Goal: Communication & Community: Answer question/provide support

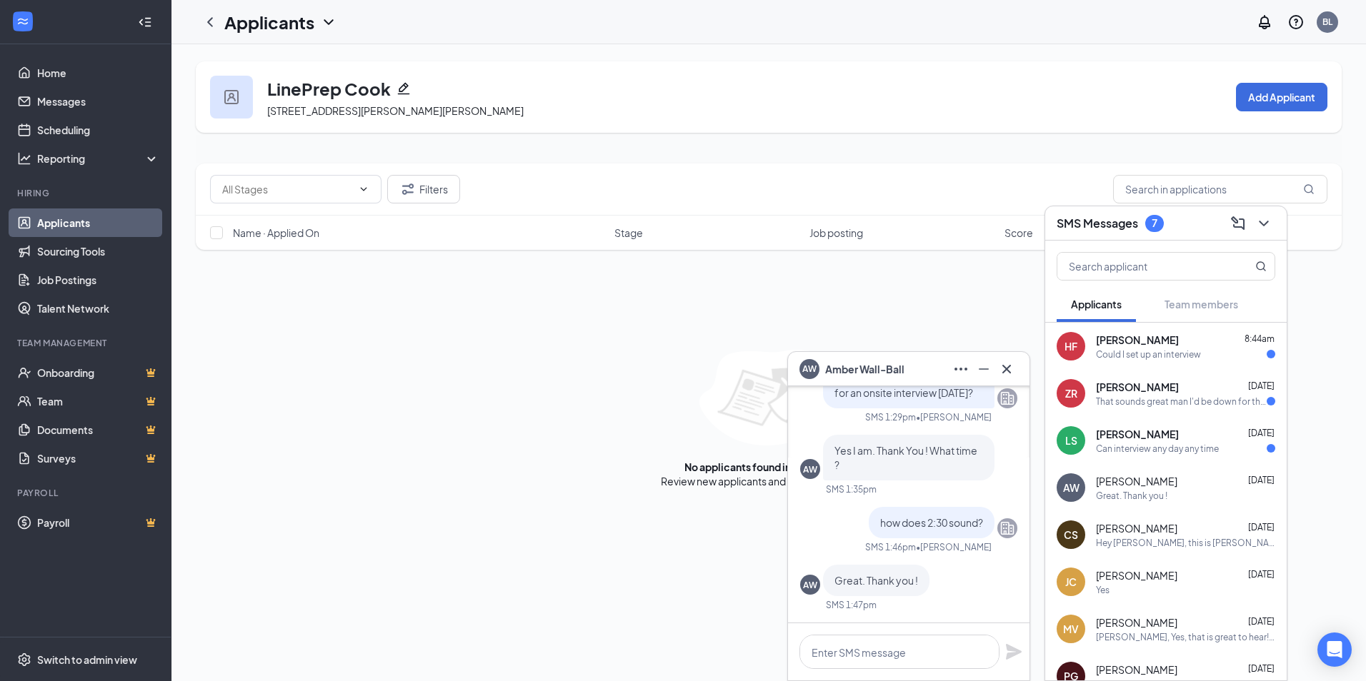
click at [1134, 346] on span "[PERSON_NAME]" at bounding box center [1137, 340] width 83 height 14
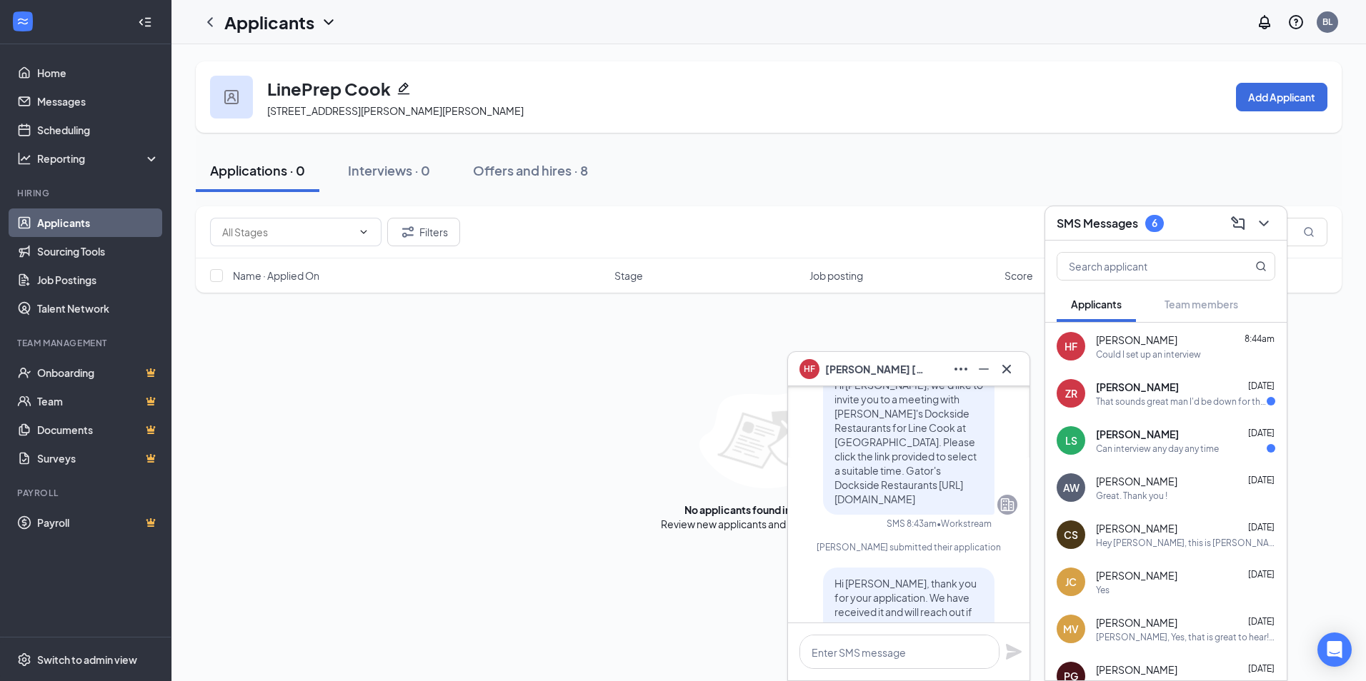
scroll to position [-143, 0]
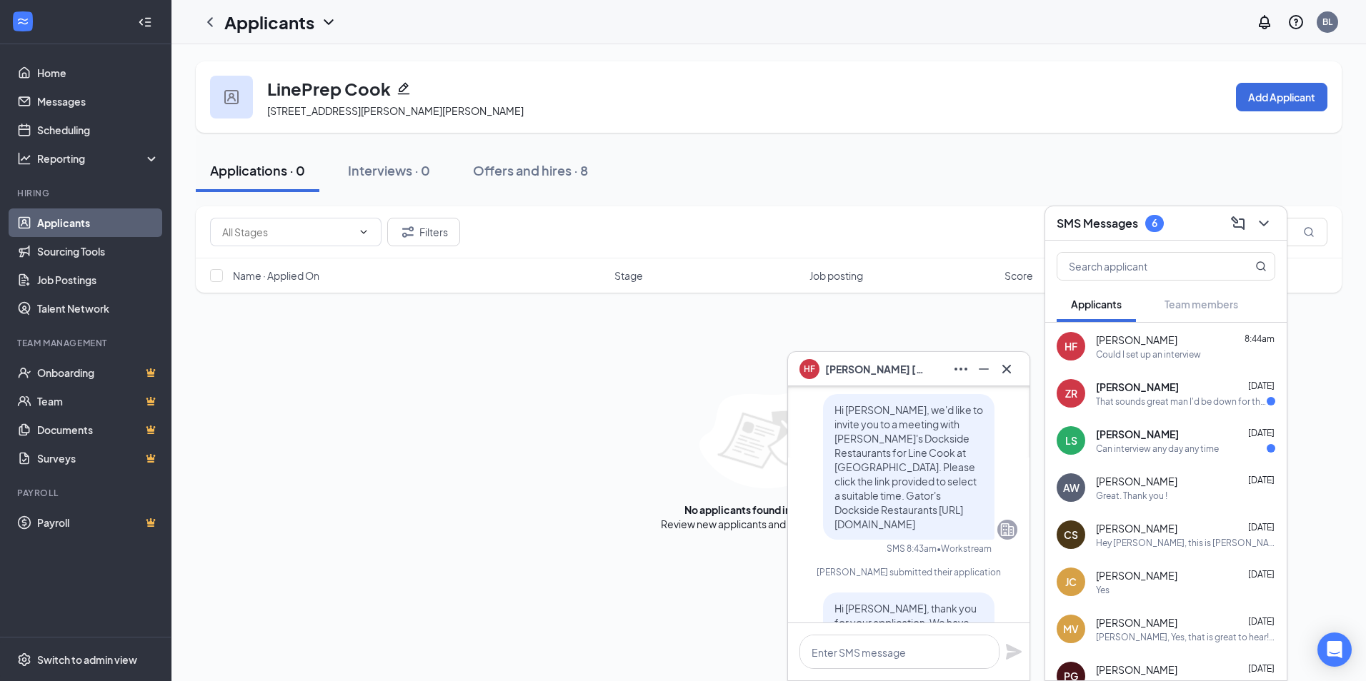
click at [852, 363] on span "[PERSON_NAME]" at bounding box center [875, 369] width 100 height 16
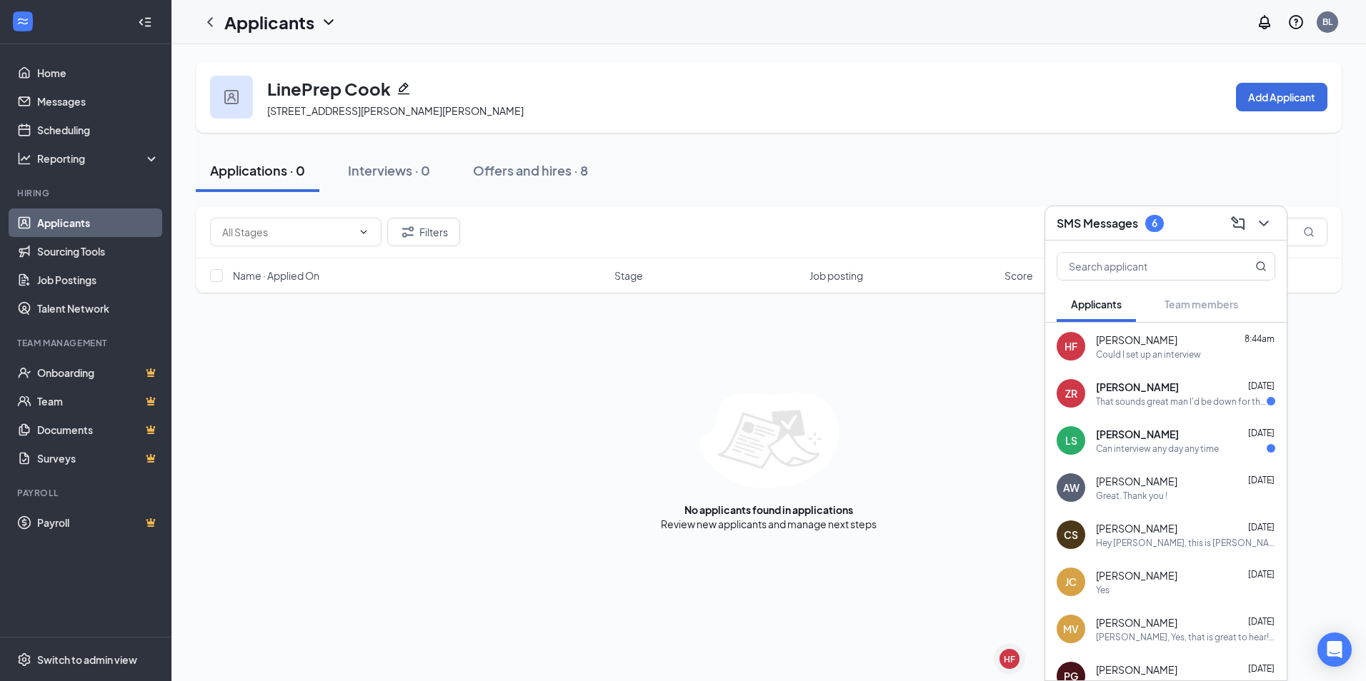
click at [1128, 360] on div "Could I set up an interview" at bounding box center [1148, 355] width 105 height 12
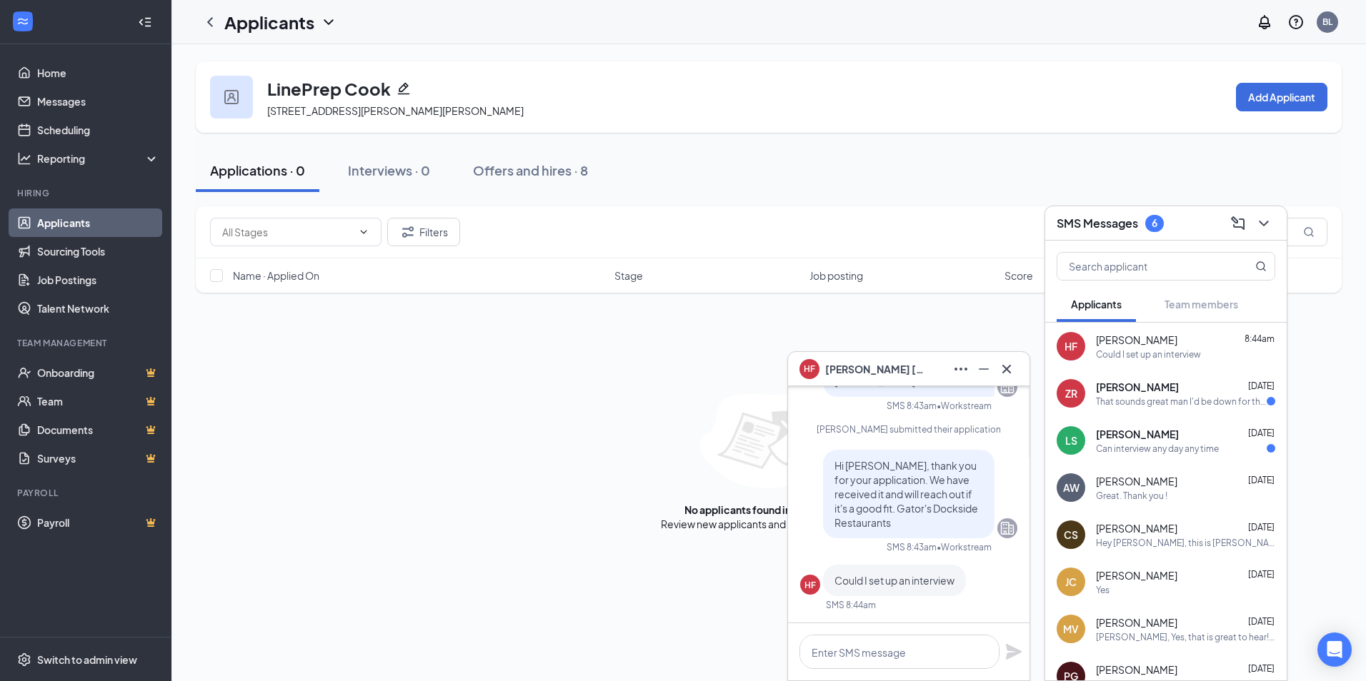
click at [811, 590] on div "HF" at bounding box center [809, 585] width 11 height 12
click at [1203, 406] on div "That sounds great man I'd be down for that!" at bounding box center [1181, 402] width 171 height 12
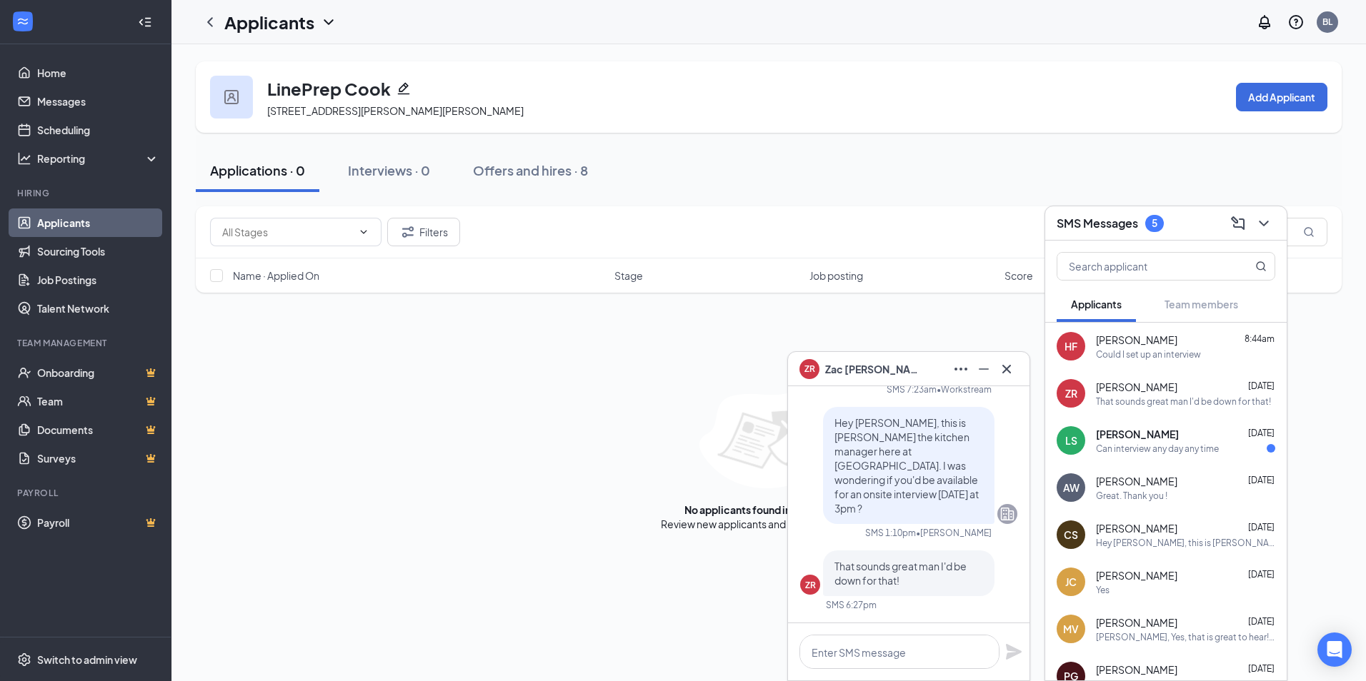
click at [1171, 427] on span "[PERSON_NAME]" at bounding box center [1137, 434] width 83 height 14
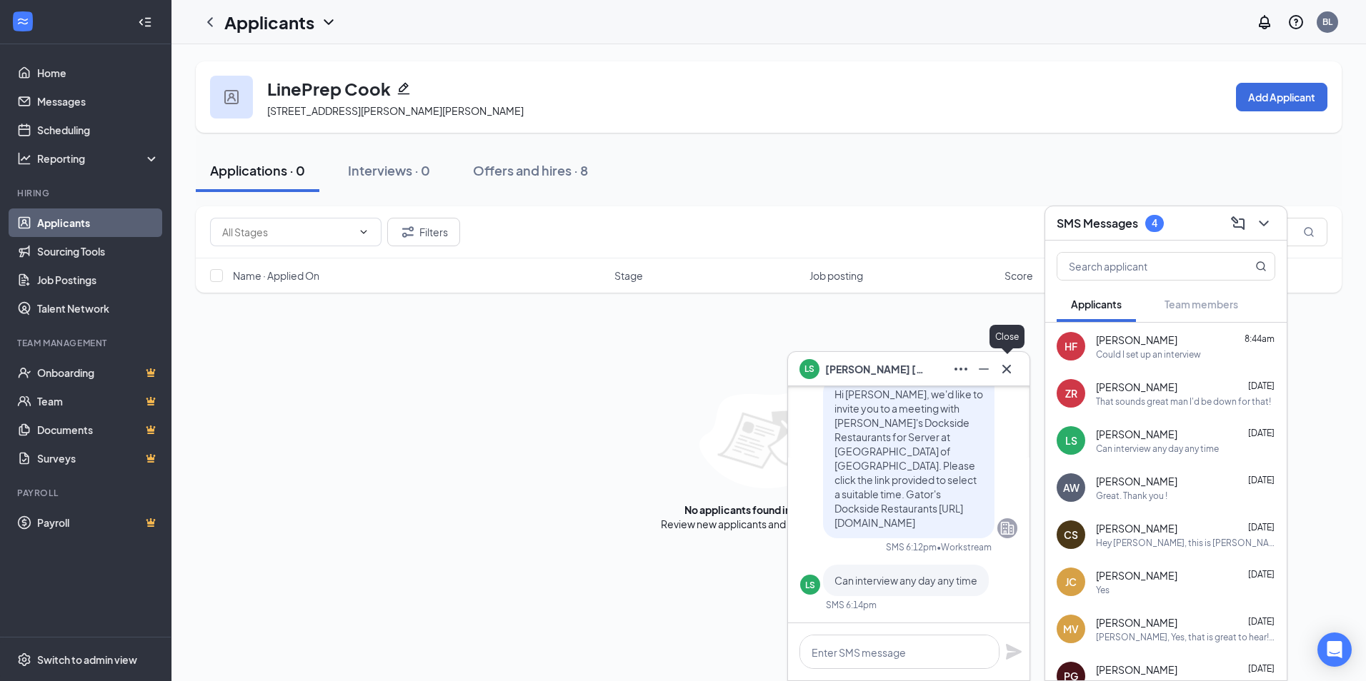
click at [995, 370] on button at bounding box center [1006, 369] width 23 height 23
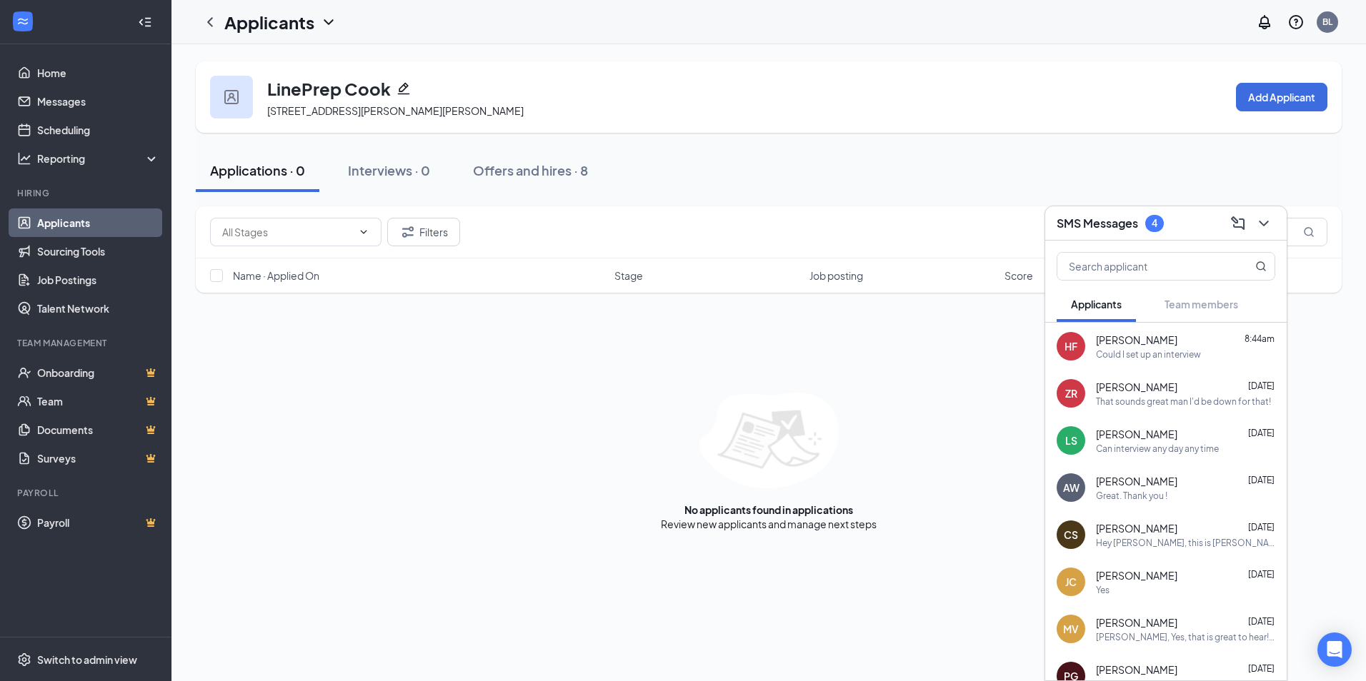
click at [1189, 489] on div "[PERSON_NAME] [DATE] Great. Thank you !" at bounding box center [1185, 488] width 179 height 28
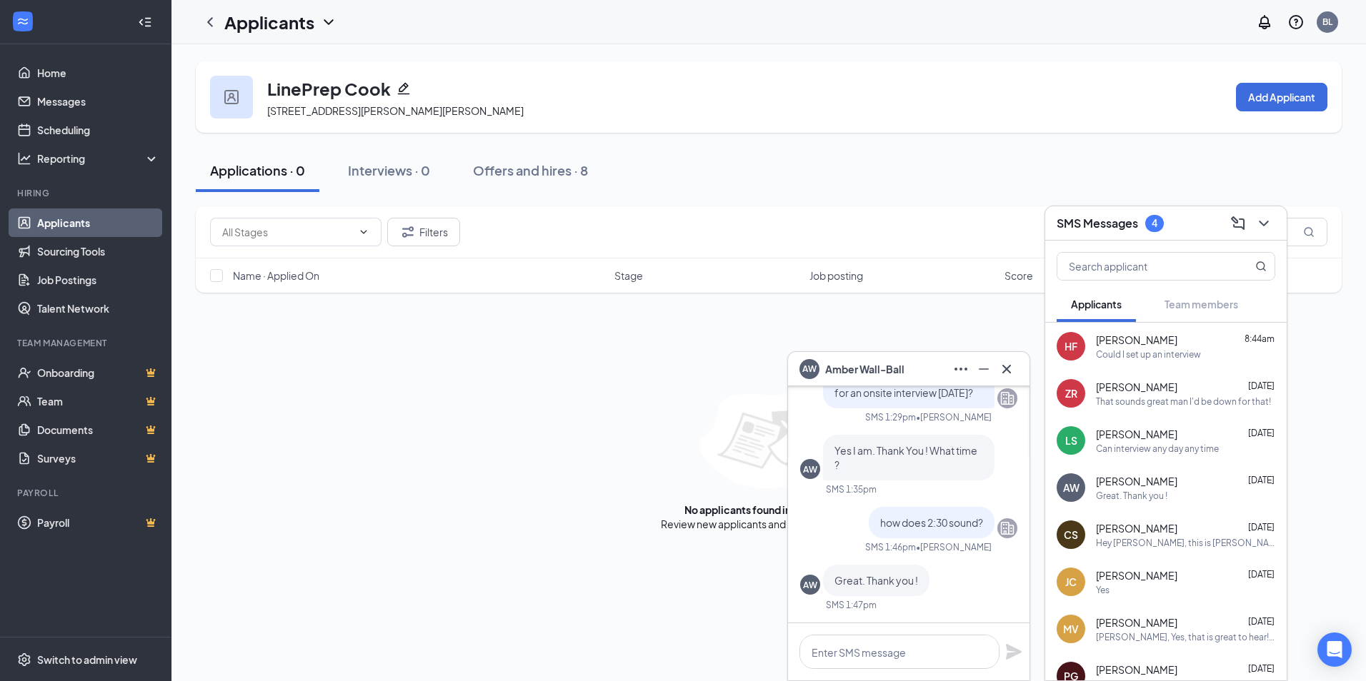
click at [1186, 539] on div "Hey [PERSON_NAME], this is [PERSON_NAME] the kitchen manager here at [GEOGRAPHI…" at bounding box center [1185, 543] width 179 height 12
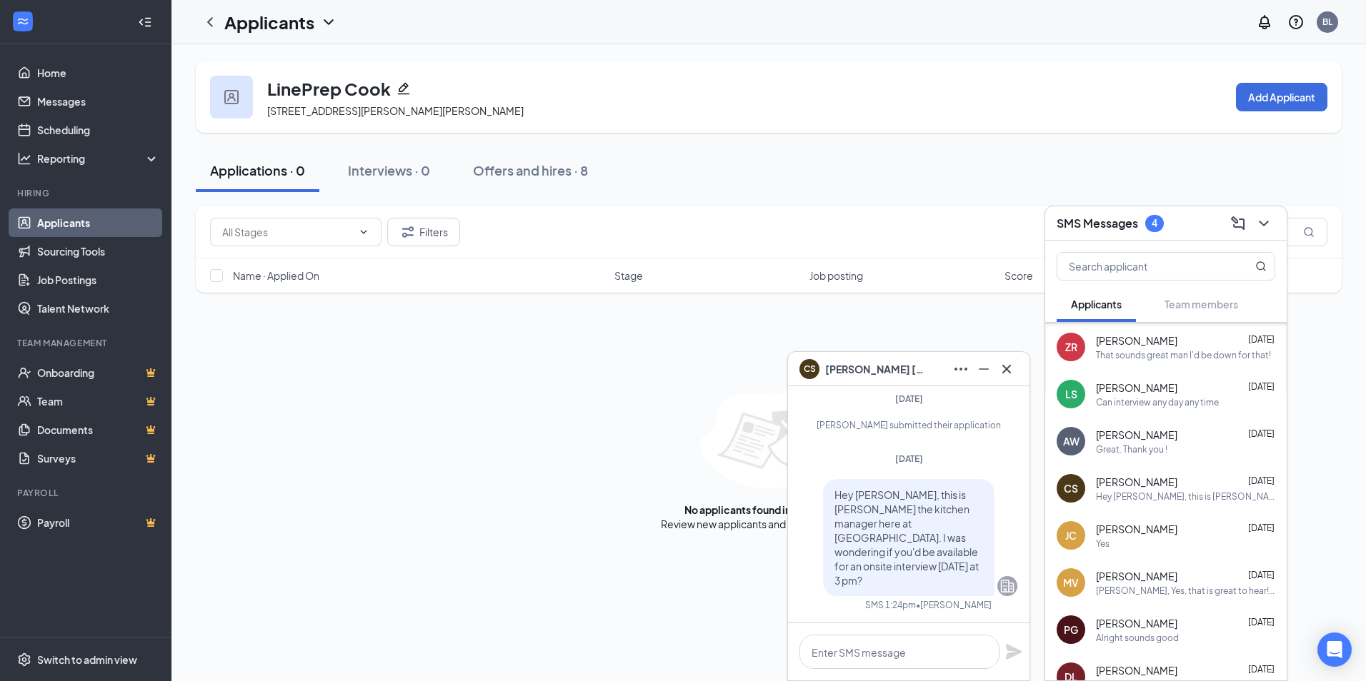
scroll to position [71, 0]
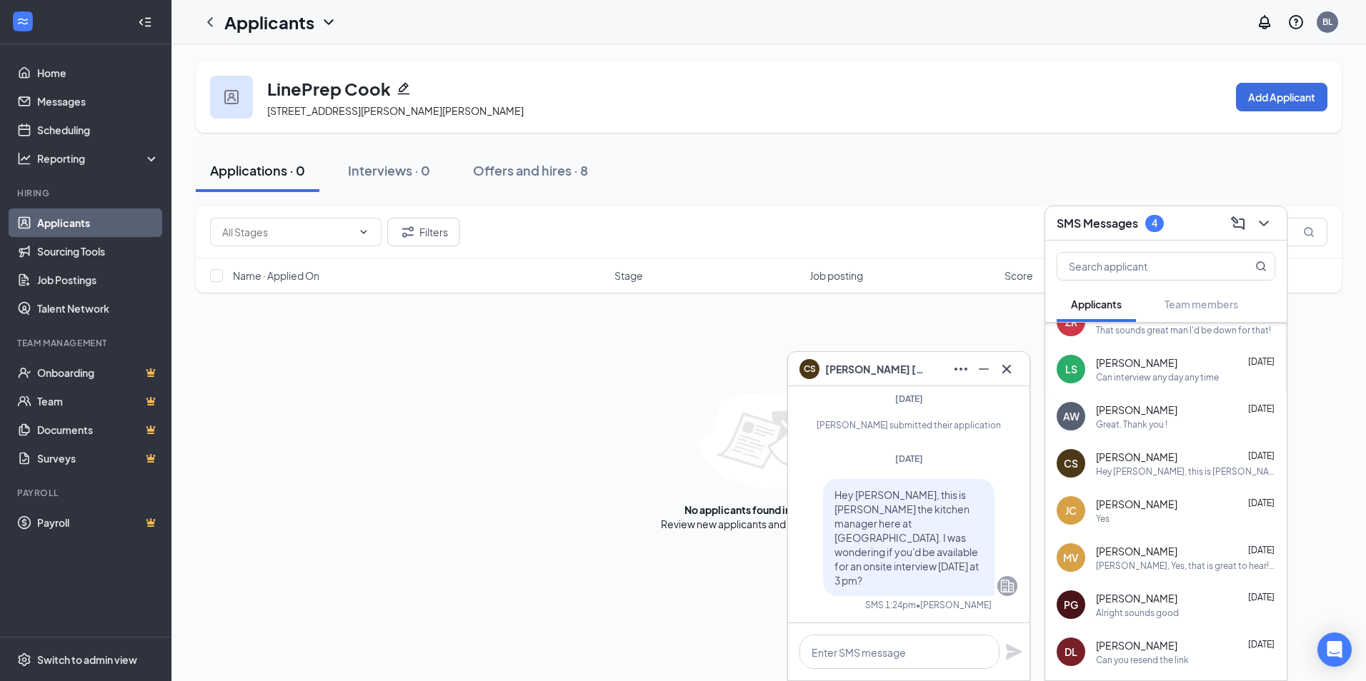
click at [1135, 514] on div "Yes" at bounding box center [1185, 519] width 179 height 12
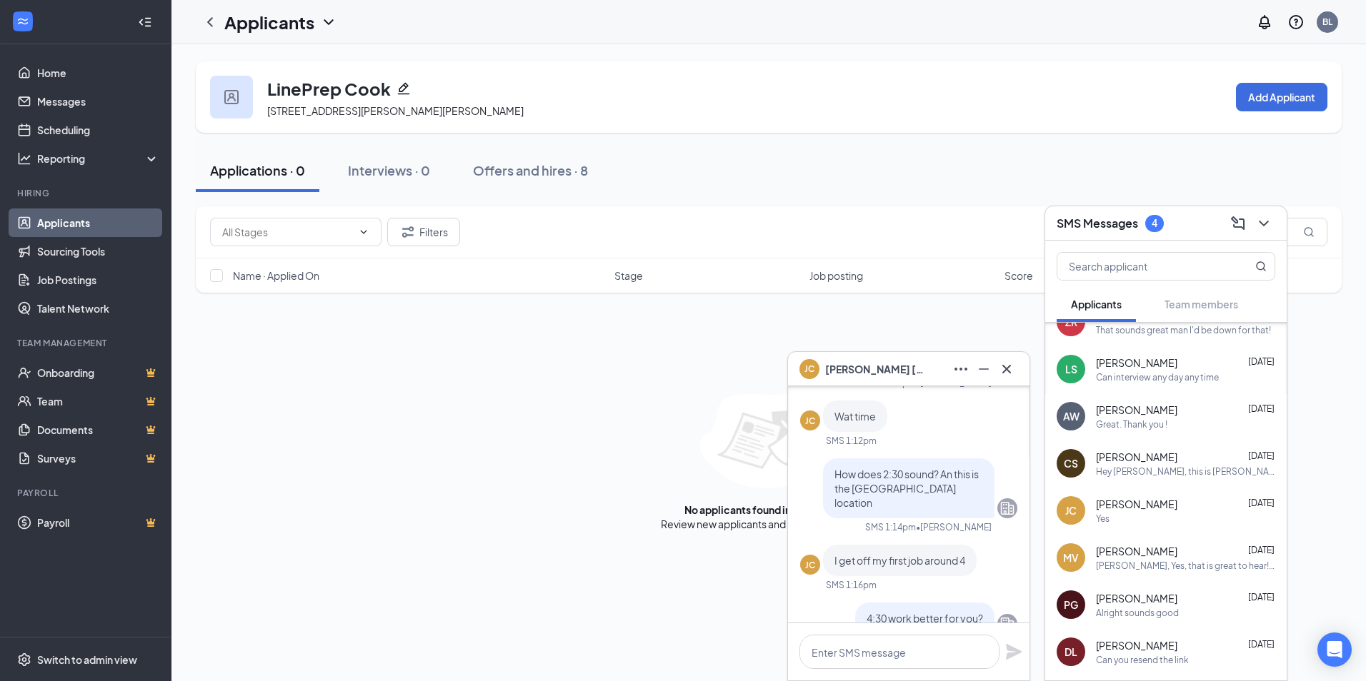
scroll to position [0, 0]
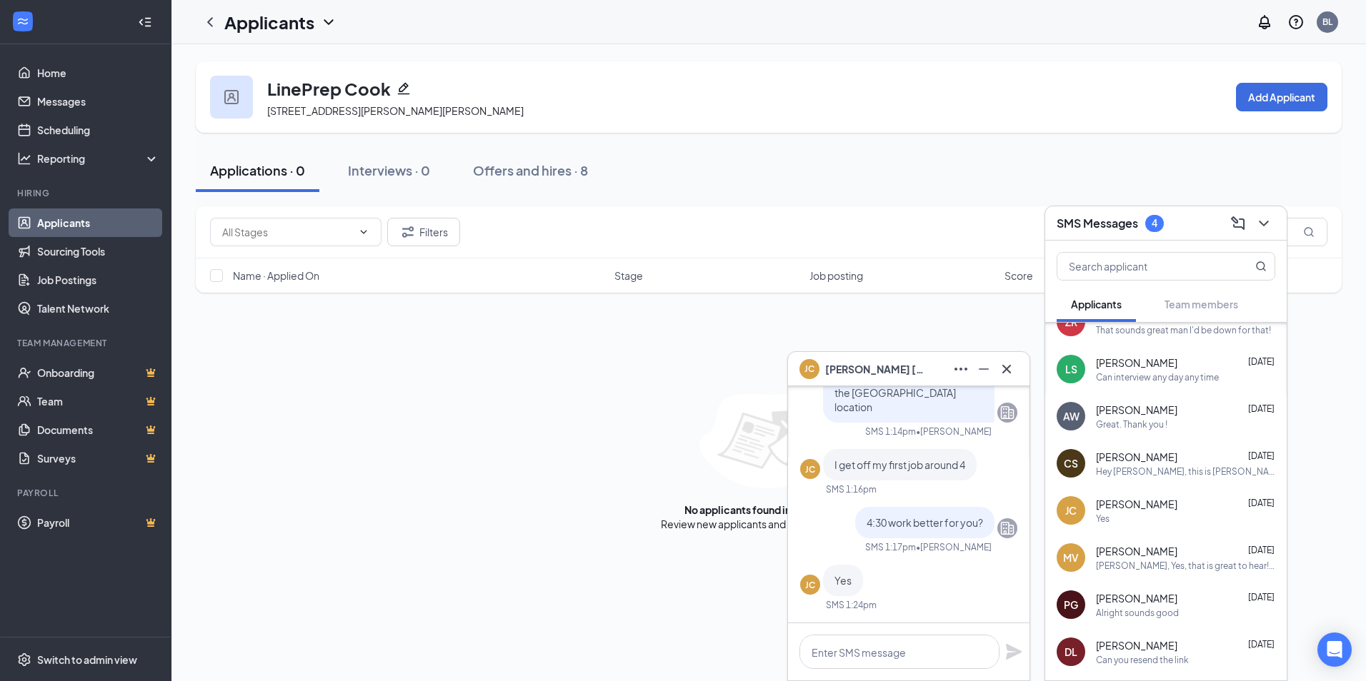
click at [1159, 602] on span "[PERSON_NAME]" at bounding box center [1136, 598] width 81 height 14
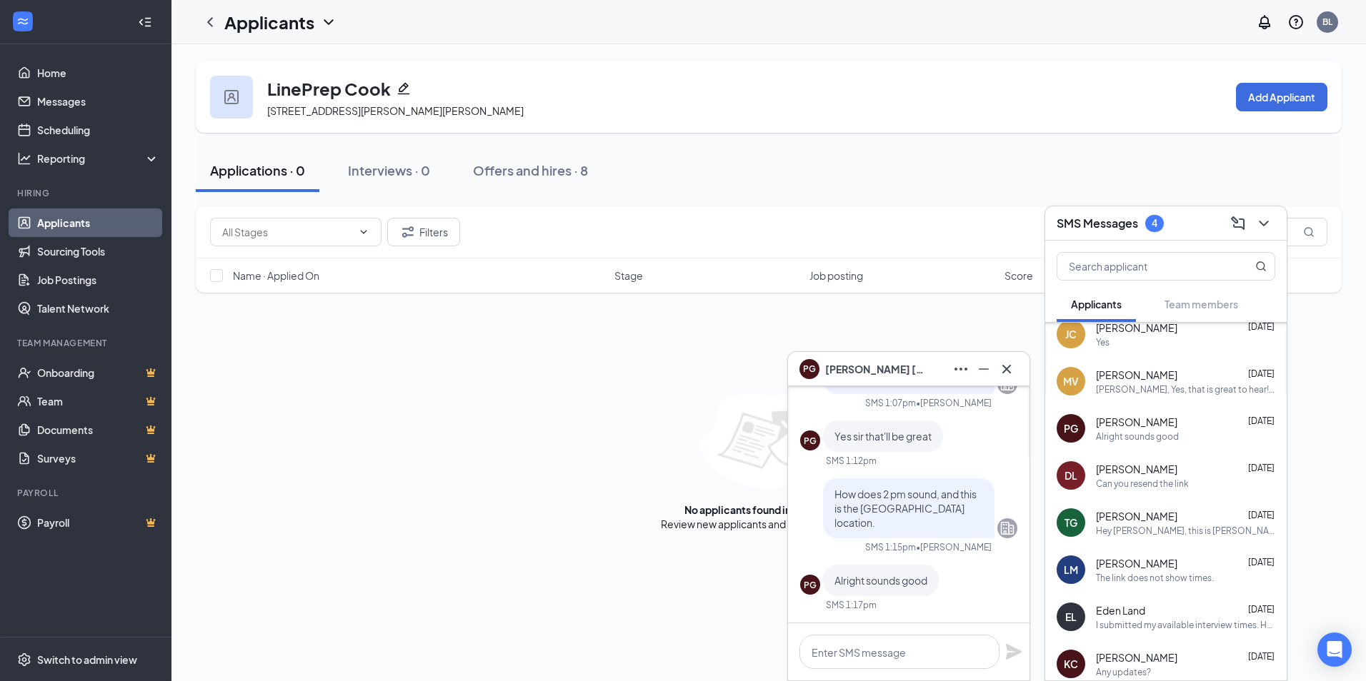
scroll to position [328, 0]
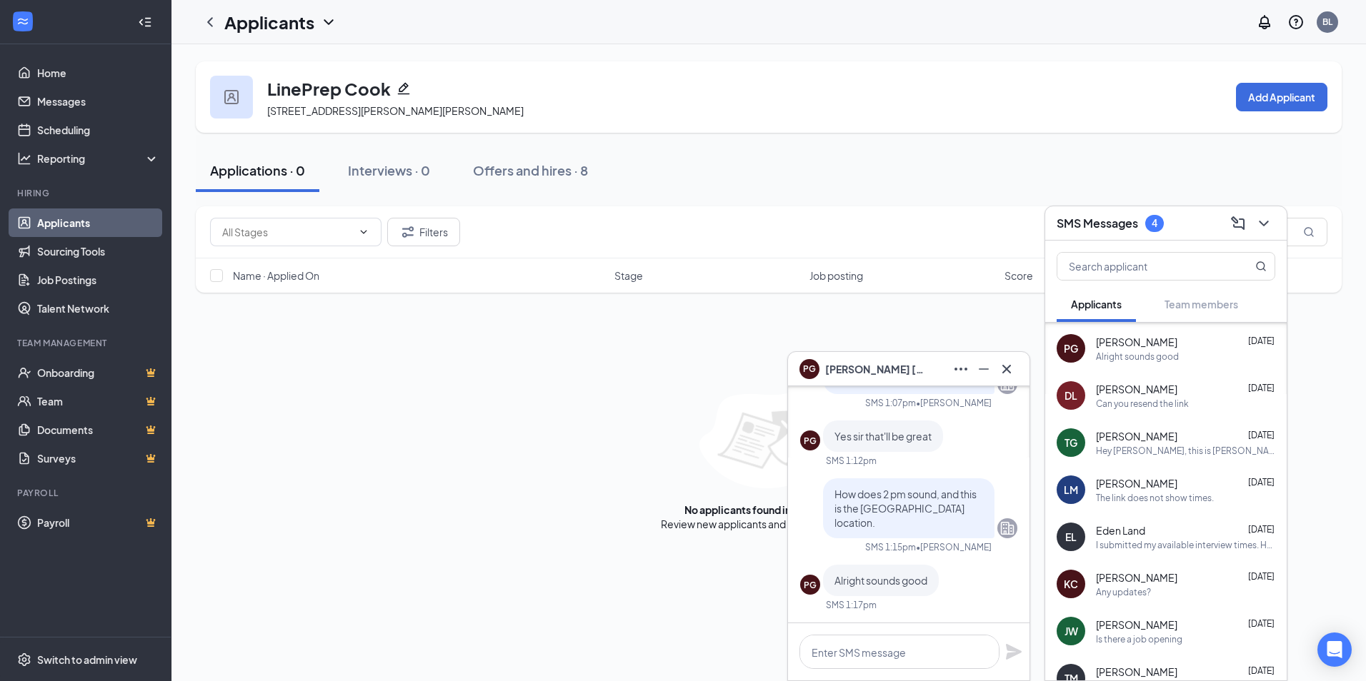
click at [1134, 489] on span "[PERSON_NAME]" at bounding box center [1136, 483] width 81 height 14
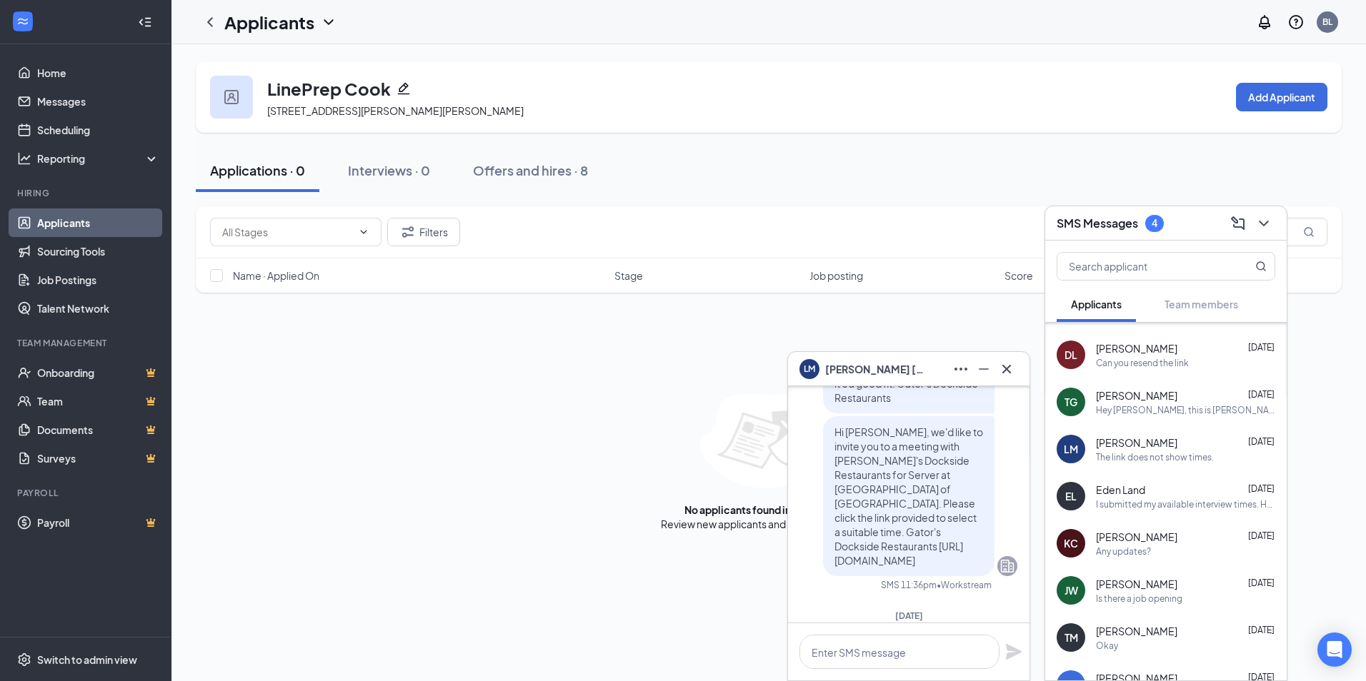
scroll to position [399, 0]
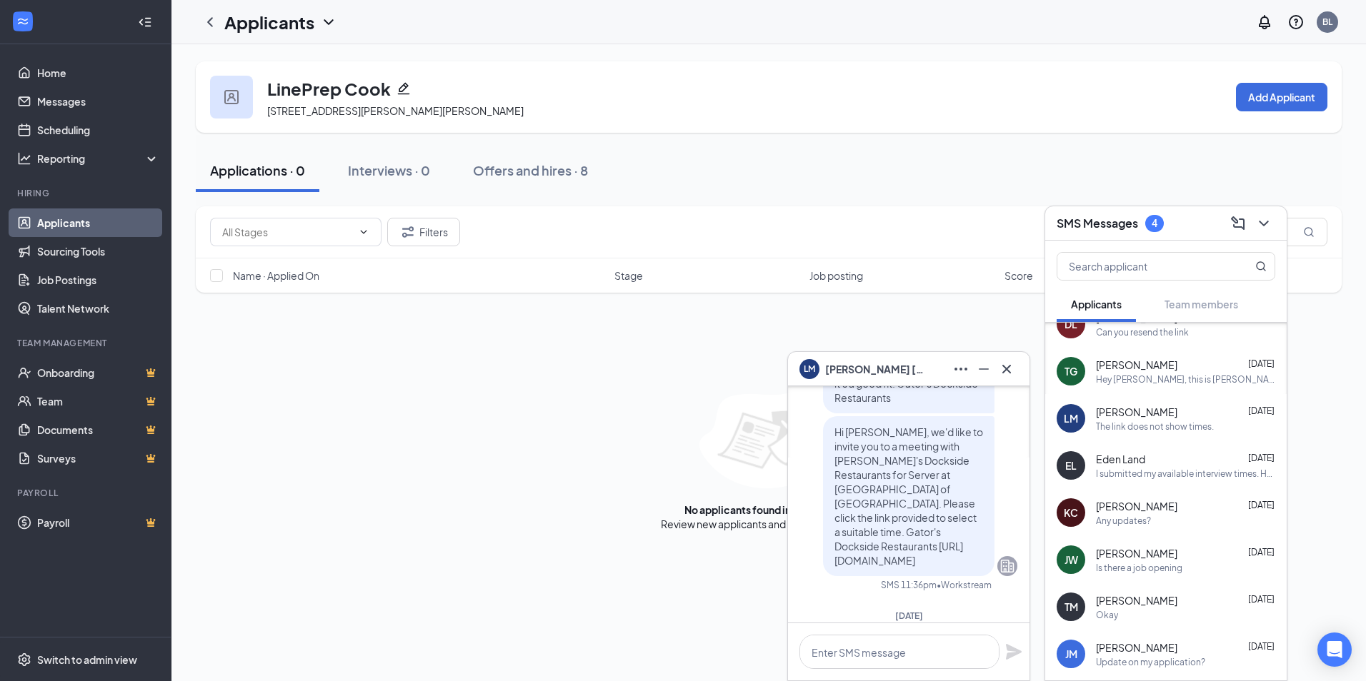
click at [1181, 505] on div "[PERSON_NAME] [DATE]" at bounding box center [1185, 506] width 179 height 14
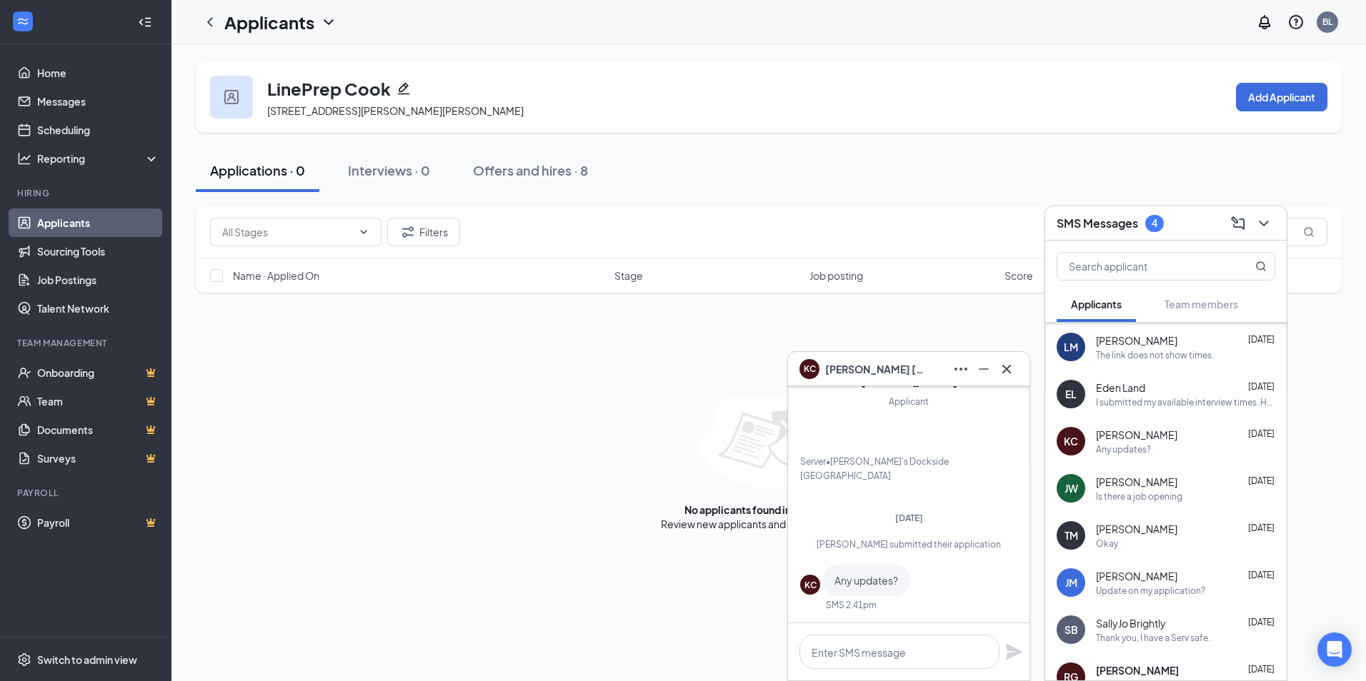
scroll to position [542, 0]
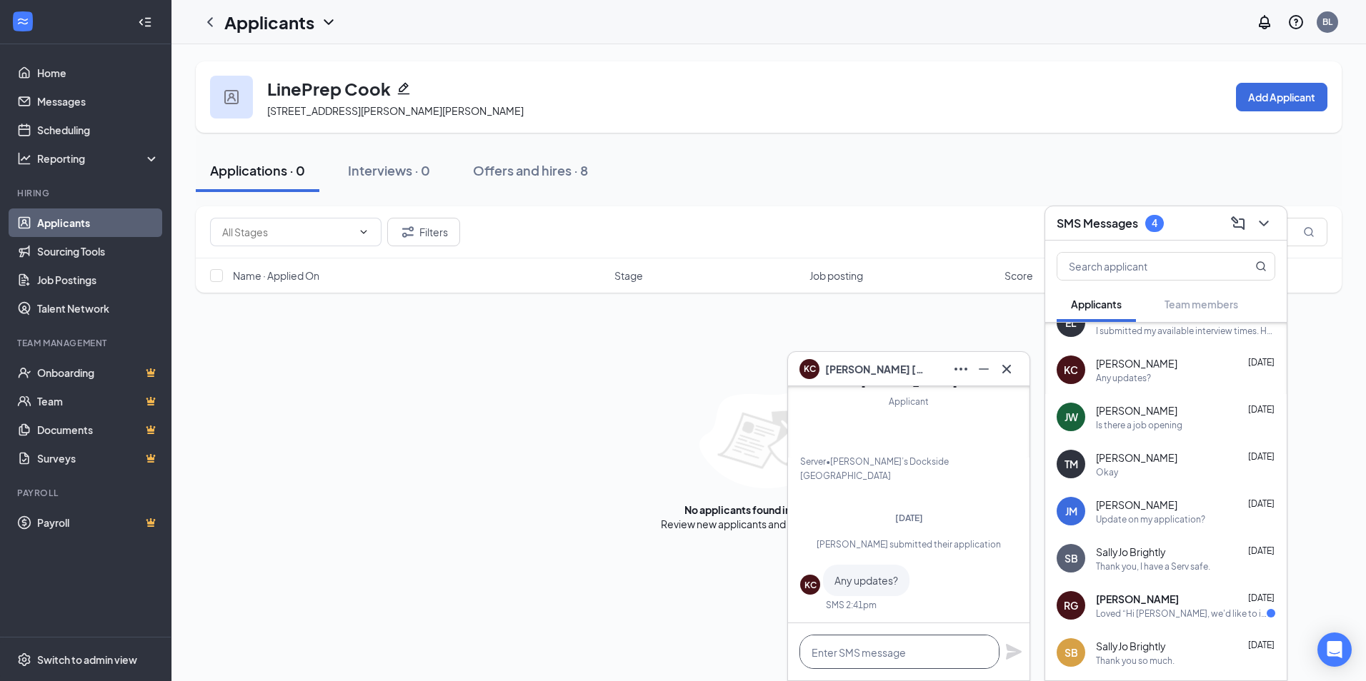
click at [924, 642] on textarea at bounding box center [899, 652] width 200 height 34
click at [971, 369] on button at bounding box center [960, 369] width 23 height 23
click at [991, 406] on link "View message history" at bounding box center [1056, 407] width 191 height 14
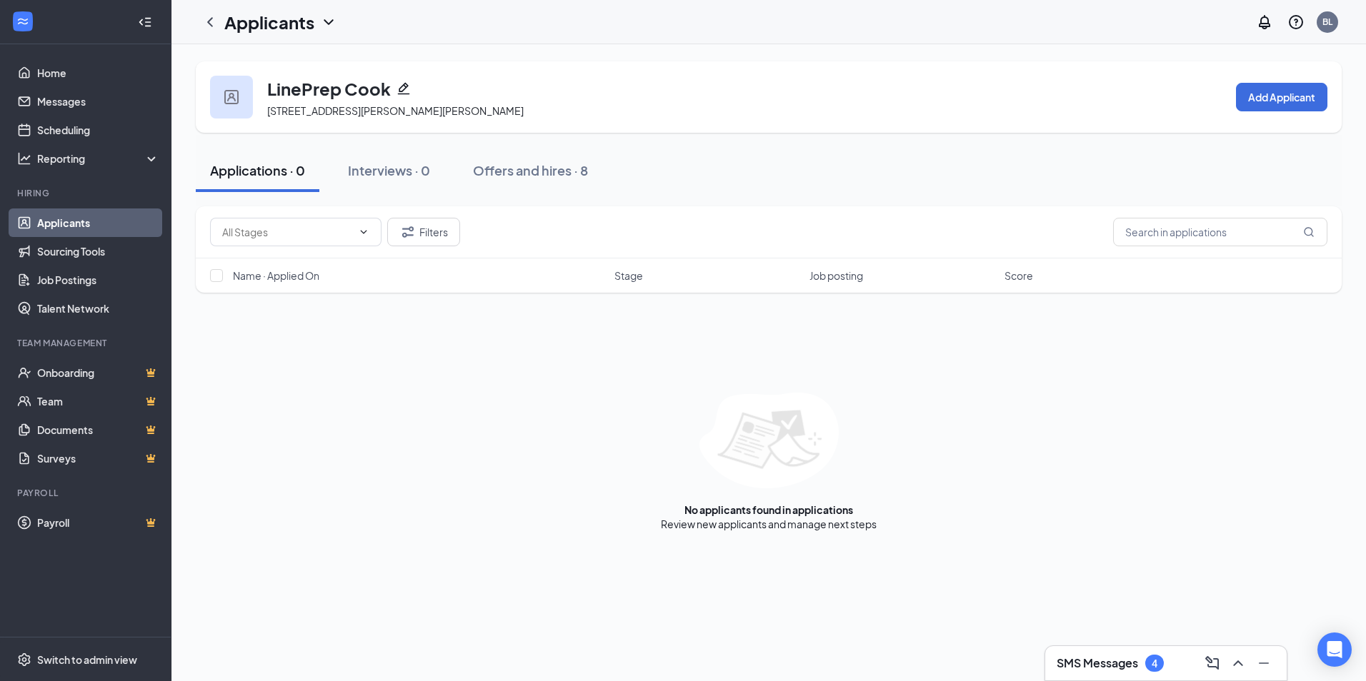
scroll to position [0, 0]
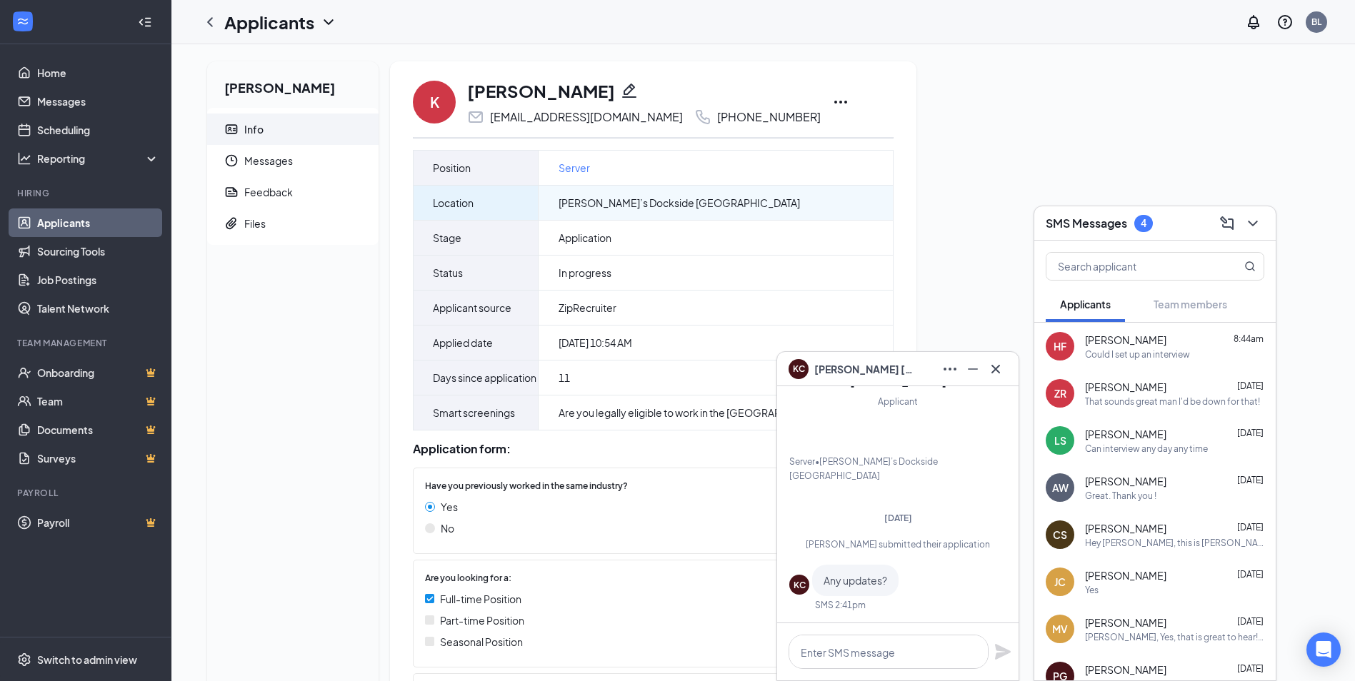
click at [466, 211] on div "Location" at bounding box center [476, 203] width 125 height 34
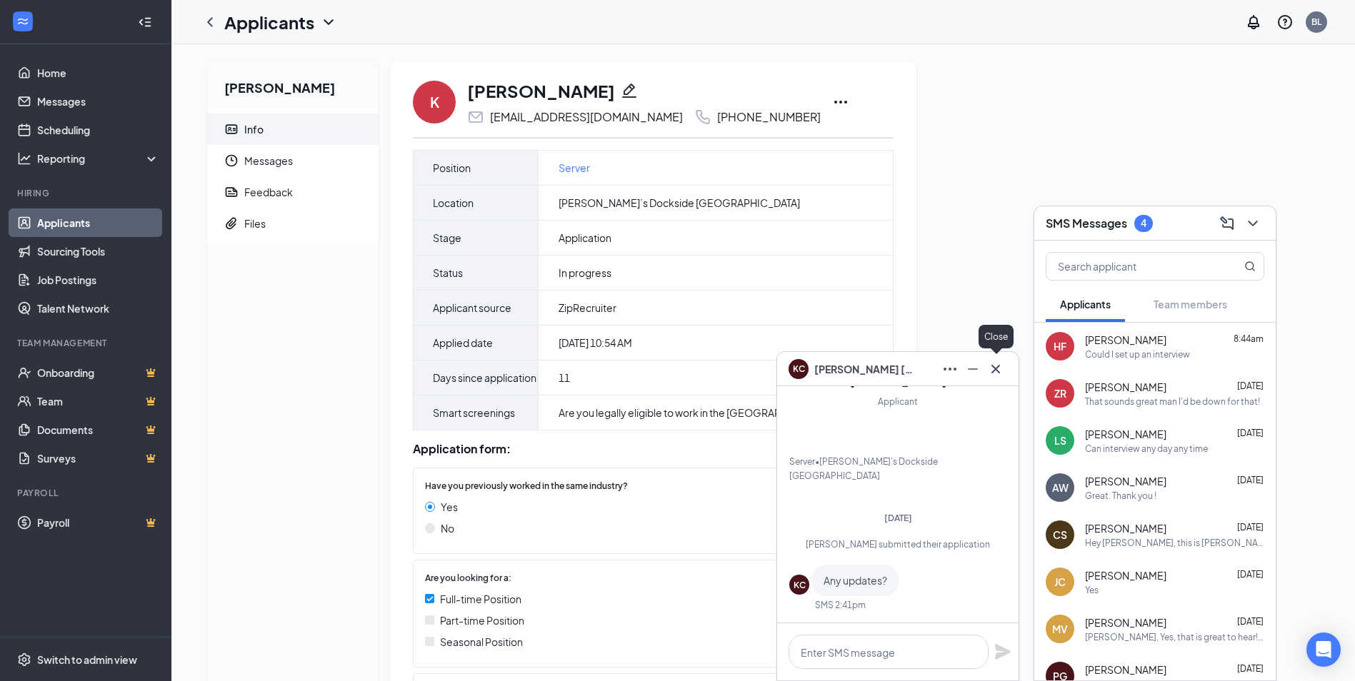
click at [1001, 364] on icon "Cross" at bounding box center [995, 369] width 17 height 17
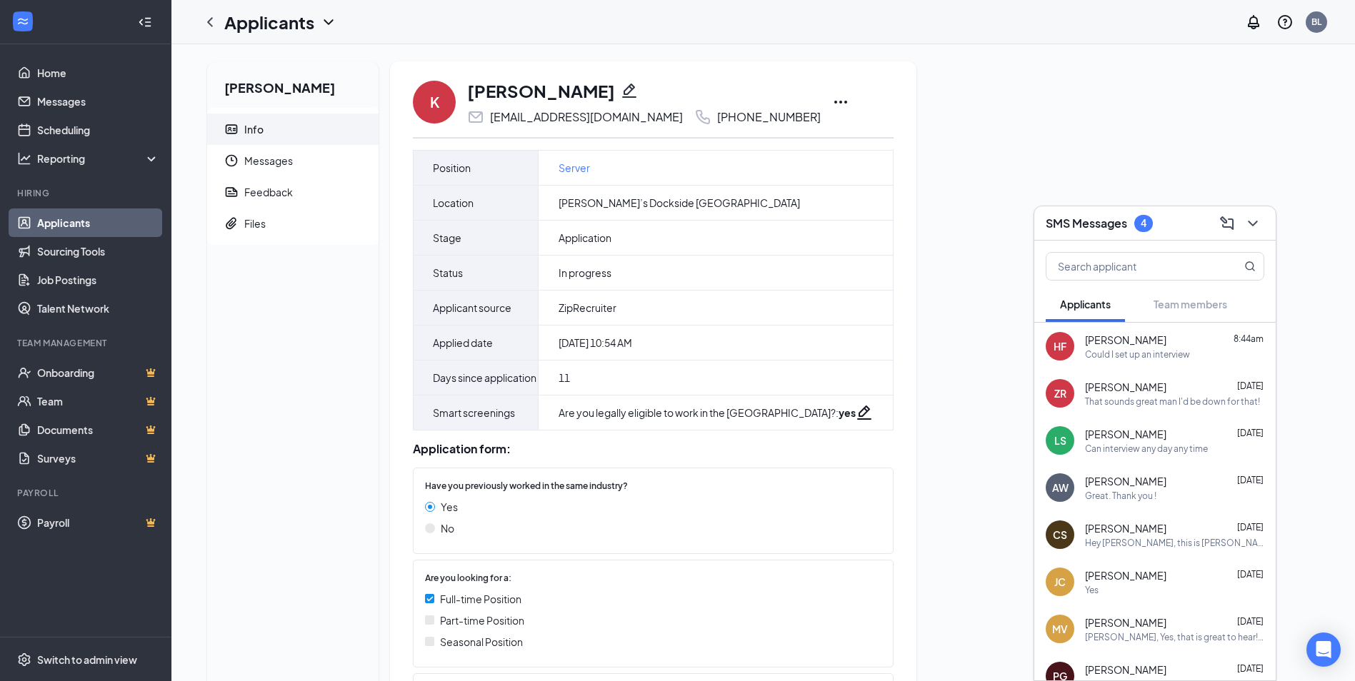
click at [1124, 451] on div "Can interview any day any time" at bounding box center [1146, 449] width 123 height 12
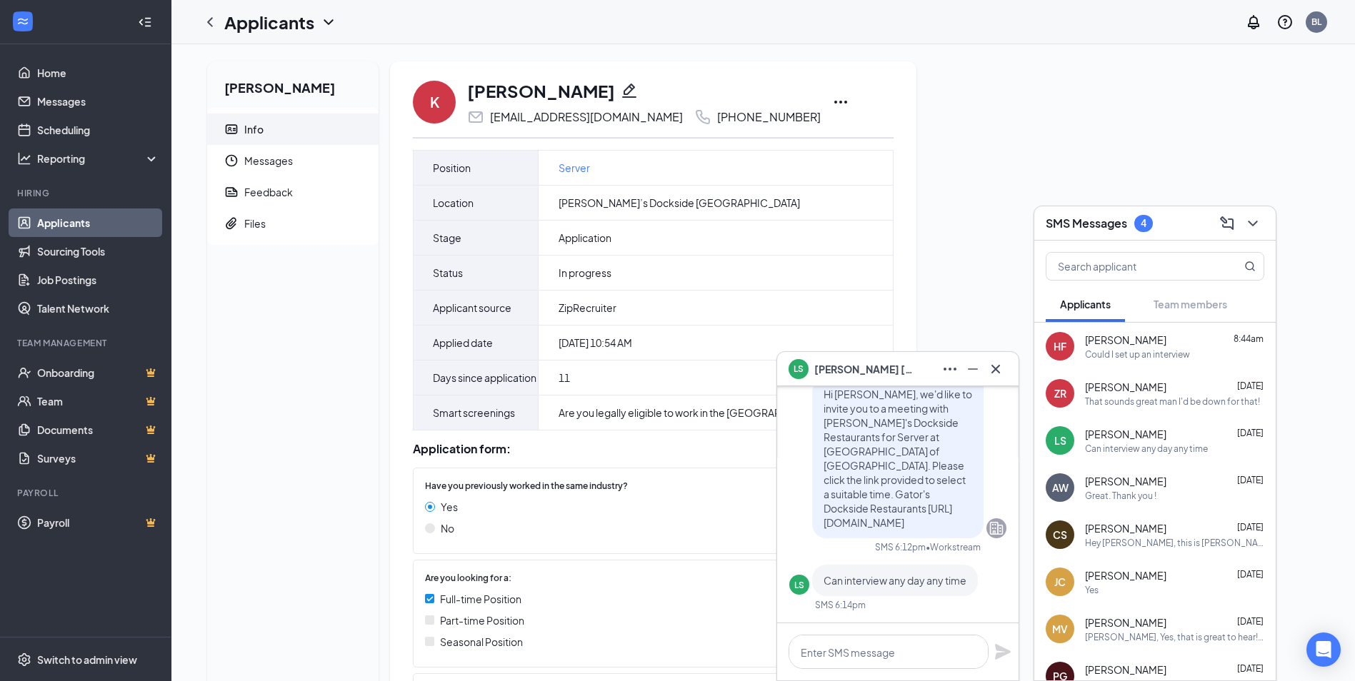
scroll to position [-71, 0]
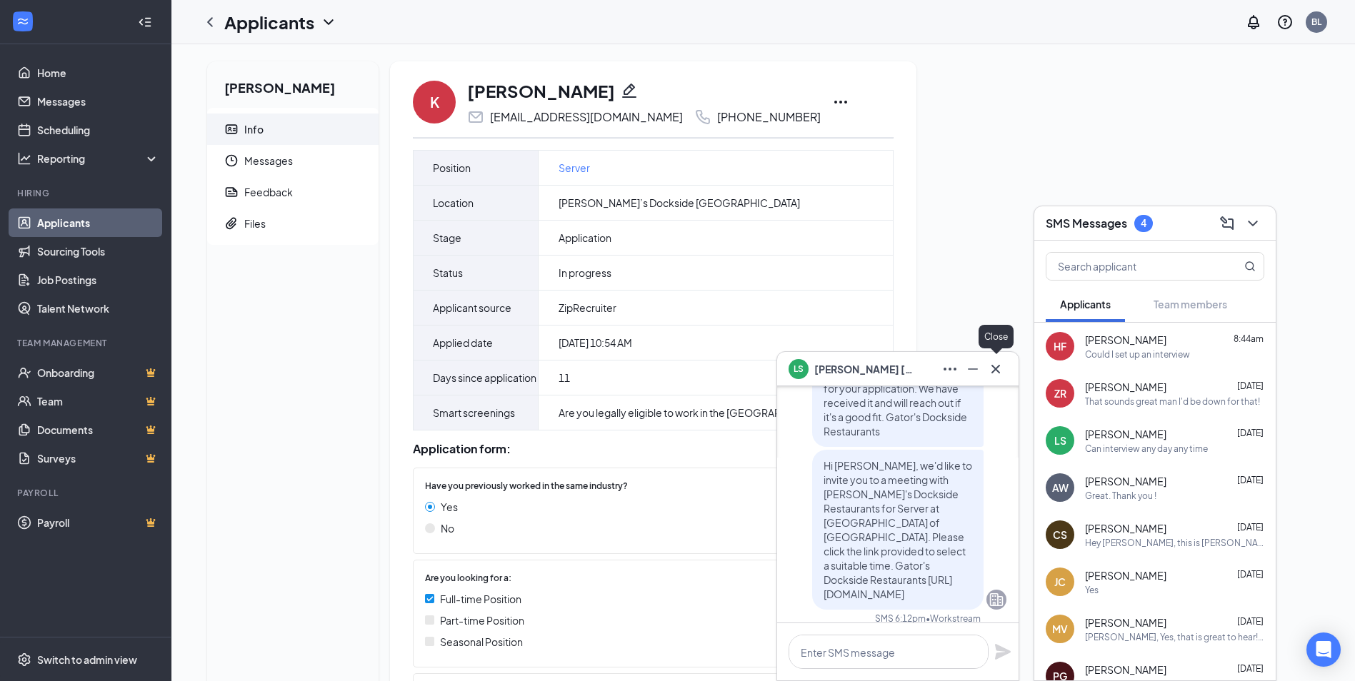
click at [996, 376] on icon "Cross" at bounding box center [995, 369] width 17 height 17
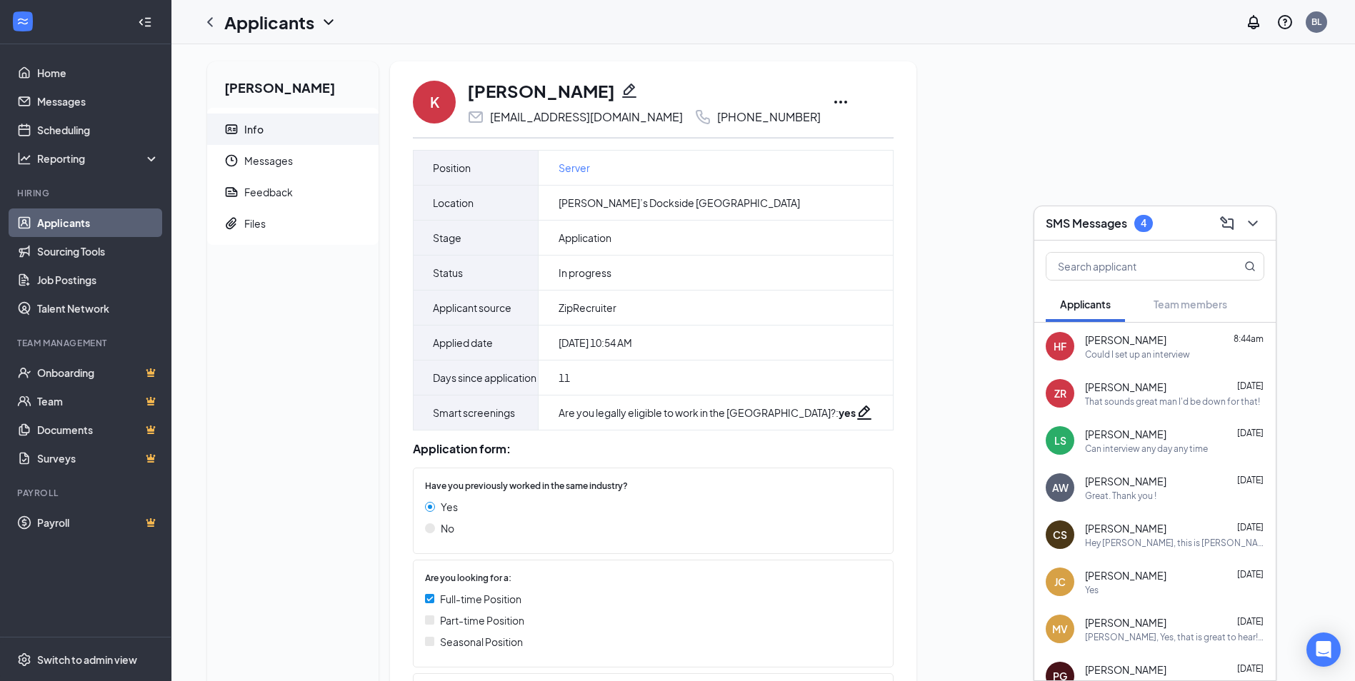
click at [1136, 454] on div "Can interview any day any time" at bounding box center [1146, 449] width 123 height 12
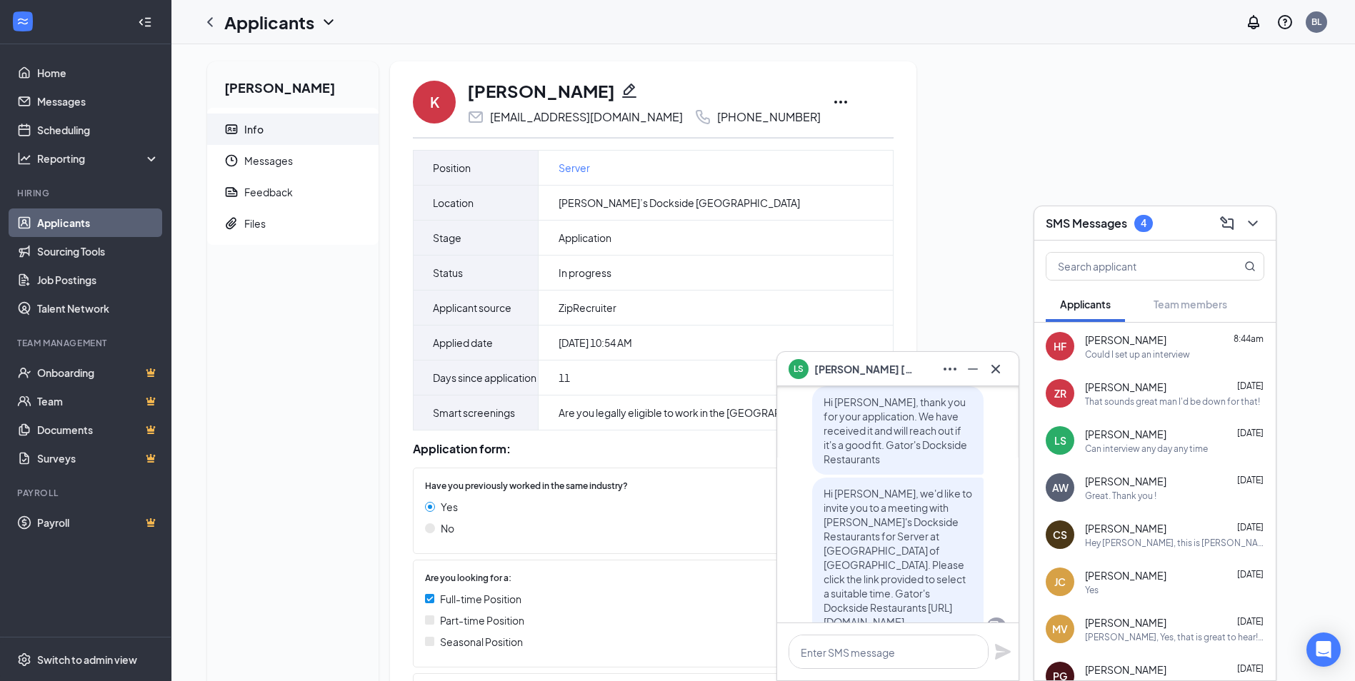
scroll to position [-124, 0]
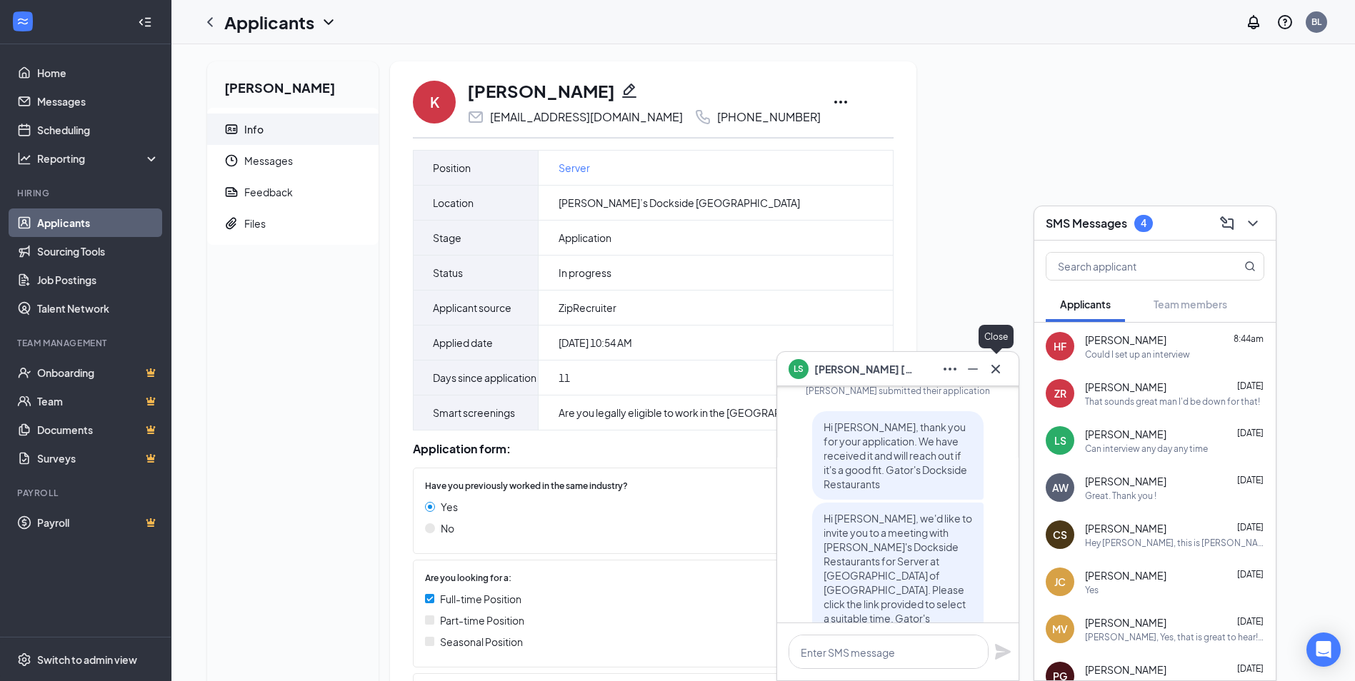
click at [986, 370] on button at bounding box center [995, 369] width 23 height 23
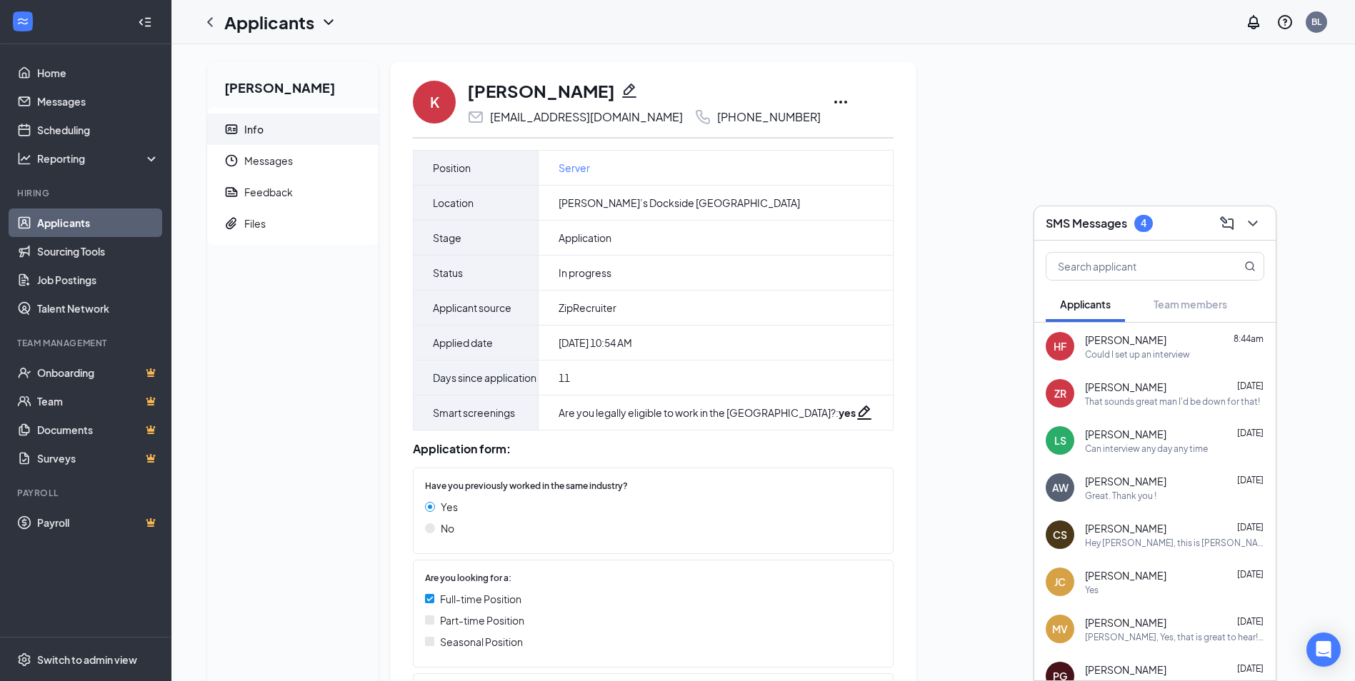
click at [1159, 412] on div "ZR Zac Robinson Sep 15 That sounds great man I'd be down for that!" at bounding box center [1154, 393] width 241 height 47
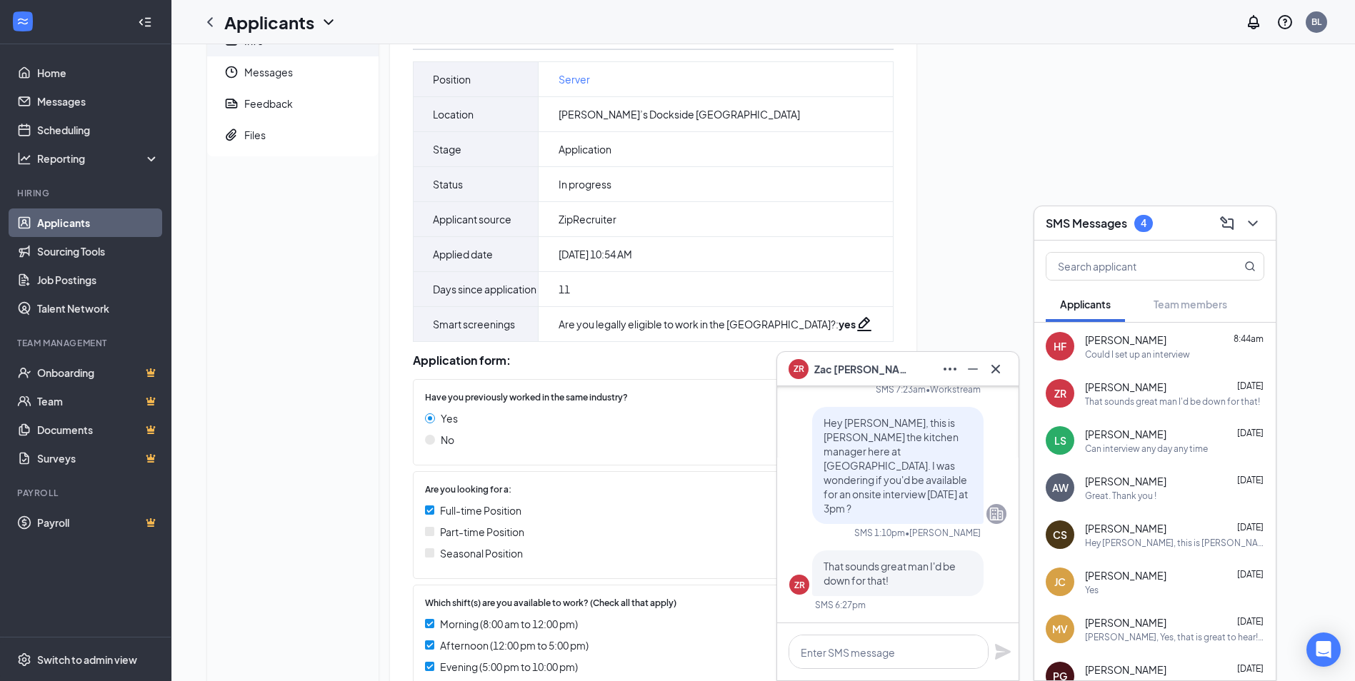
scroll to position [143, 0]
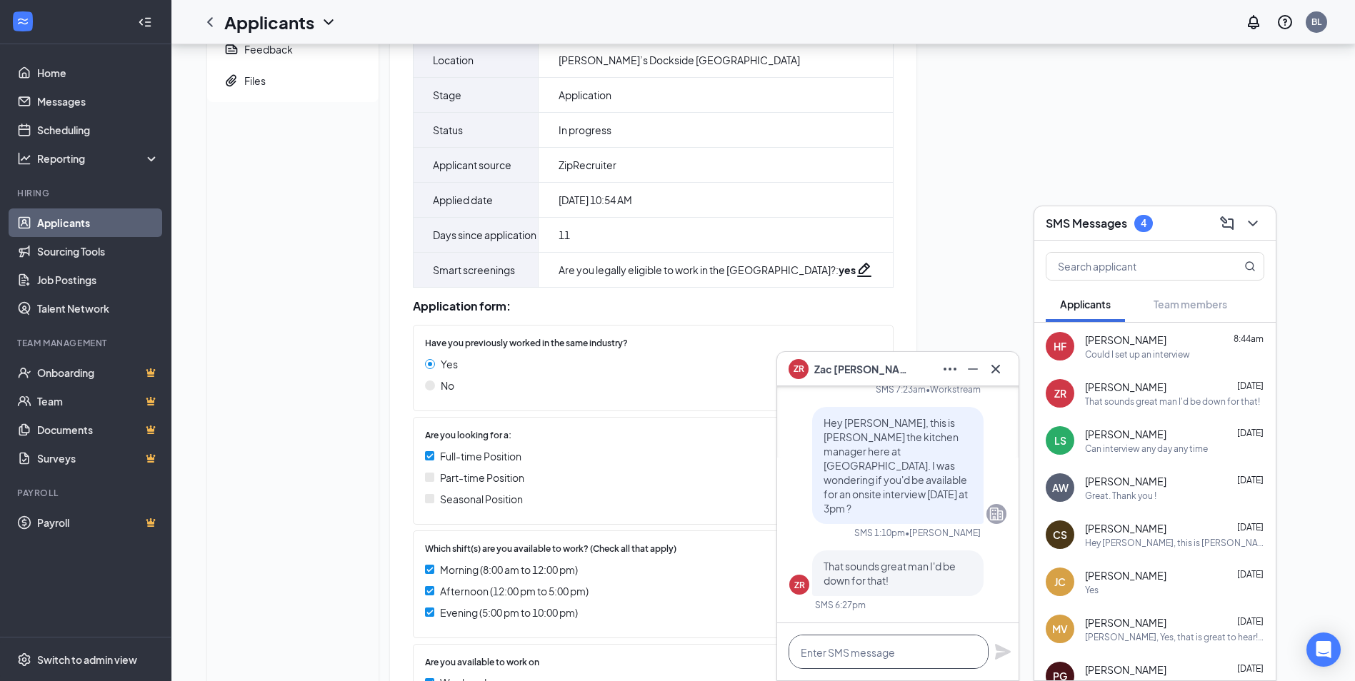
click at [856, 648] on textarea at bounding box center [889, 652] width 200 height 34
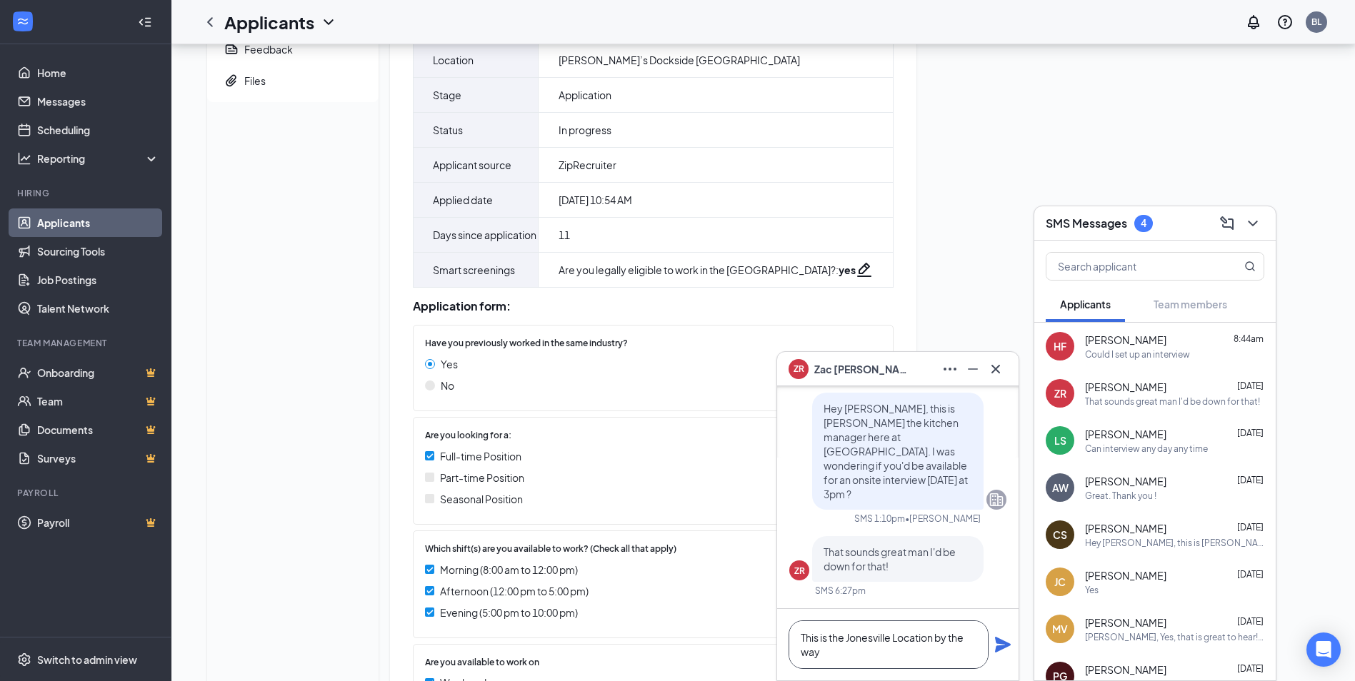
click at [835, 660] on textarea "This is the Jonesville Location by the way" at bounding box center [889, 645] width 200 height 49
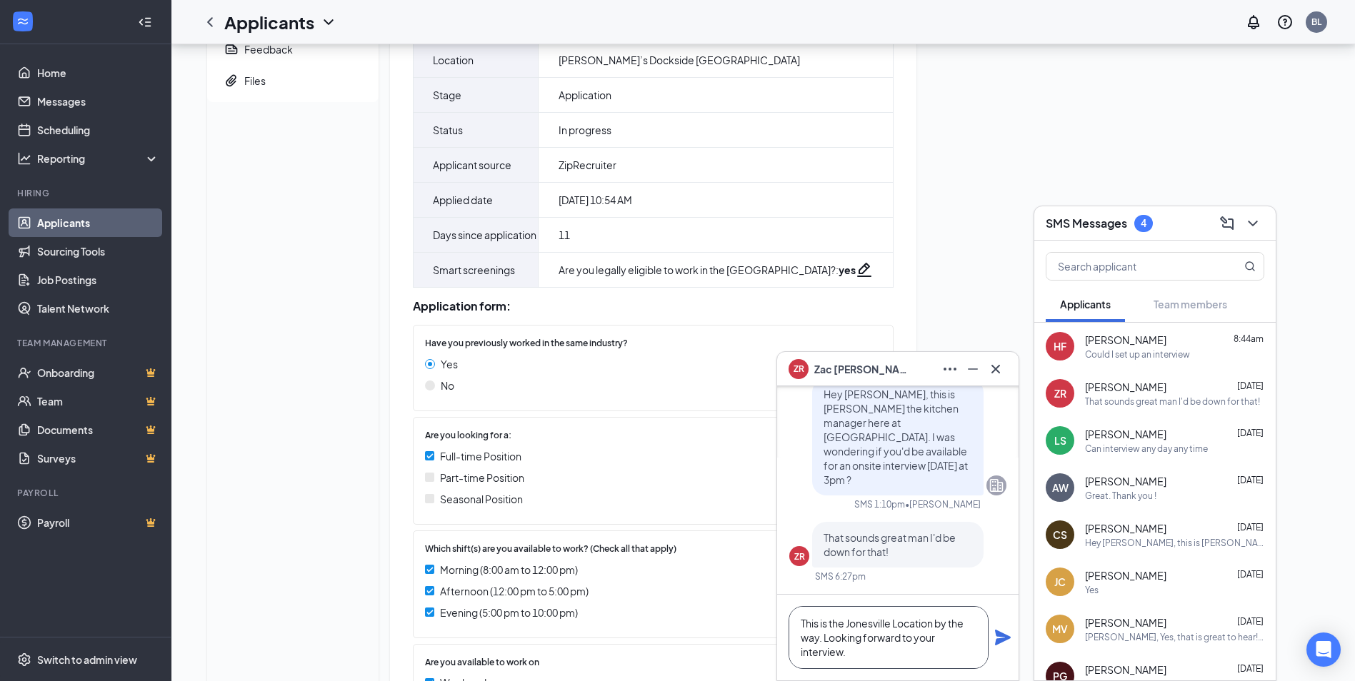
scroll to position [0, 0]
type textarea "This is the Jonesville Location by the way. Looking forward to your interview."
click at [1002, 644] on icon "Plane" at bounding box center [1002, 637] width 17 height 17
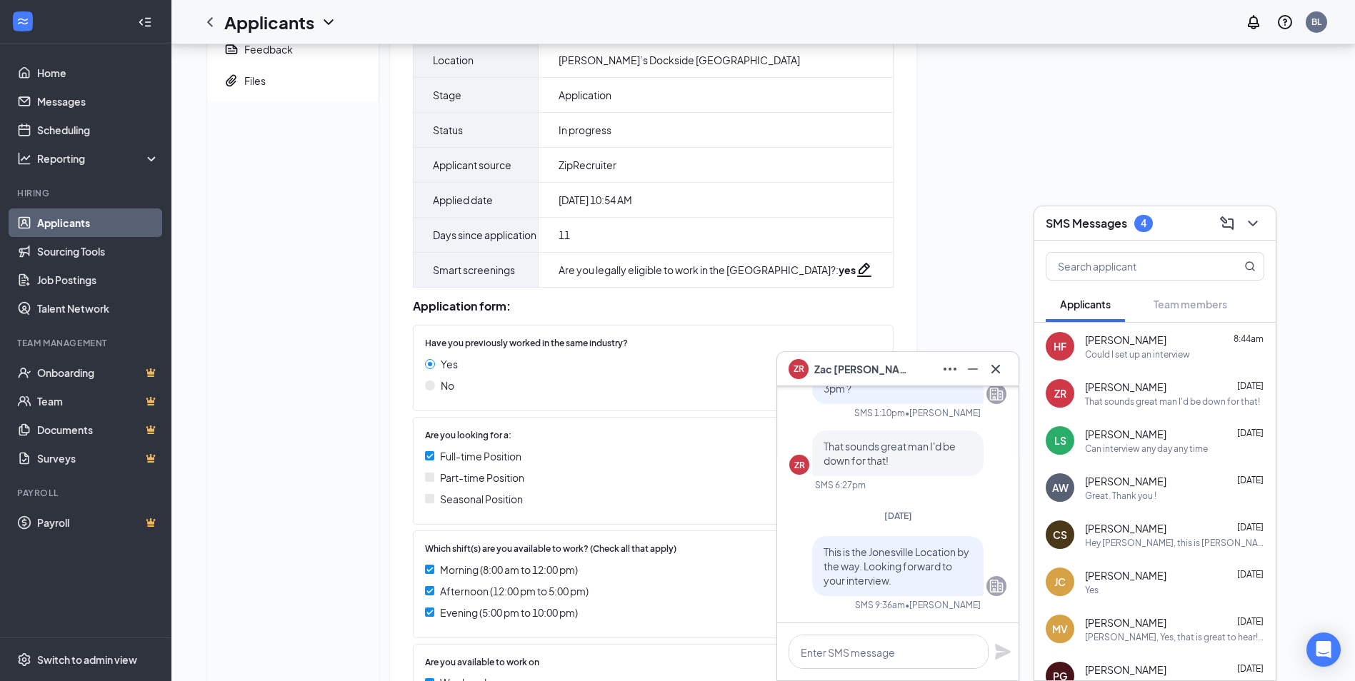
click at [1002, 364] on icon "Cross" at bounding box center [995, 369] width 17 height 17
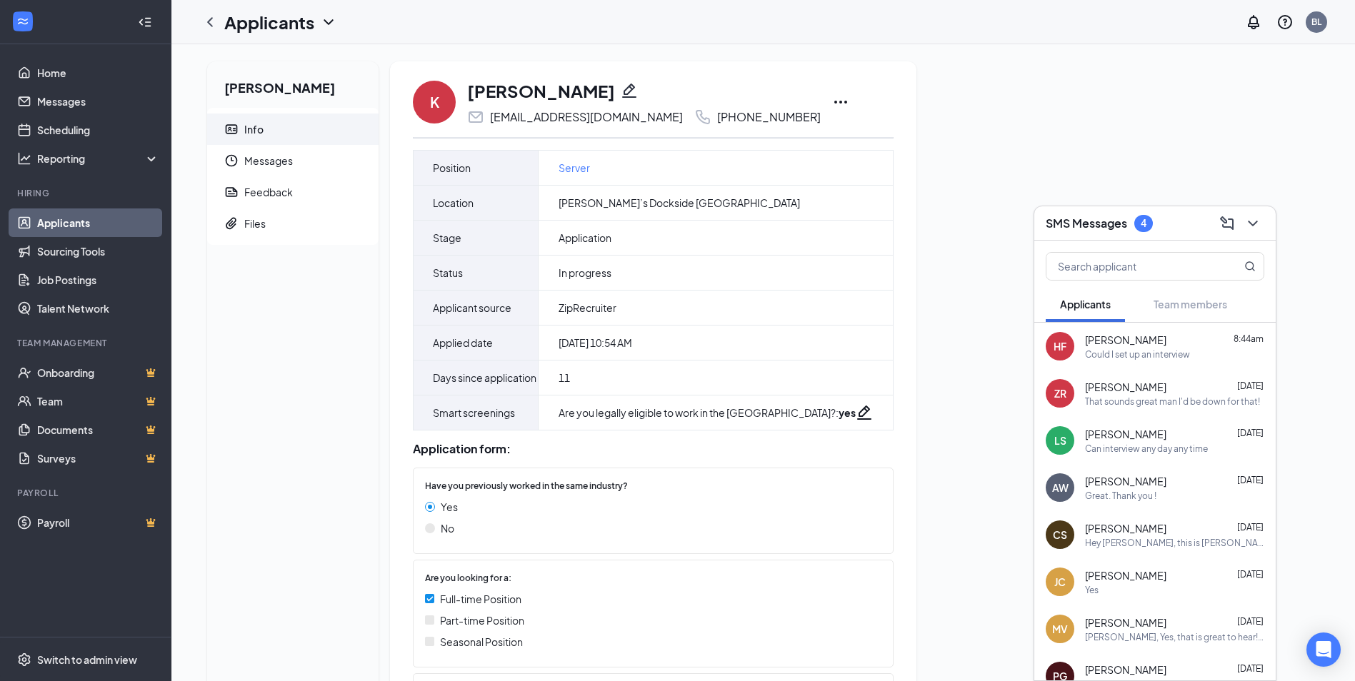
click at [1168, 397] on div "That sounds great man I'd be down for that!" at bounding box center [1172, 402] width 175 height 12
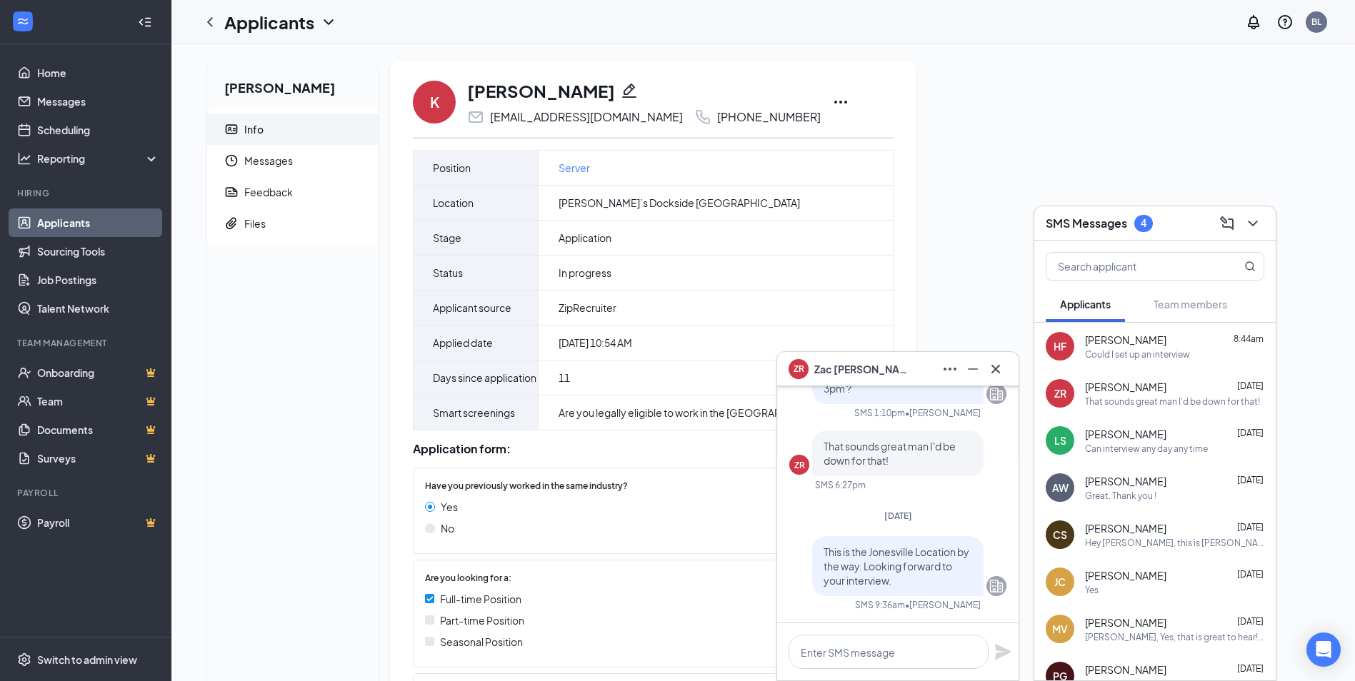
click at [1179, 356] on div "Could I set up an interview" at bounding box center [1137, 355] width 105 height 12
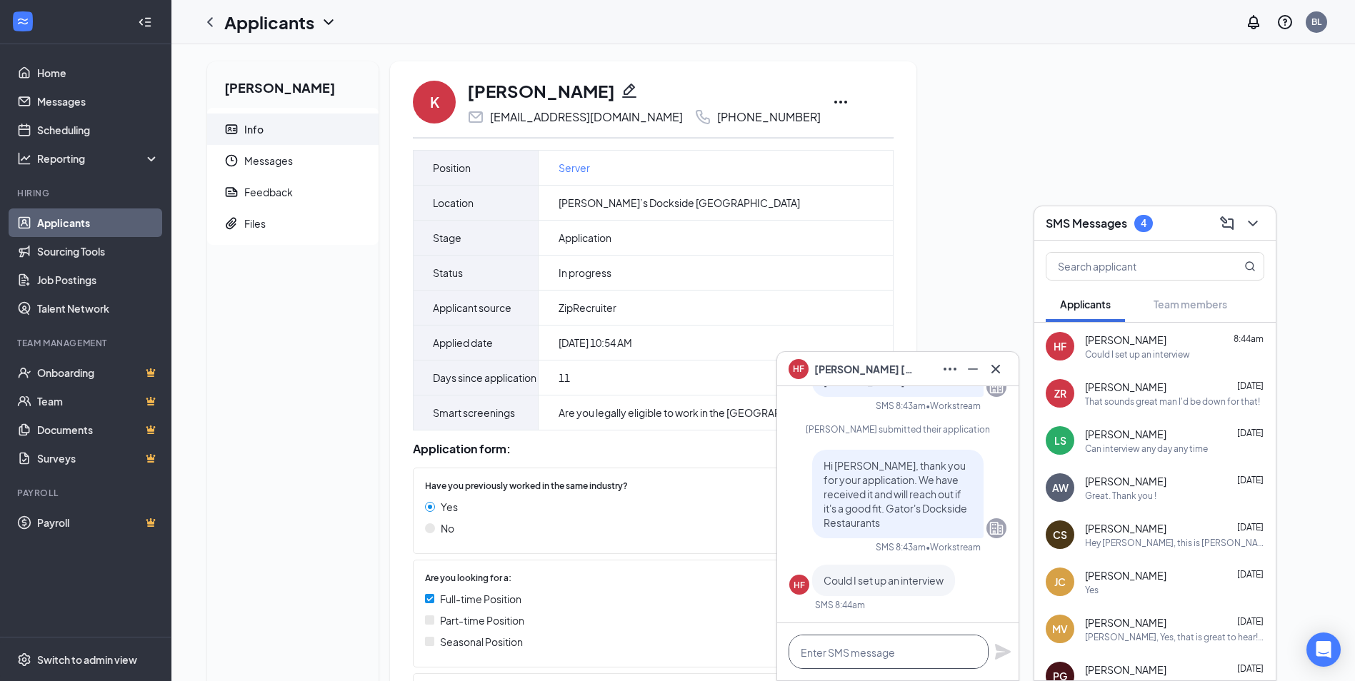
click at [855, 641] on textarea at bounding box center [889, 652] width 200 height 34
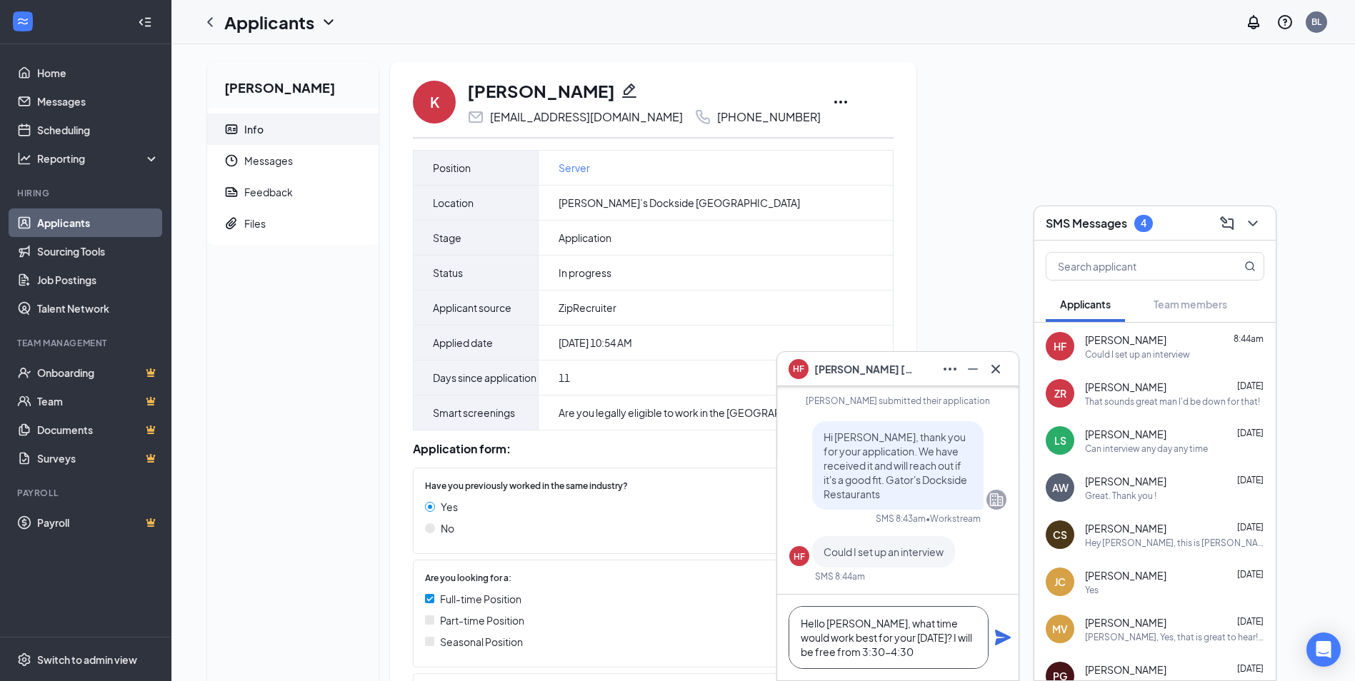
click at [855, 641] on textarea "Hello Heather, what time would work best for your today? I will be free from 3:…" at bounding box center [889, 637] width 200 height 63
click at [947, 634] on textarea "Hello Heather, what time would work best for your today? I will be free from 3:…" at bounding box center [889, 637] width 200 height 63
click at [950, 637] on textarea "Hello Heather, what time would work best for your today? I will be free from 3:…" at bounding box center [889, 637] width 200 height 63
type textarea "Hello [PERSON_NAME], what time would work best for your [DATE]? I will be free …"
click at [1003, 638] on icon "Plane" at bounding box center [1002, 637] width 17 height 17
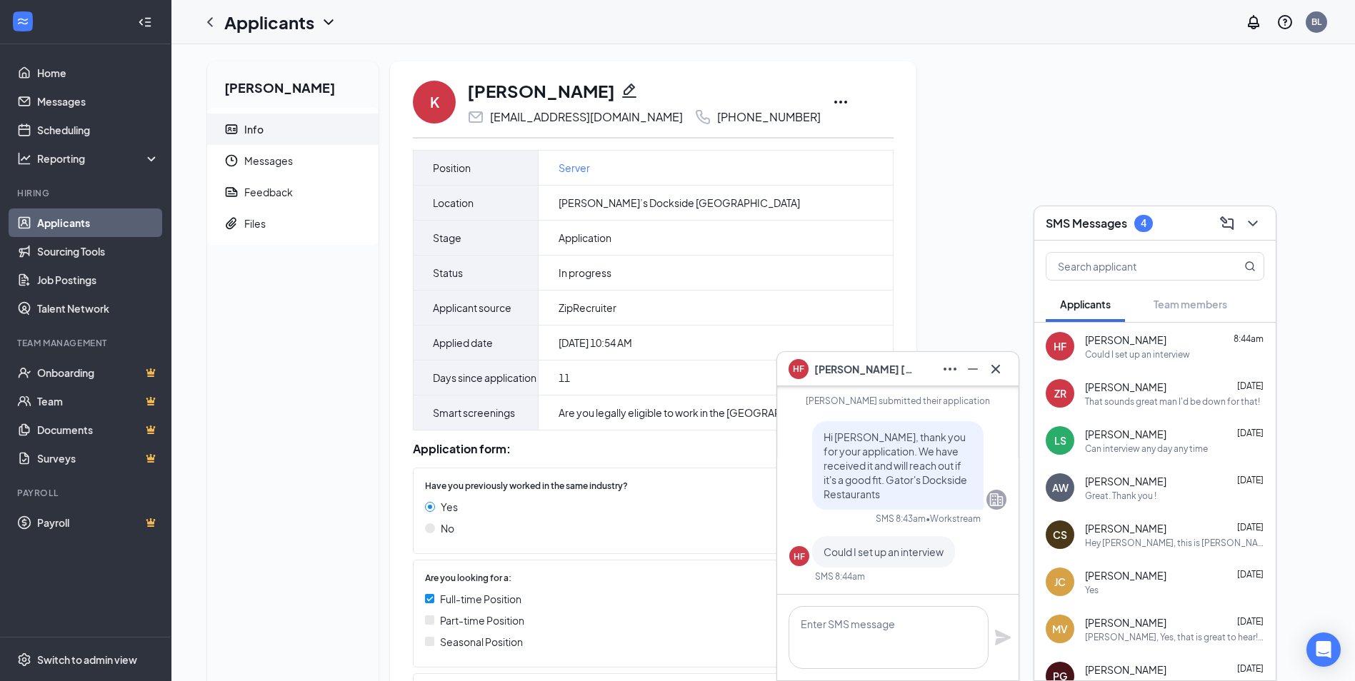
scroll to position [0, 0]
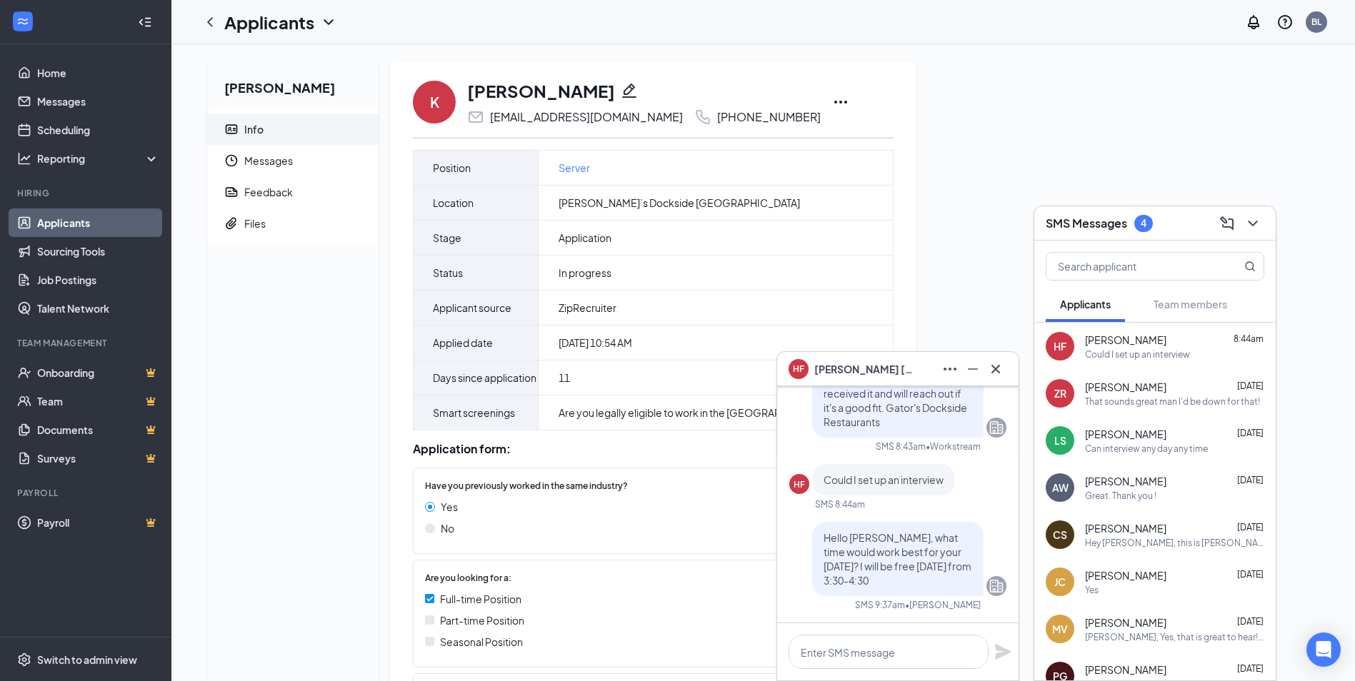
click at [56, 231] on link "Applicants" at bounding box center [98, 223] width 122 height 29
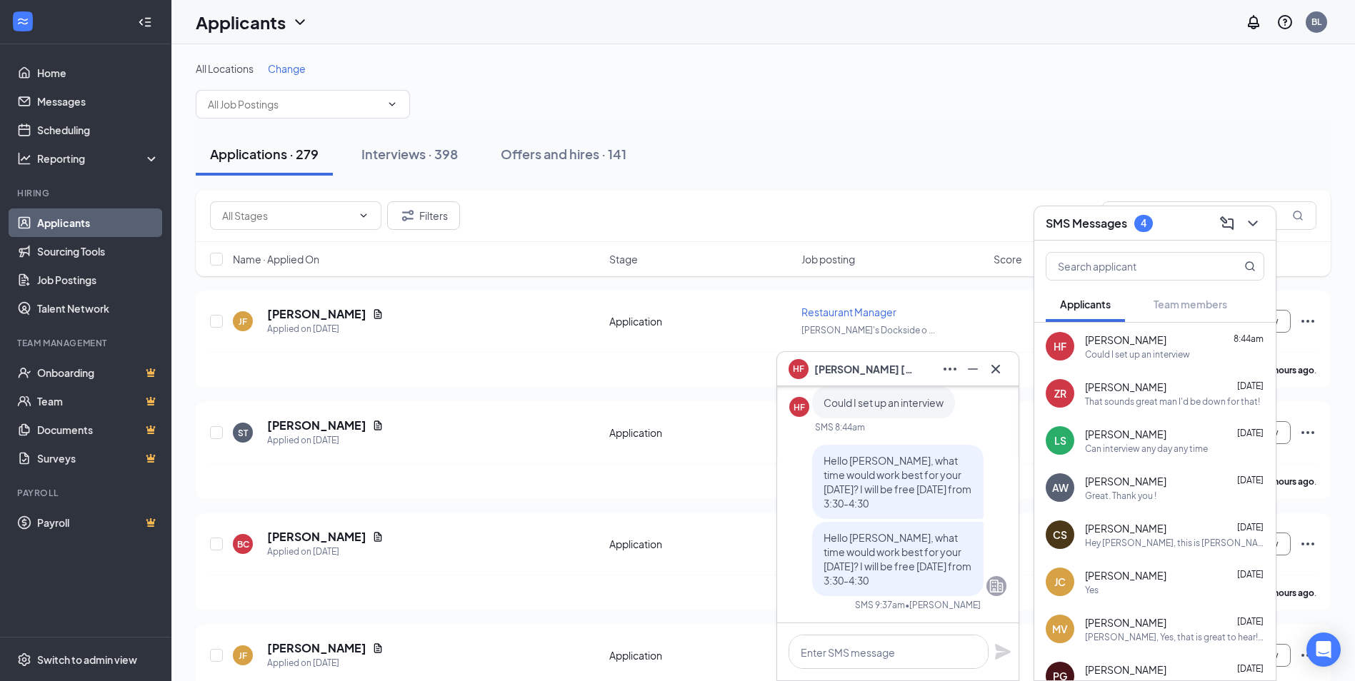
click at [298, 64] on span "Change" at bounding box center [287, 68] width 38 height 13
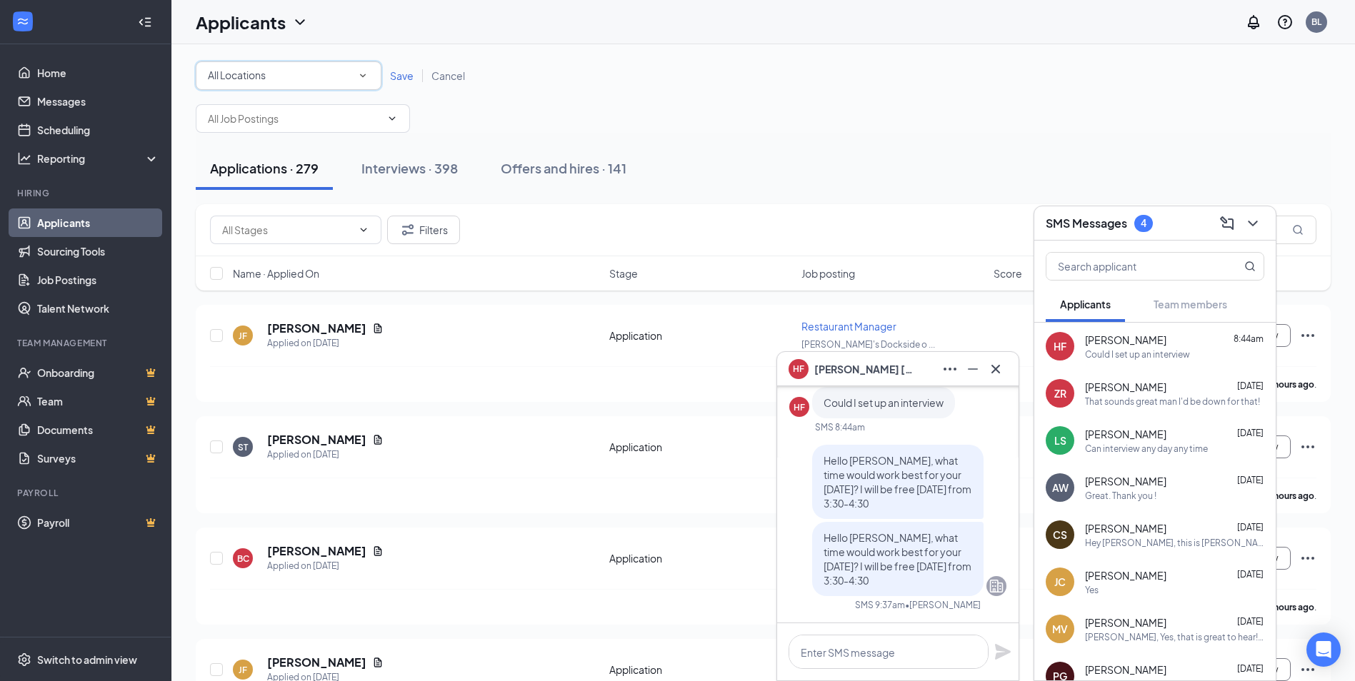
click at [284, 76] on div "All Locations" at bounding box center [288, 75] width 161 height 17
click at [280, 127] on li "All Locations" at bounding box center [289, 116] width 186 height 34
click at [276, 146] on div "Applications · 279 Interviews · 398 Offers and hires · 141" at bounding box center [763, 168] width 1135 height 71
click at [421, 66] on div "All Locations All Locations Save Cancel" at bounding box center [763, 75] width 1135 height 29
click at [399, 75] on span "Save" at bounding box center [402, 75] width 24 height 13
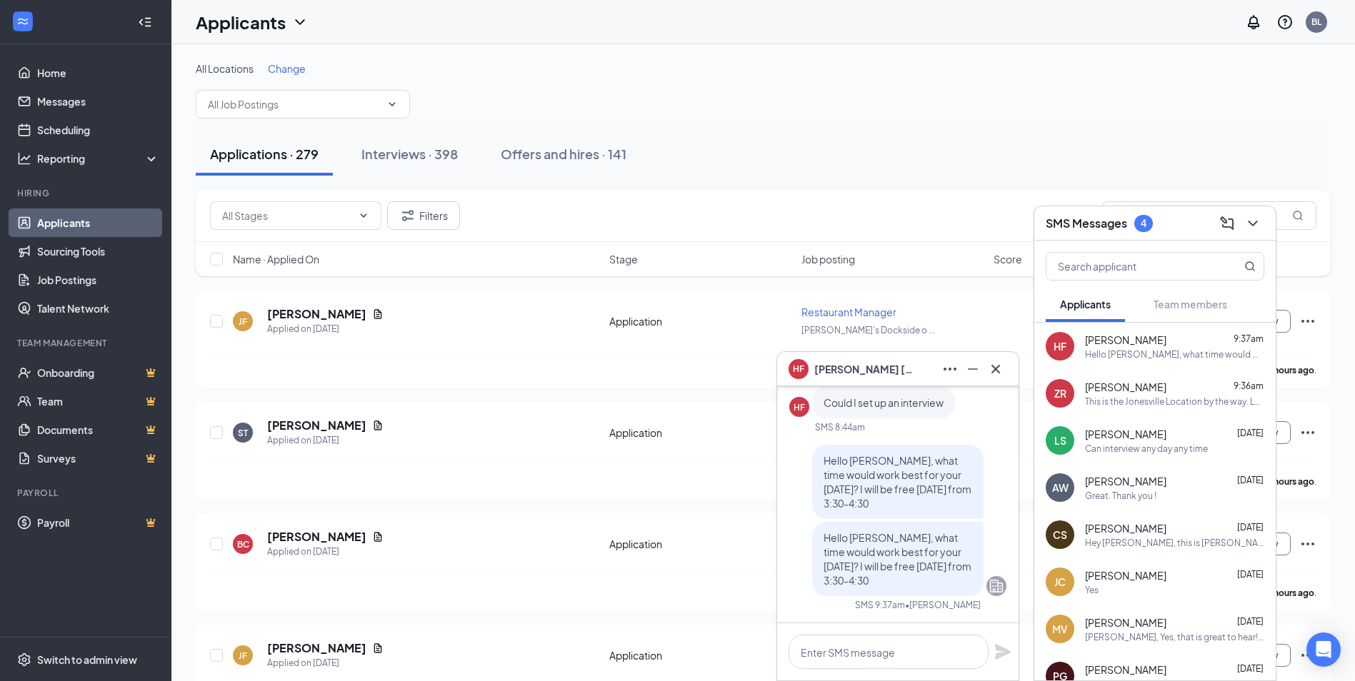
click at [289, 71] on span "Change" at bounding box center [287, 68] width 38 height 13
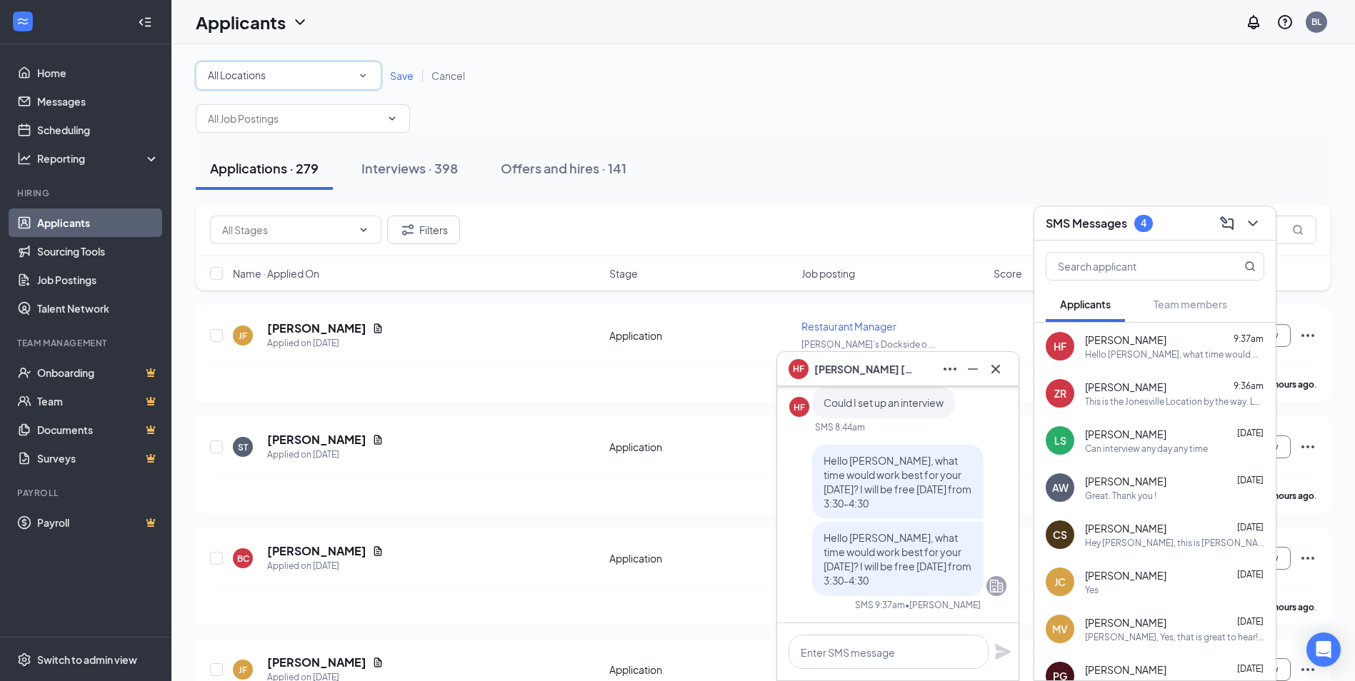
click at [277, 87] on div "All Locations All Locations" at bounding box center [289, 75] width 186 height 29
click at [258, 151] on span "[PERSON_NAME]’s Dockside [GEOGRAPHIC_DATA]" at bounding box center [327, 150] width 241 height 13
click at [394, 71] on span "Save" at bounding box center [402, 75] width 24 height 13
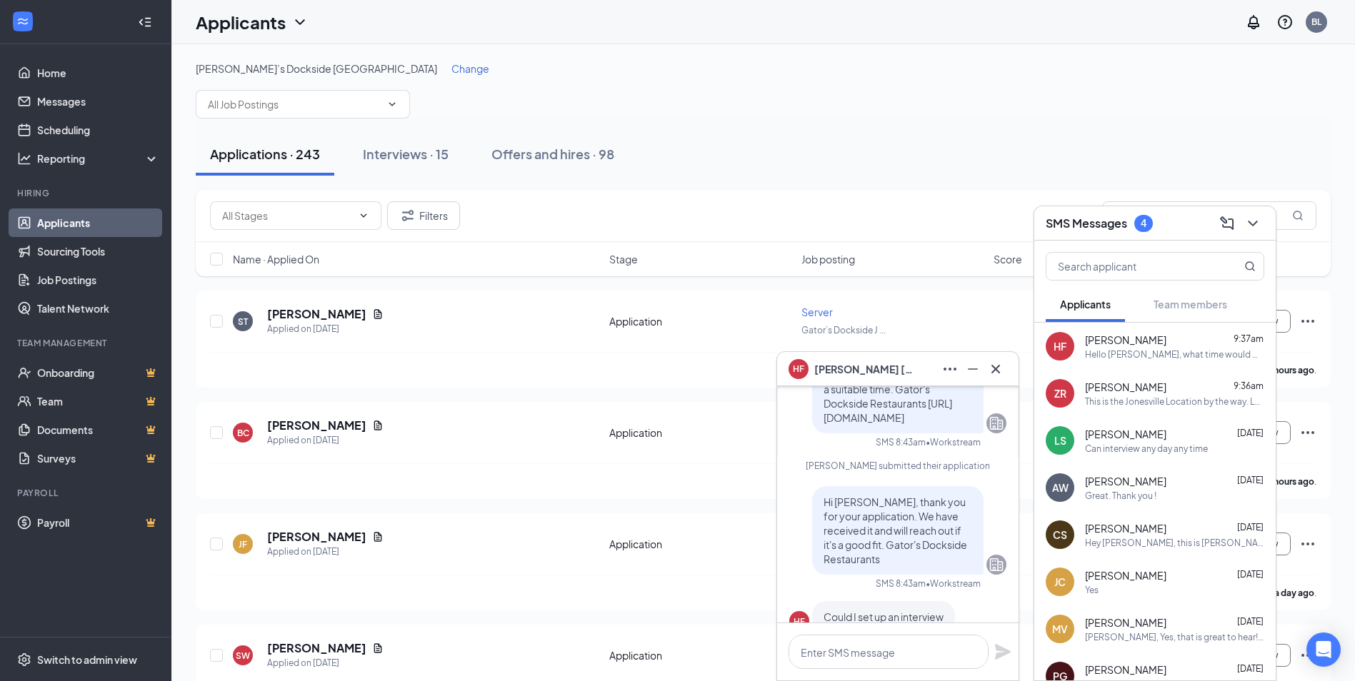
scroll to position [-286, 0]
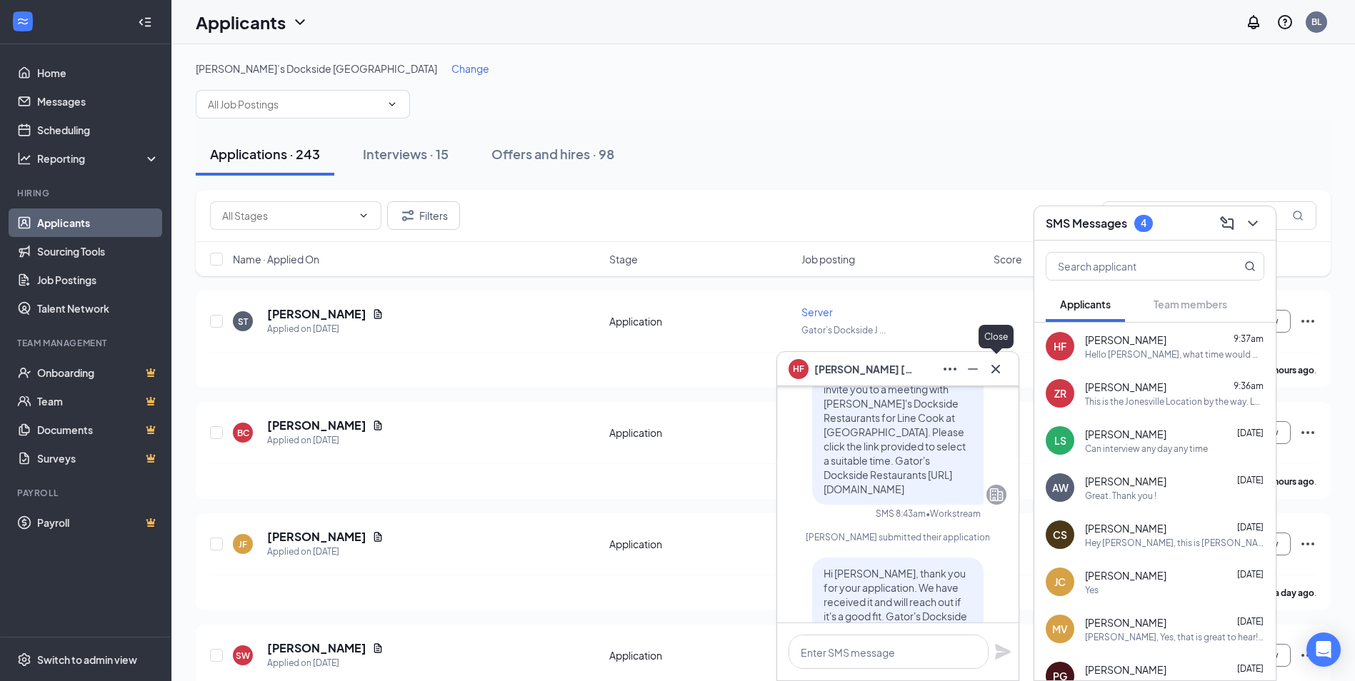
click at [1001, 367] on icon "Cross" at bounding box center [995, 369] width 17 height 17
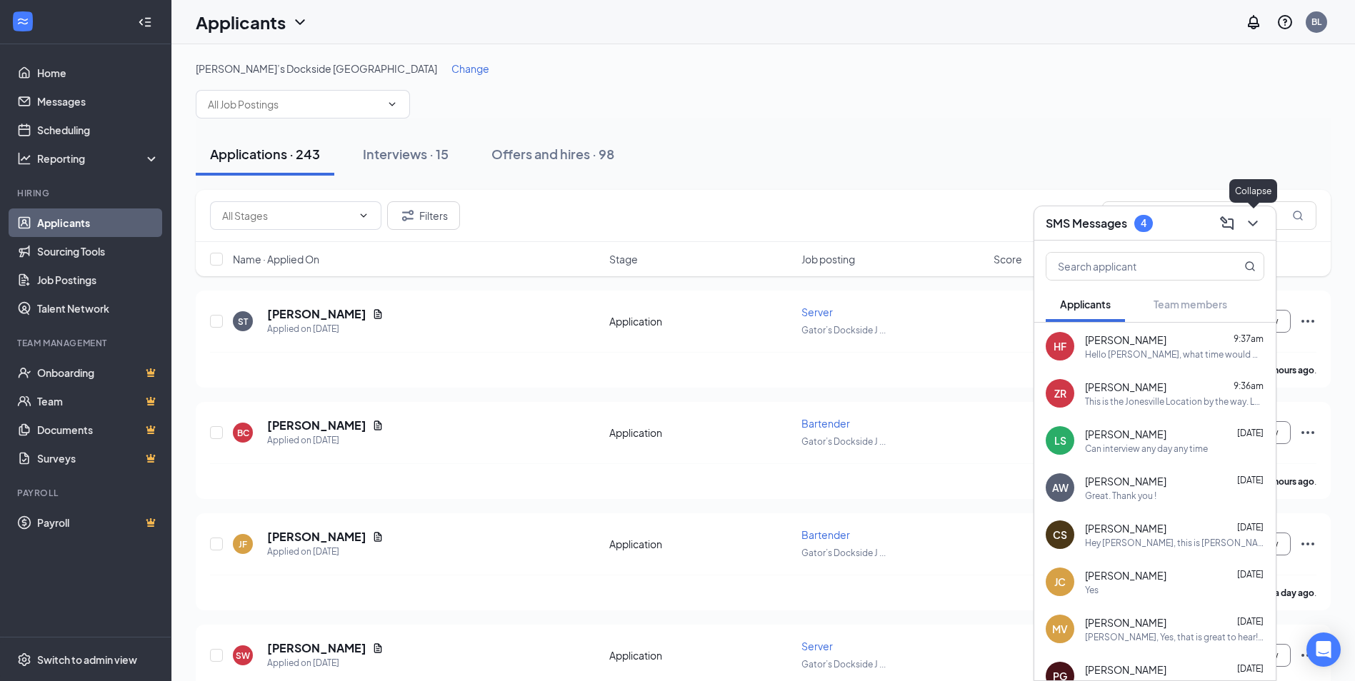
click at [1261, 231] on div at bounding box center [1252, 223] width 26 height 23
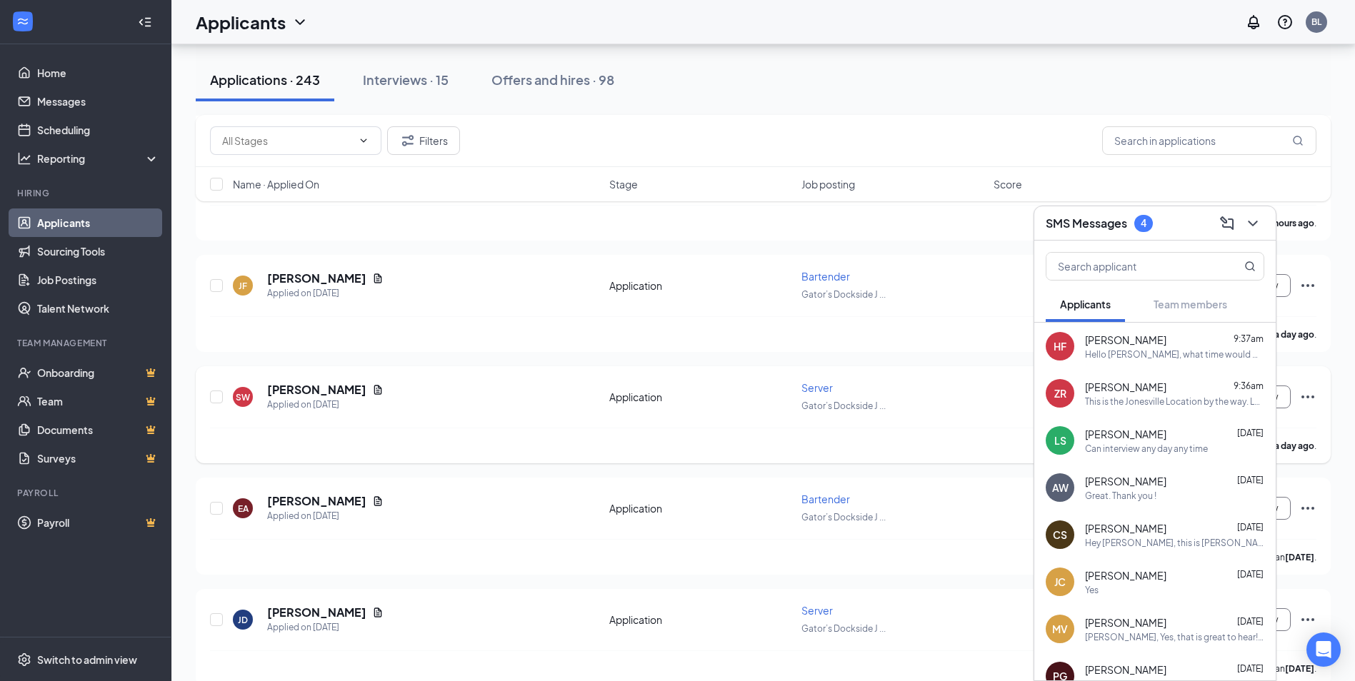
scroll to position [357, 0]
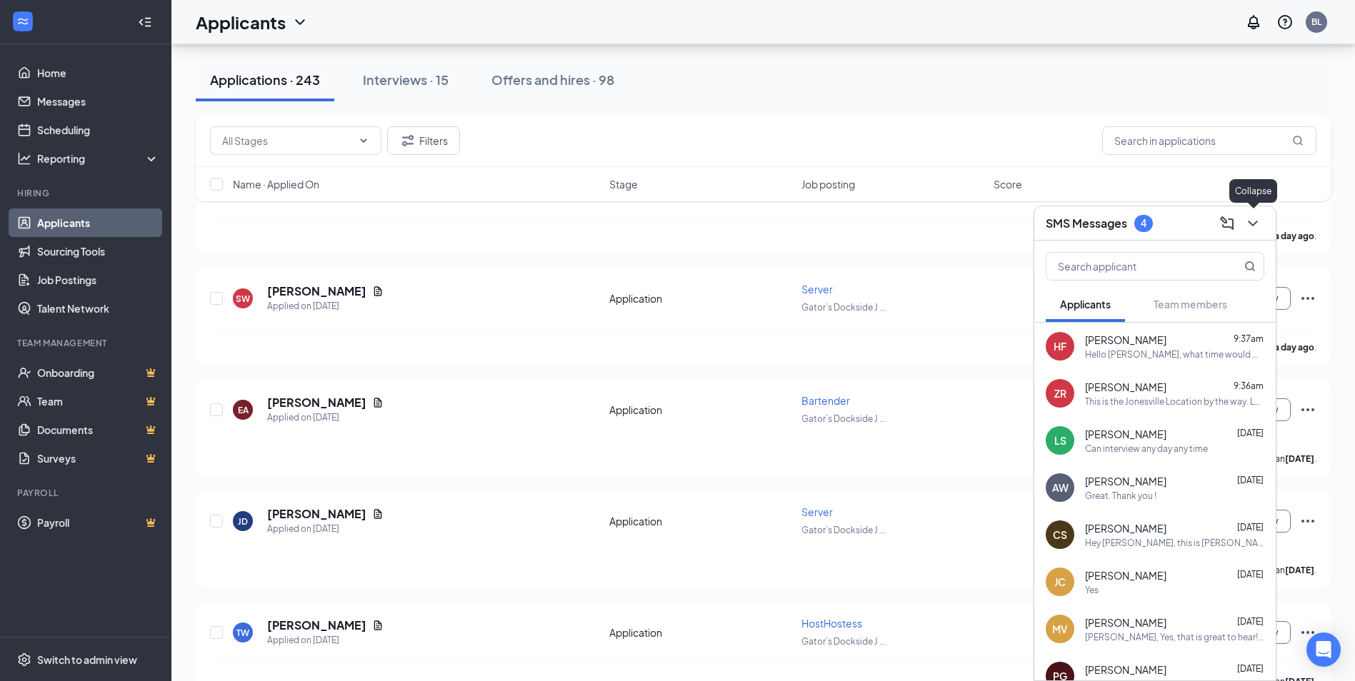
click at [1254, 229] on icon "ChevronDown" at bounding box center [1252, 223] width 17 height 17
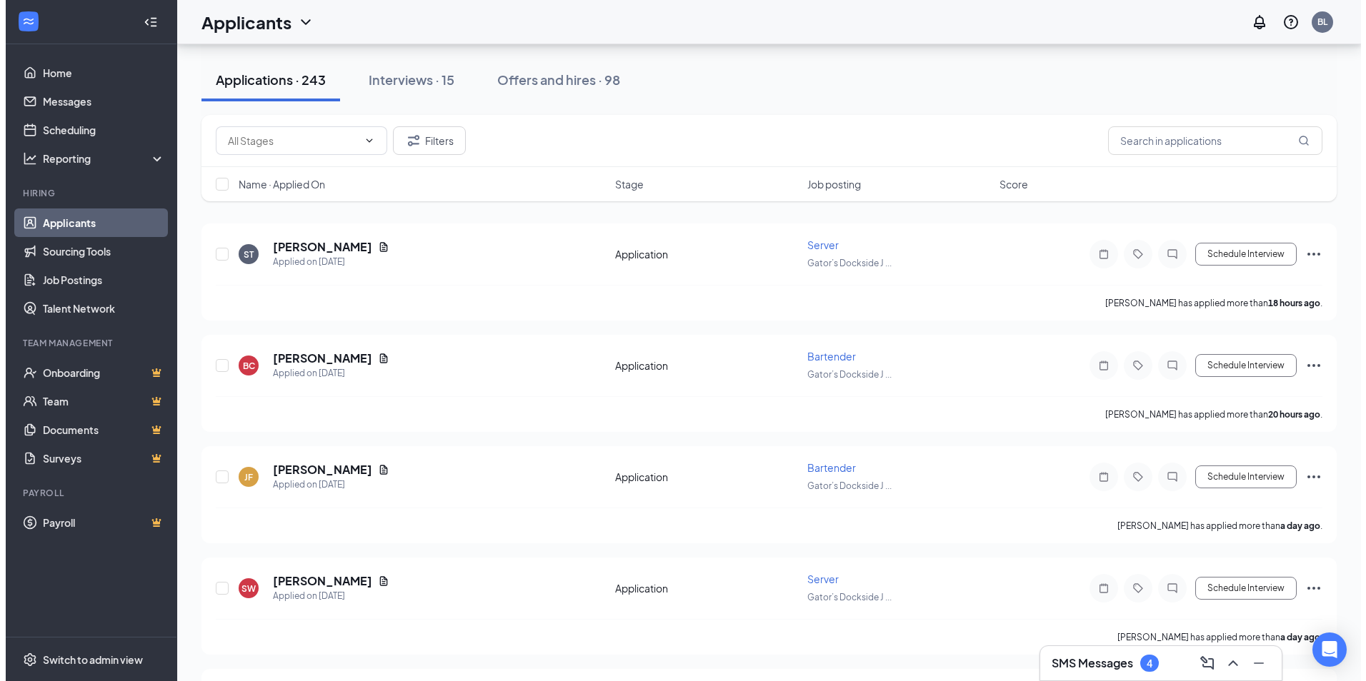
scroll to position [0, 0]
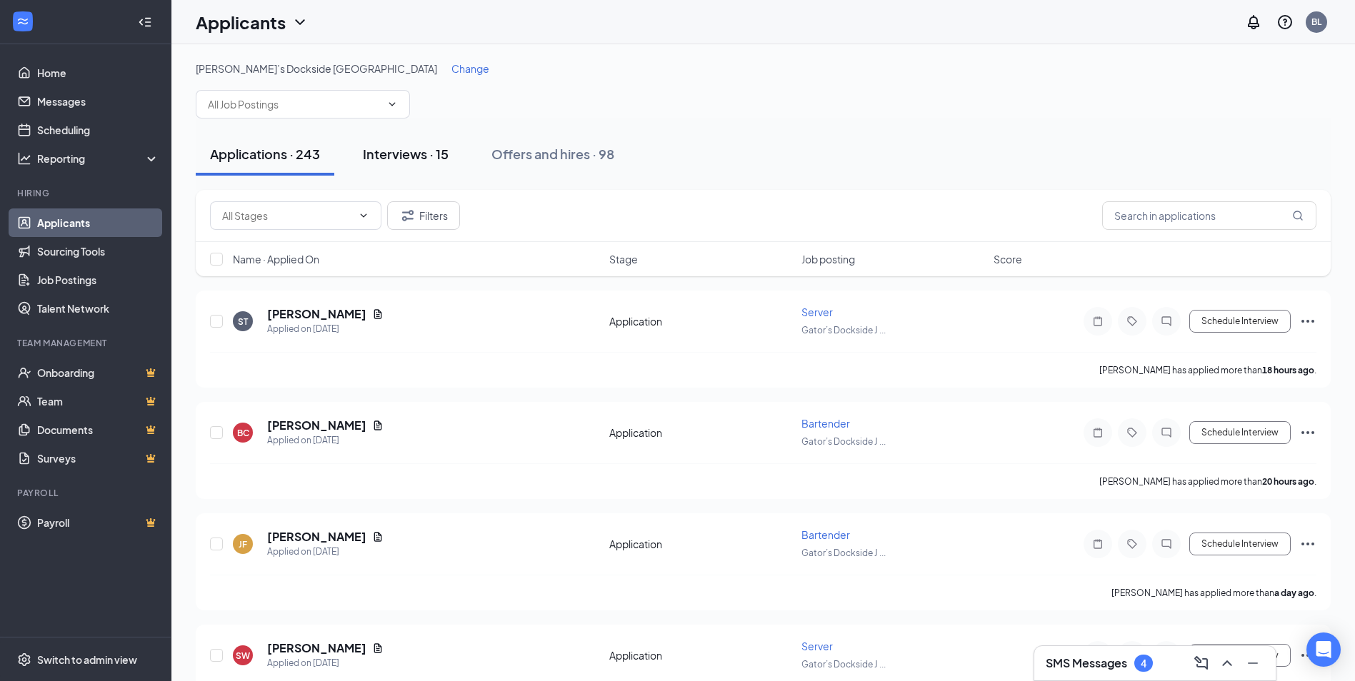
click at [409, 153] on div "Interviews · 15" at bounding box center [406, 154] width 86 height 18
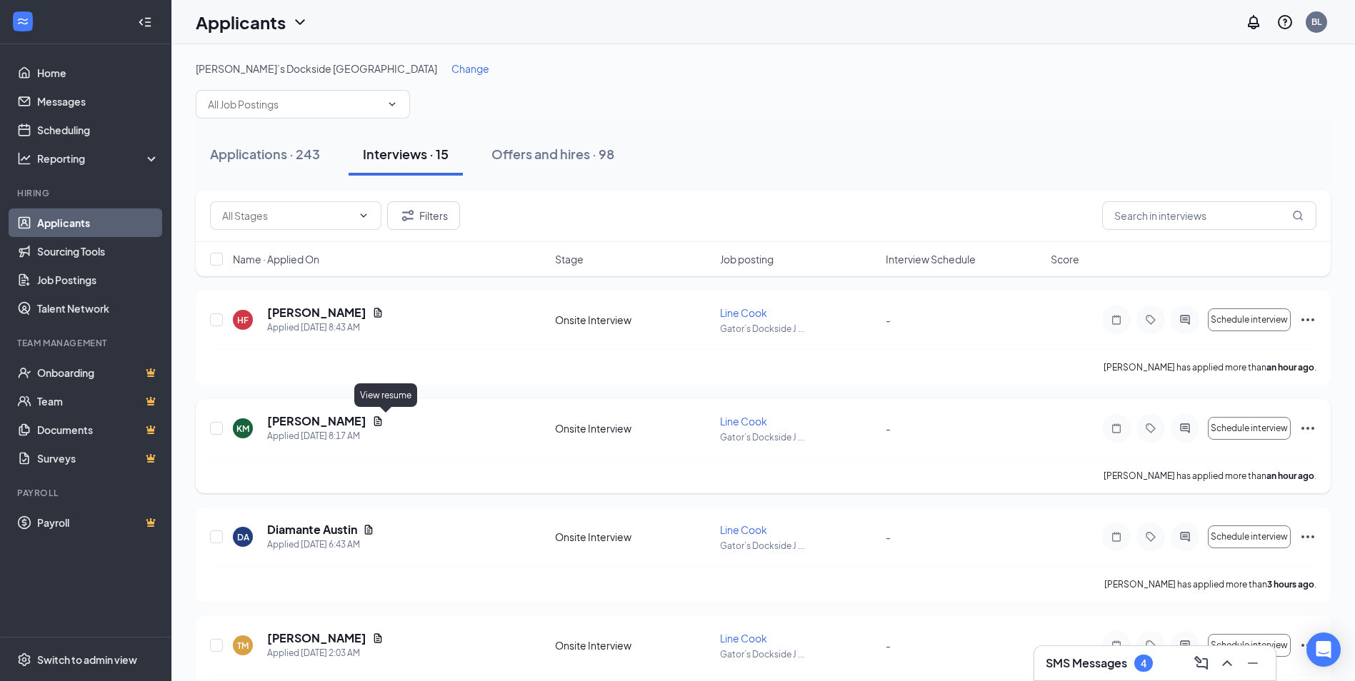
click at [382, 421] on icon "Document" at bounding box center [378, 420] width 8 height 9
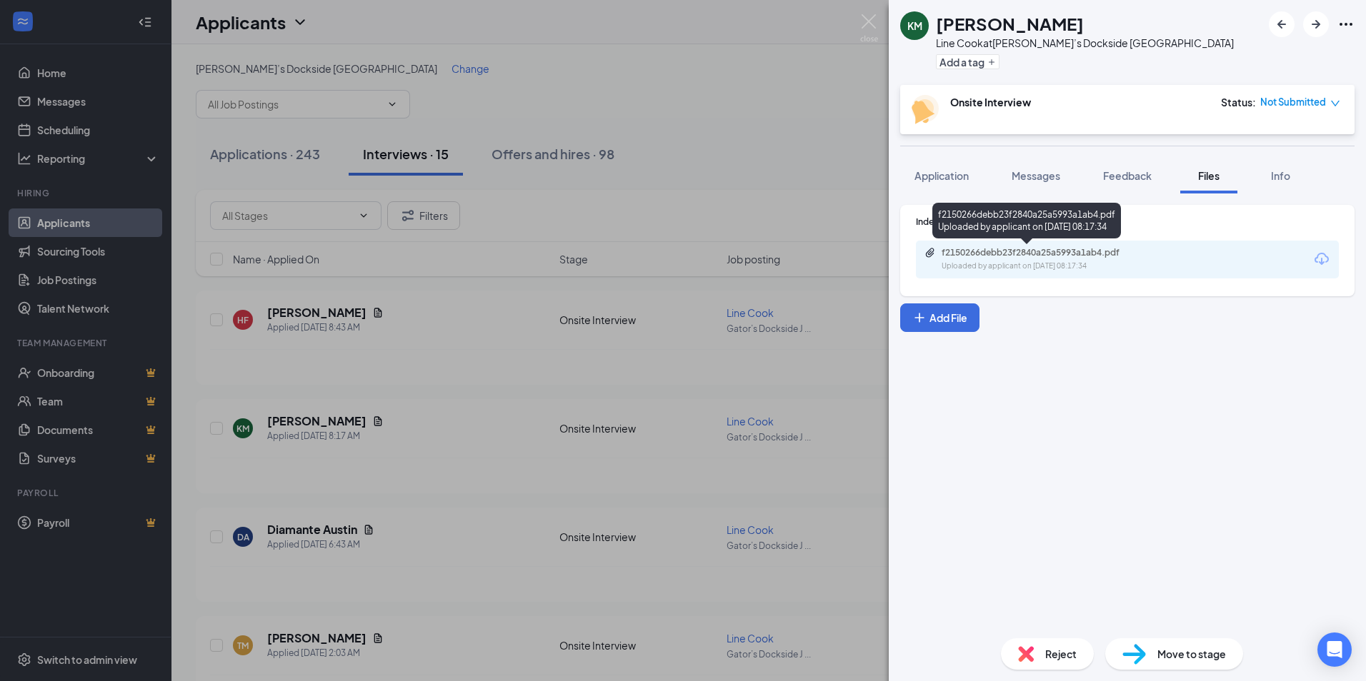
click at [996, 259] on div "f2150266debb23f2840a25a5993a1ab4.pdf Uploaded by applicant on Sep 16, 2025 at 0…" at bounding box center [1039, 259] width 231 height 25
click at [1039, 175] on span "Messages" at bounding box center [1035, 175] width 49 height 13
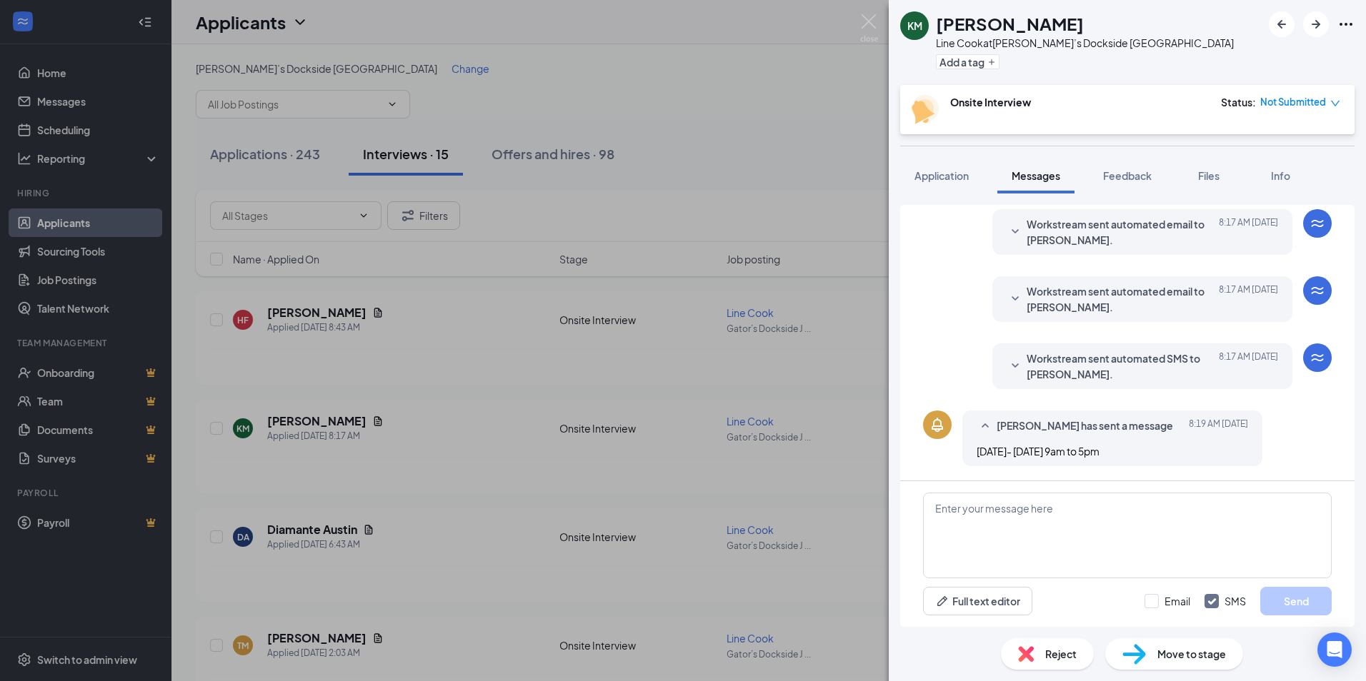
scroll to position [234, 0]
click at [1028, 516] on textarea at bounding box center [1127, 536] width 409 height 86
click at [934, 174] on span "Application" at bounding box center [941, 175] width 54 height 13
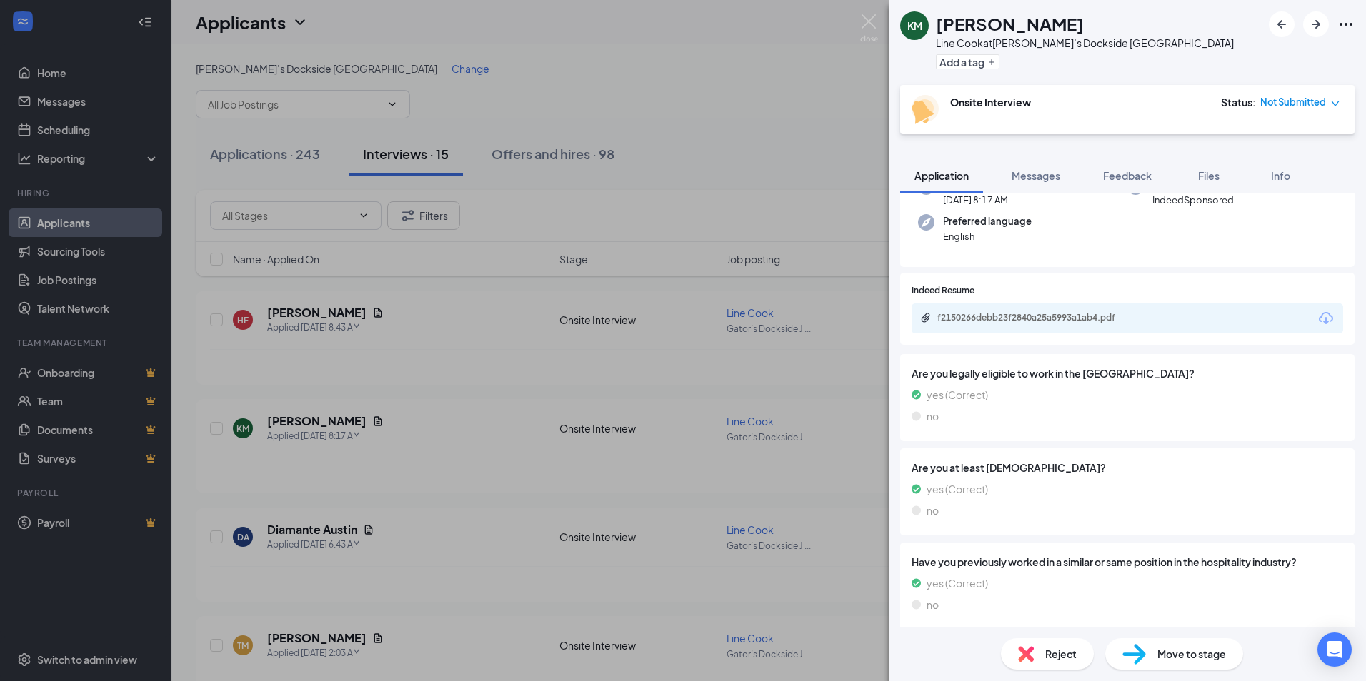
scroll to position [59, 0]
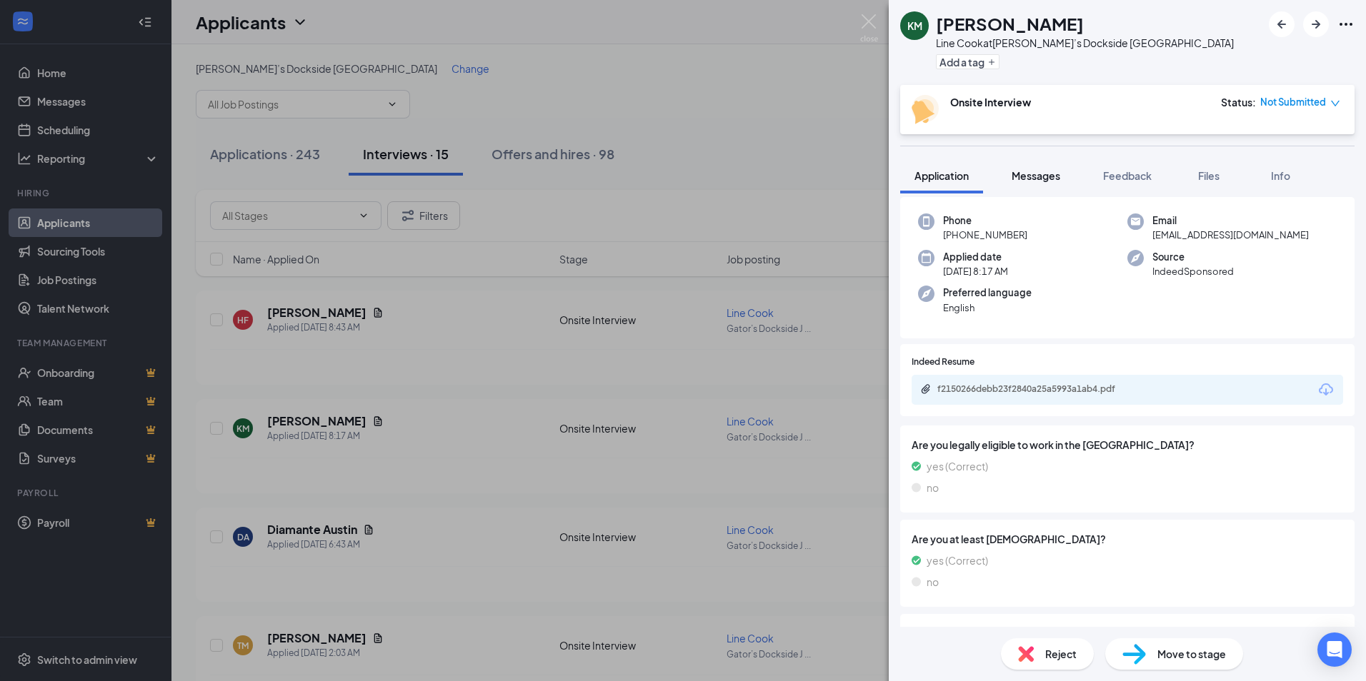
click at [1031, 176] on span "Messages" at bounding box center [1035, 175] width 49 height 13
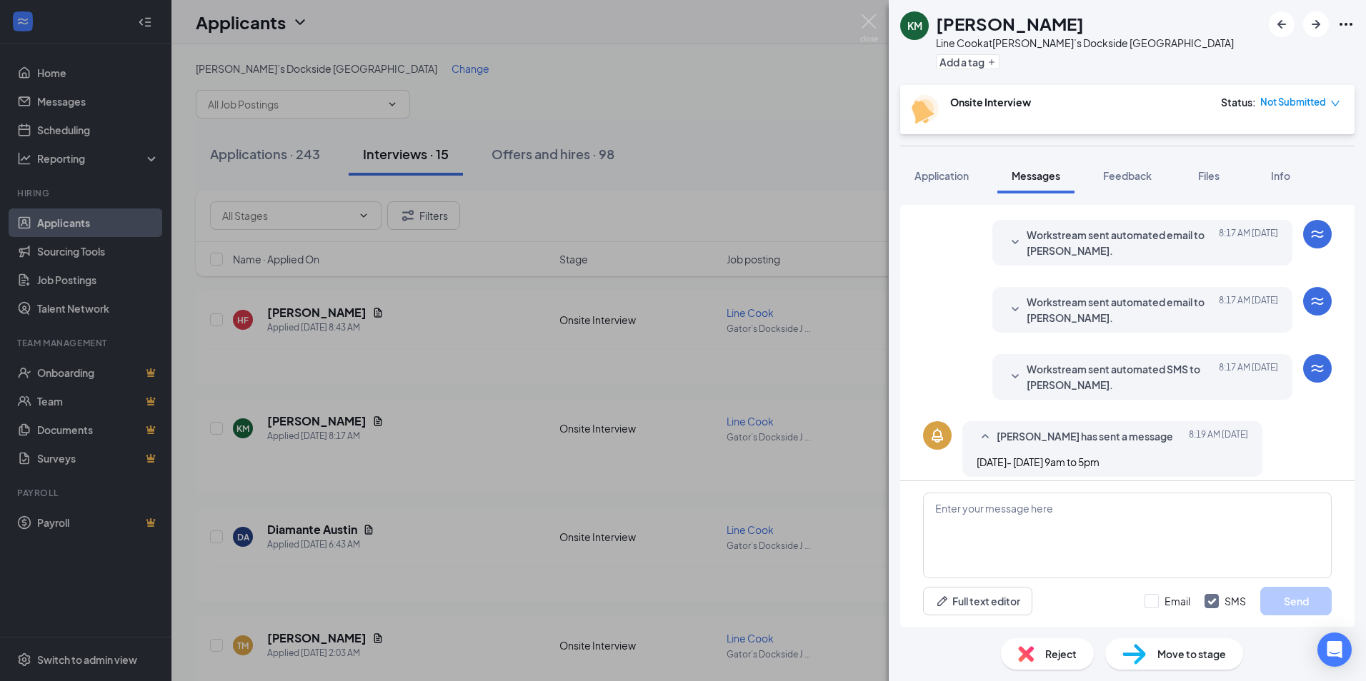
scroll to position [234, 0]
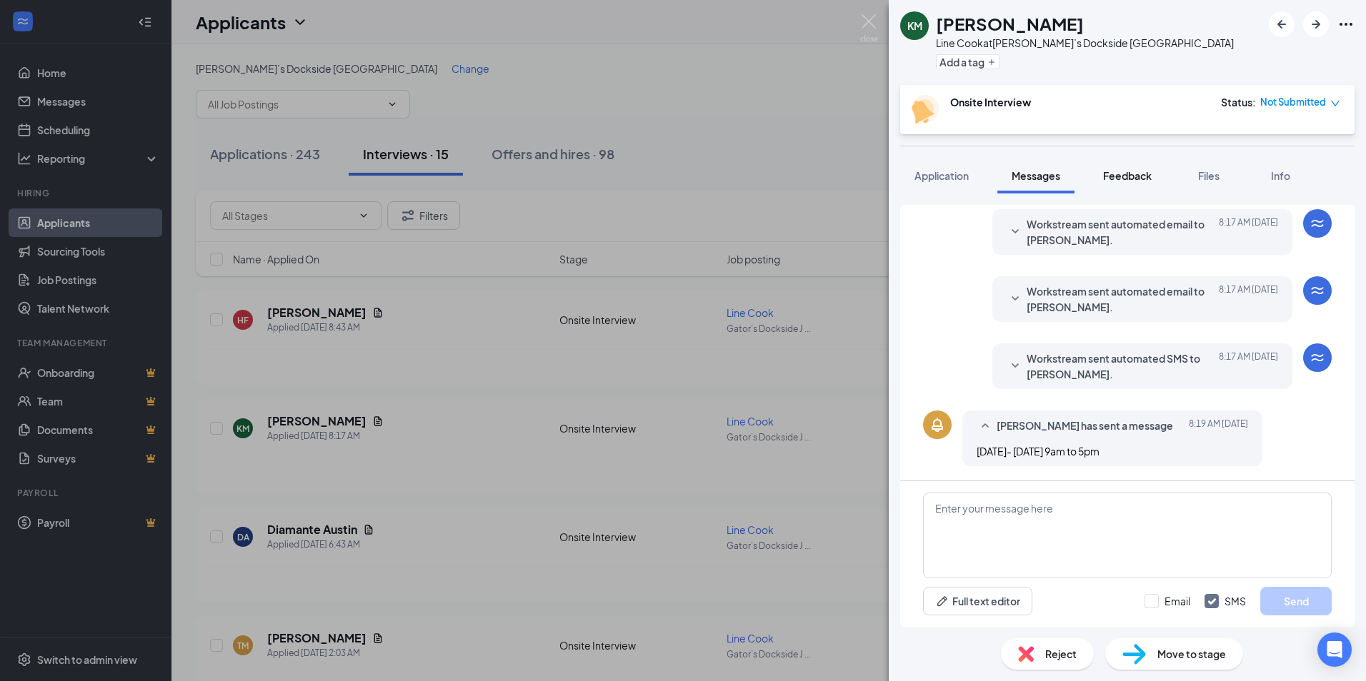
click at [1133, 179] on span "Feedback" at bounding box center [1127, 175] width 49 height 13
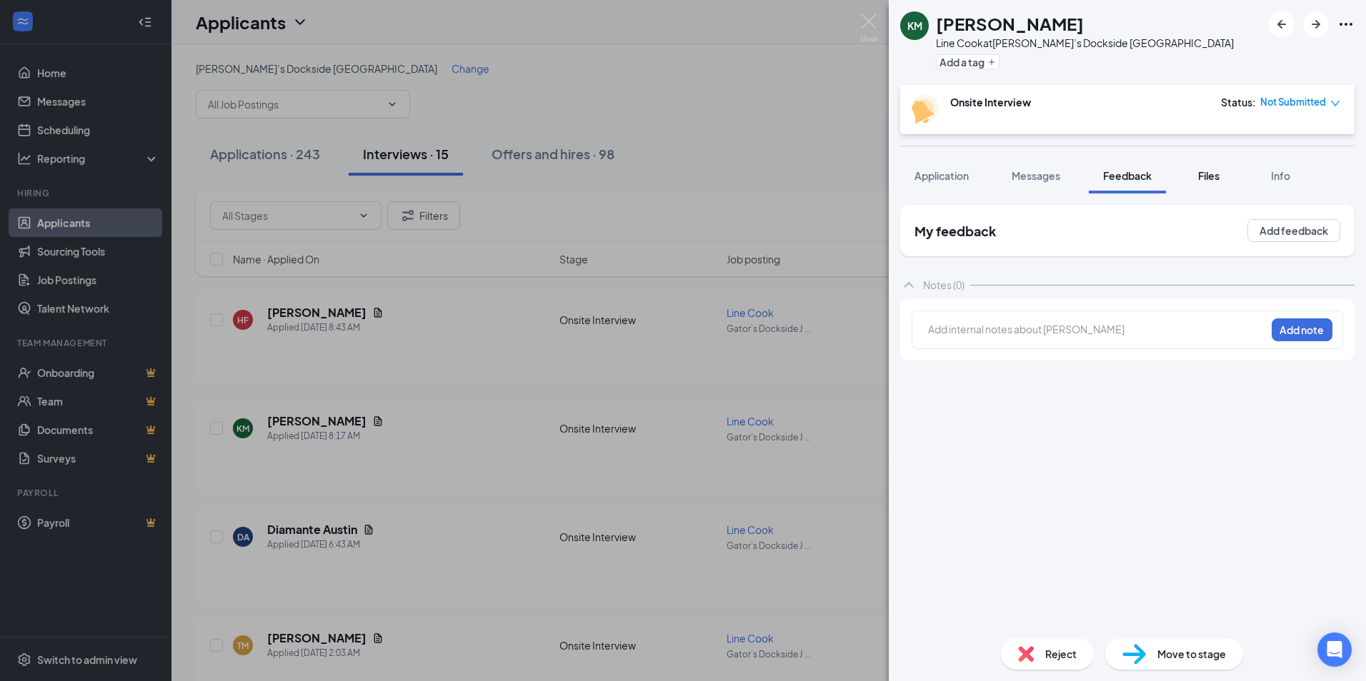
click at [1225, 175] on button "Files" at bounding box center [1208, 176] width 57 height 36
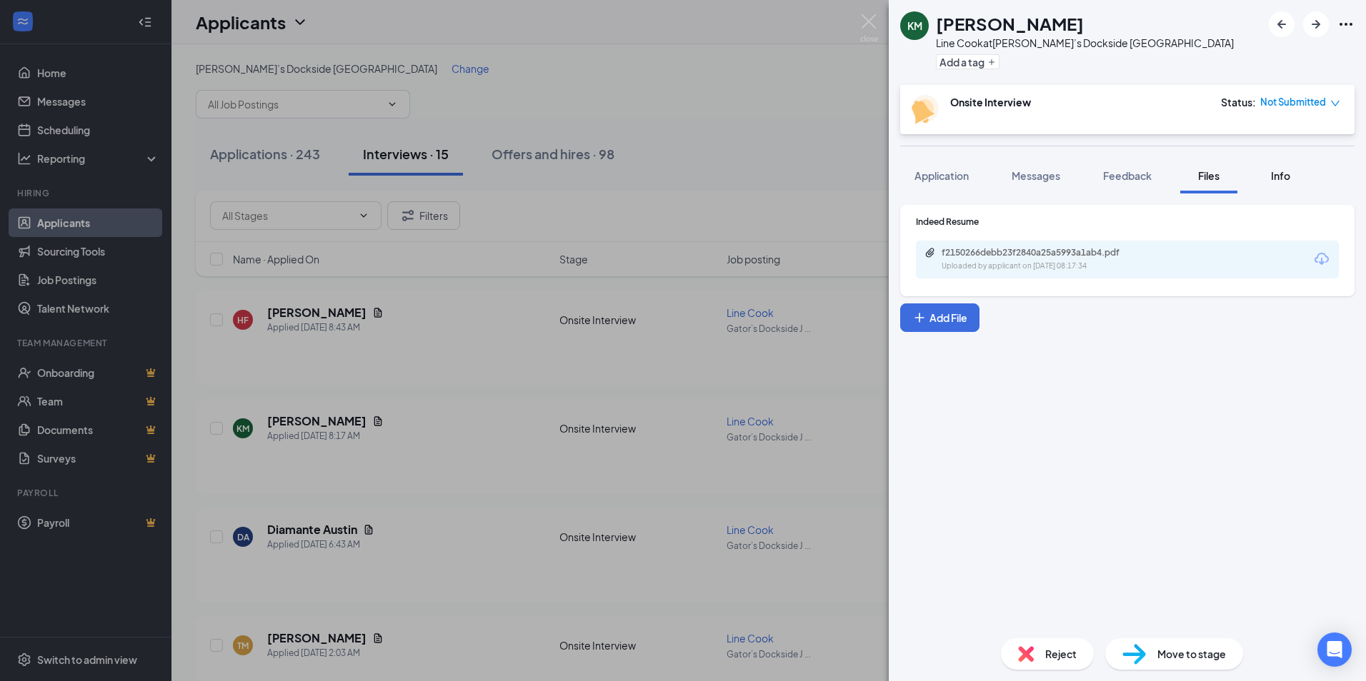
click at [1280, 184] on button "Info" at bounding box center [1279, 176] width 57 height 36
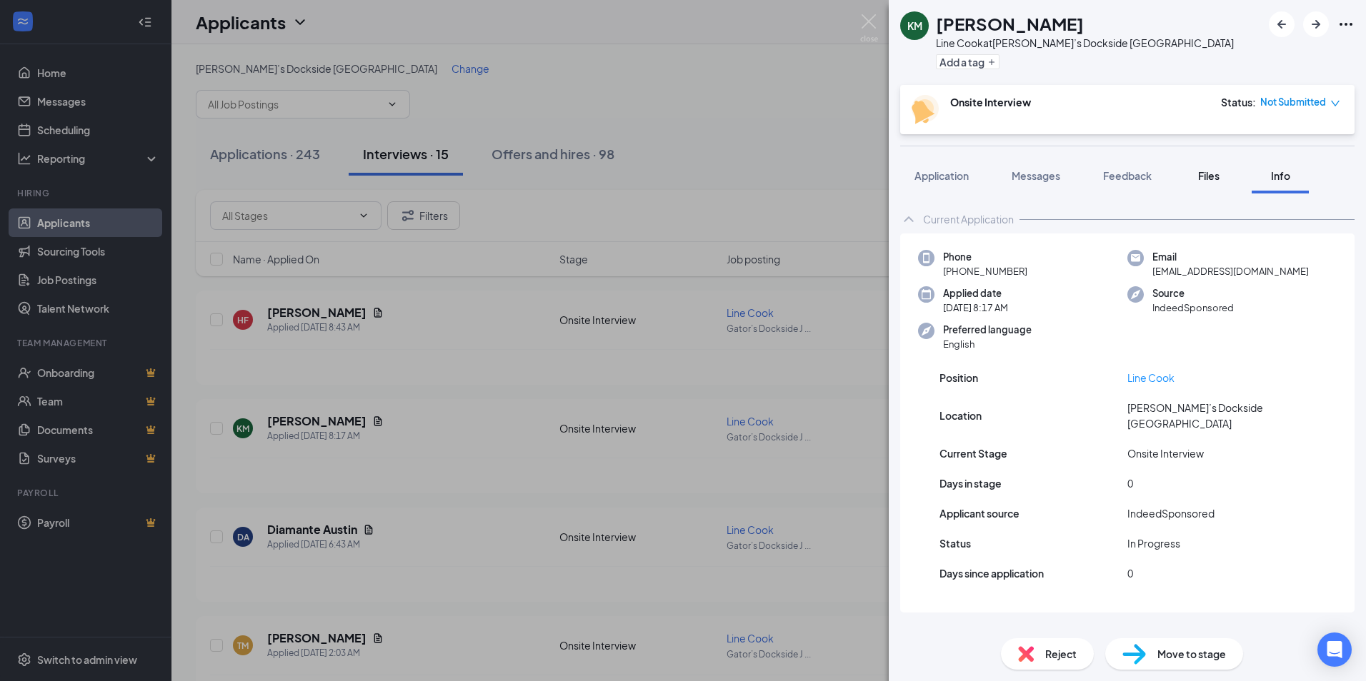
click at [1223, 169] on div "Files" at bounding box center [1208, 176] width 29 height 14
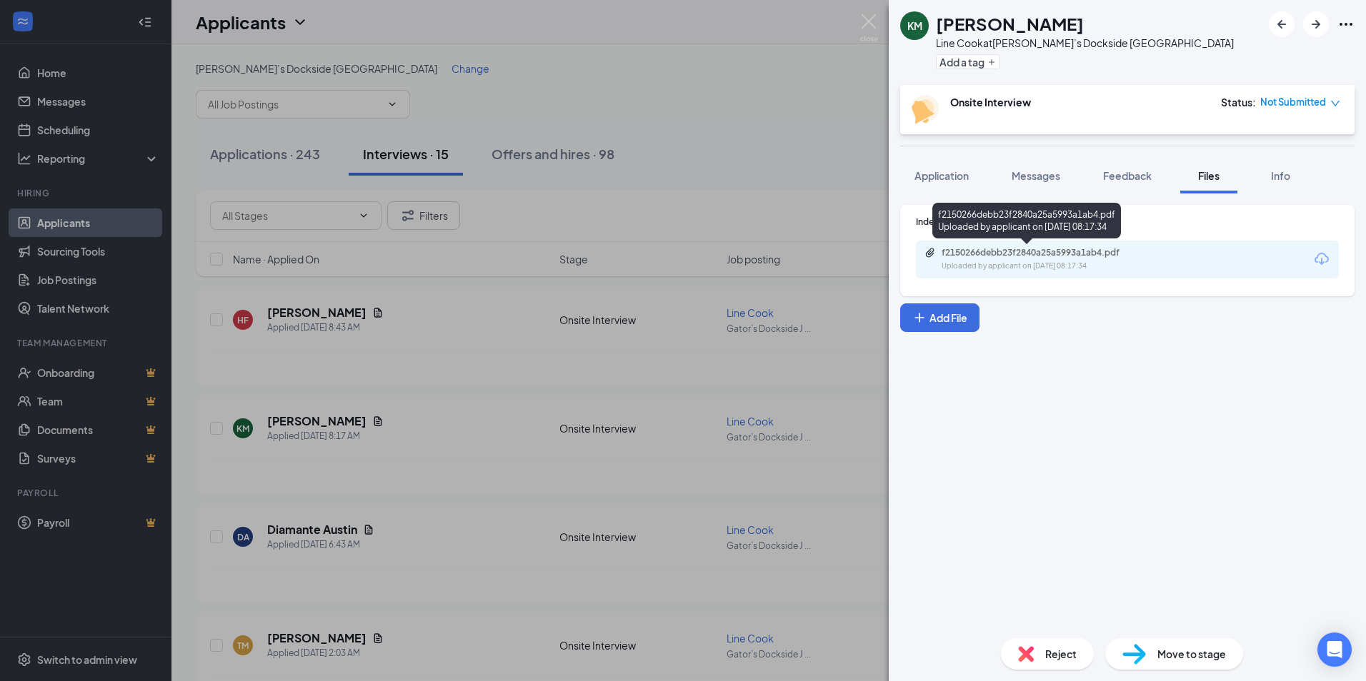
click at [1023, 250] on div "f2150266debb23f2840a25a5993a1ab4.pdf" at bounding box center [1041, 252] width 200 height 11
click at [1026, 174] on span "Messages" at bounding box center [1035, 175] width 49 height 13
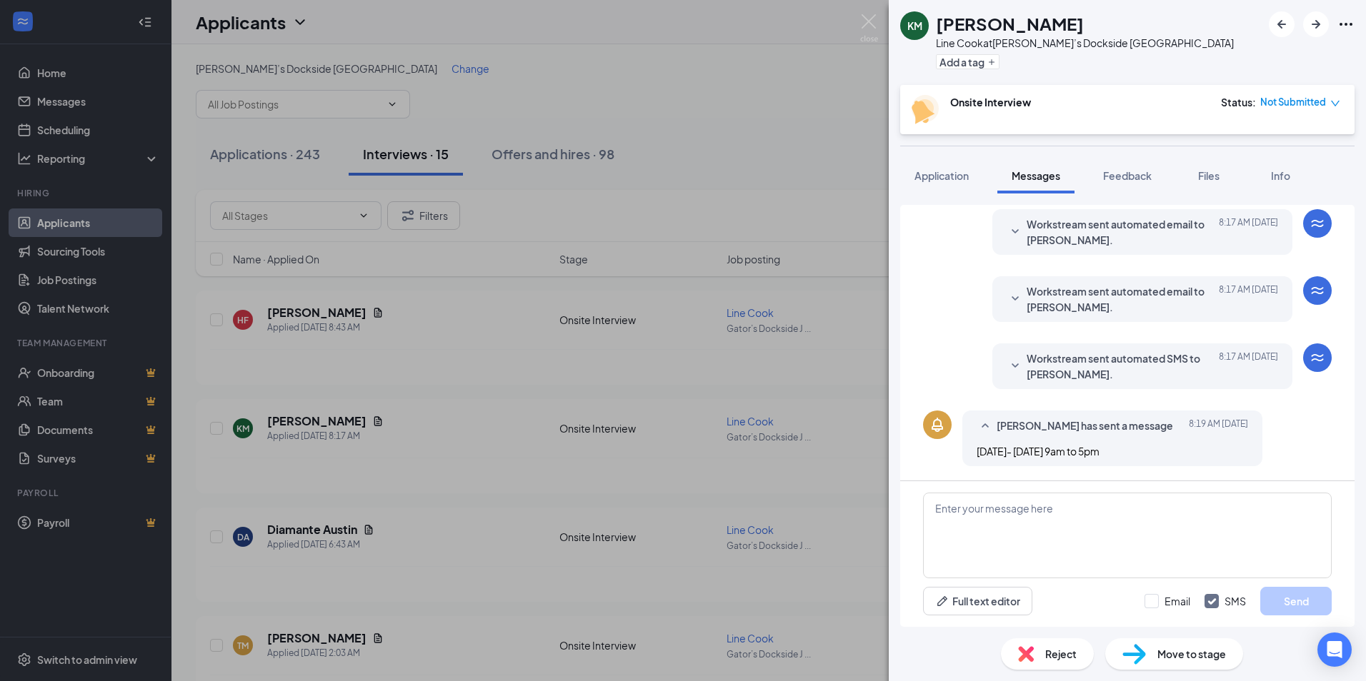
scroll to position [234, 0]
click at [1046, 519] on textarea at bounding box center [1127, 536] width 409 height 86
type textarea "H"
drag, startPoint x: 1031, startPoint y: 521, endPoint x: 959, endPoint y: 521, distance: 72.1
click at [959, 521] on textarea at bounding box center [1127, 536] width 409 height 86
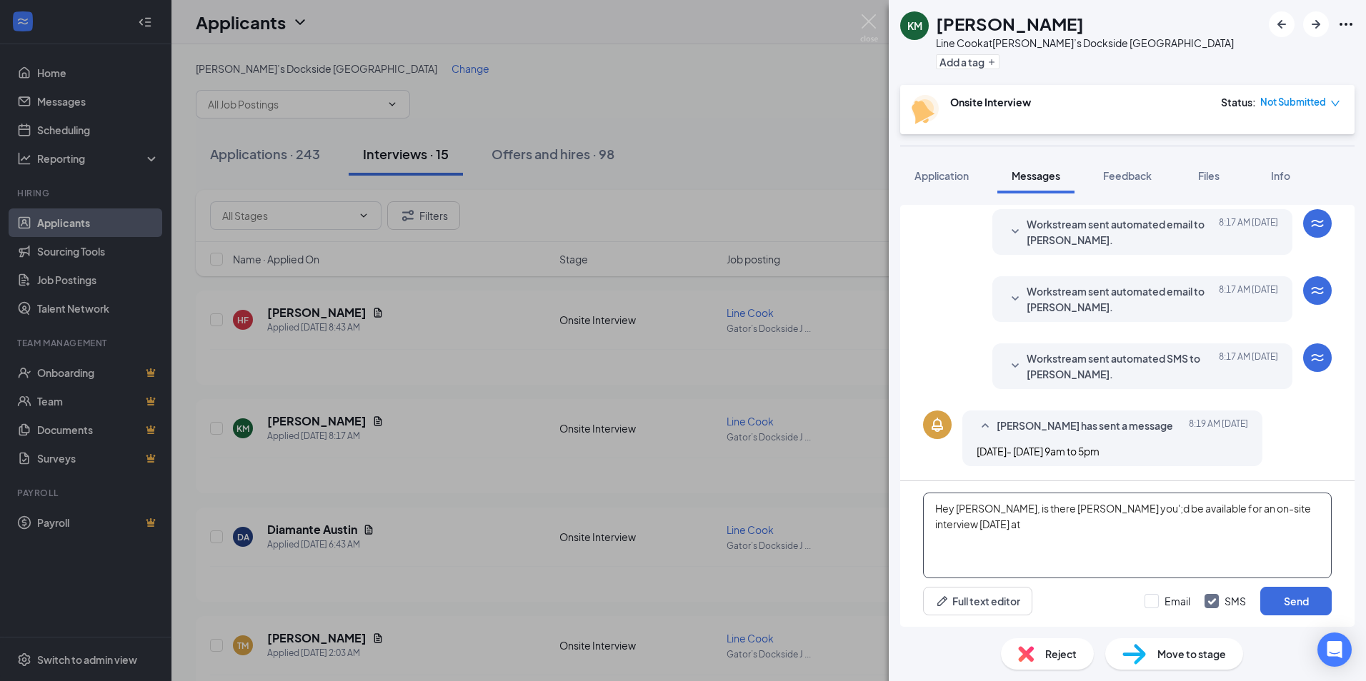
click at [980, 527] on textarea "Hey Kareem, is there anway you';d be available for an on-site interview on Thur…" at bounding box center [1127, 536] width 409 height 86
click at [1038, 519] on textarea "Hey Kareem, is there anway you'd be available for an on-site interview on Thurs…" at bounding box center [1127, 536] width 409 height 86
click at [1049, 516] on textarea "Hey Kareem, is there Anway you'd be available for an on-site interview on Thurs…" at bounding box center [1127, 536] width 409 height 86
click at [1044, 509] on textarea "Hey Kareem, is there Anway you'd be available for an on-site interview on Thurs…" at bounding box center [1127, 536] width 409 height 86
click at [1169, 541] on textarea "Hey [PERSON_NAME], is there anyway you'd be available for an on-site interview …" at bounding box center [1127, 536] width 409 height 86
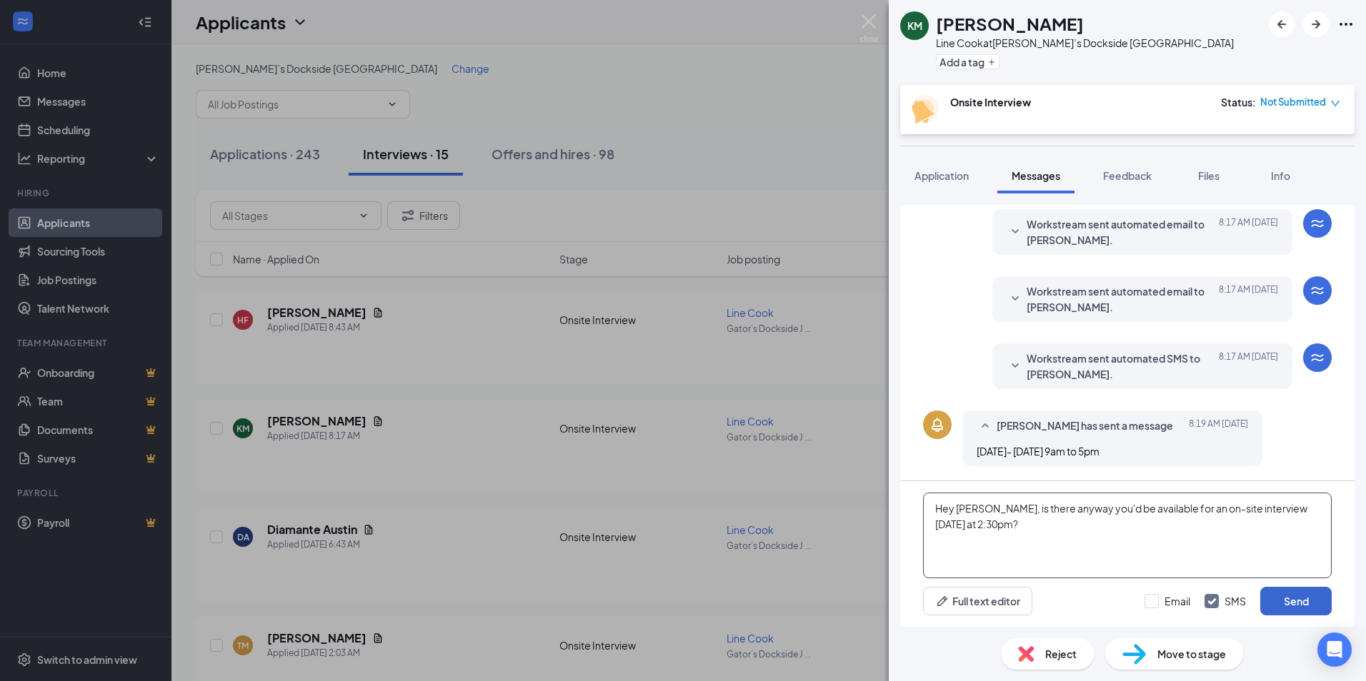
type textarea "Hey [PERSON_NAME], is there anyway you'd be available for an on-site interview …"
click at [1294, 596] on button "Send" at bounding box center [1295, 601] width 71 height 29
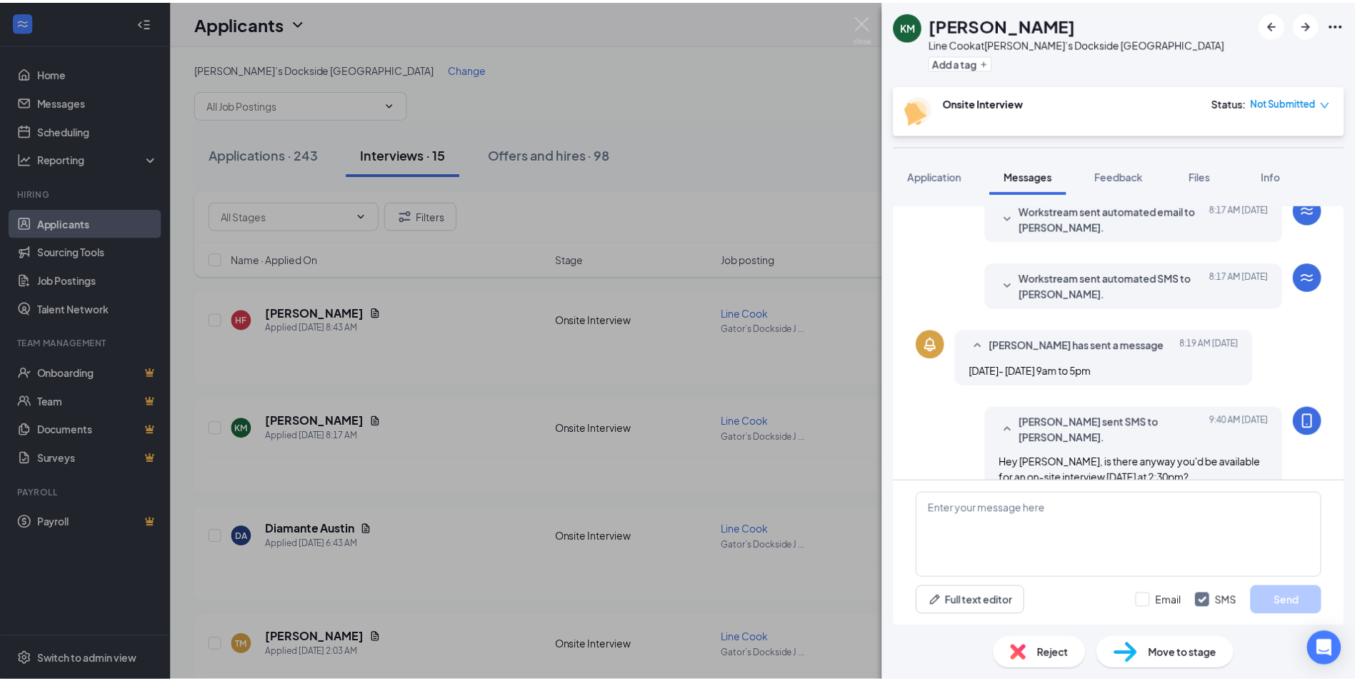
scroll to position [341, 0]
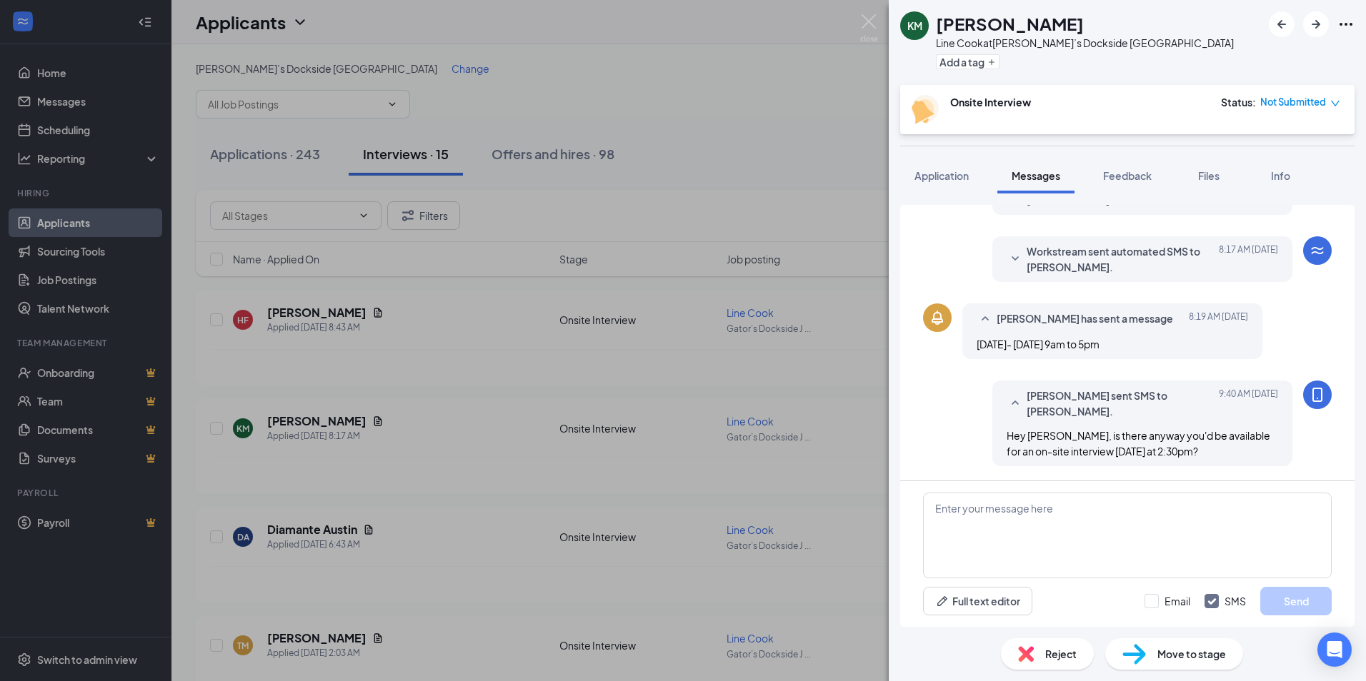
click at [829, 128] on div "KM Kareem McPherson Line Cook at Gator’s Dockside Jonesville Add a tag Onsite I…" at bounding box center [683, 340] width 1366 height 681
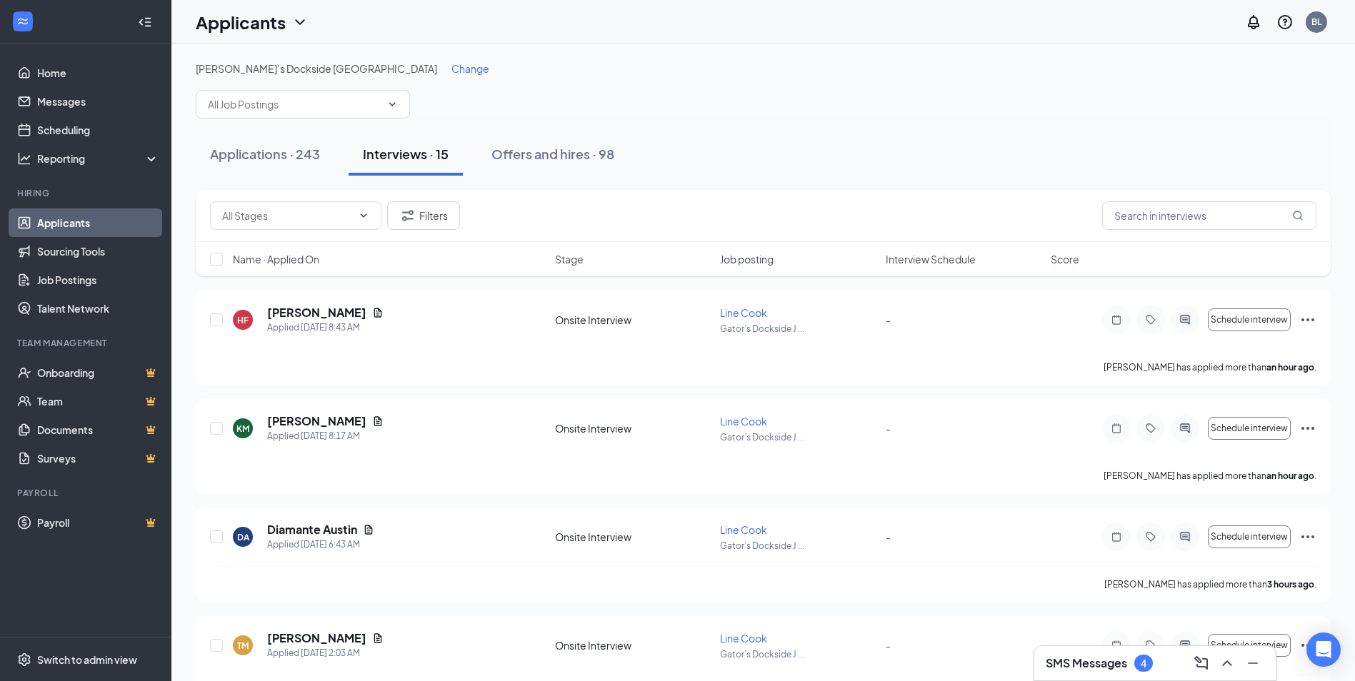
scroll to position [71, 0]
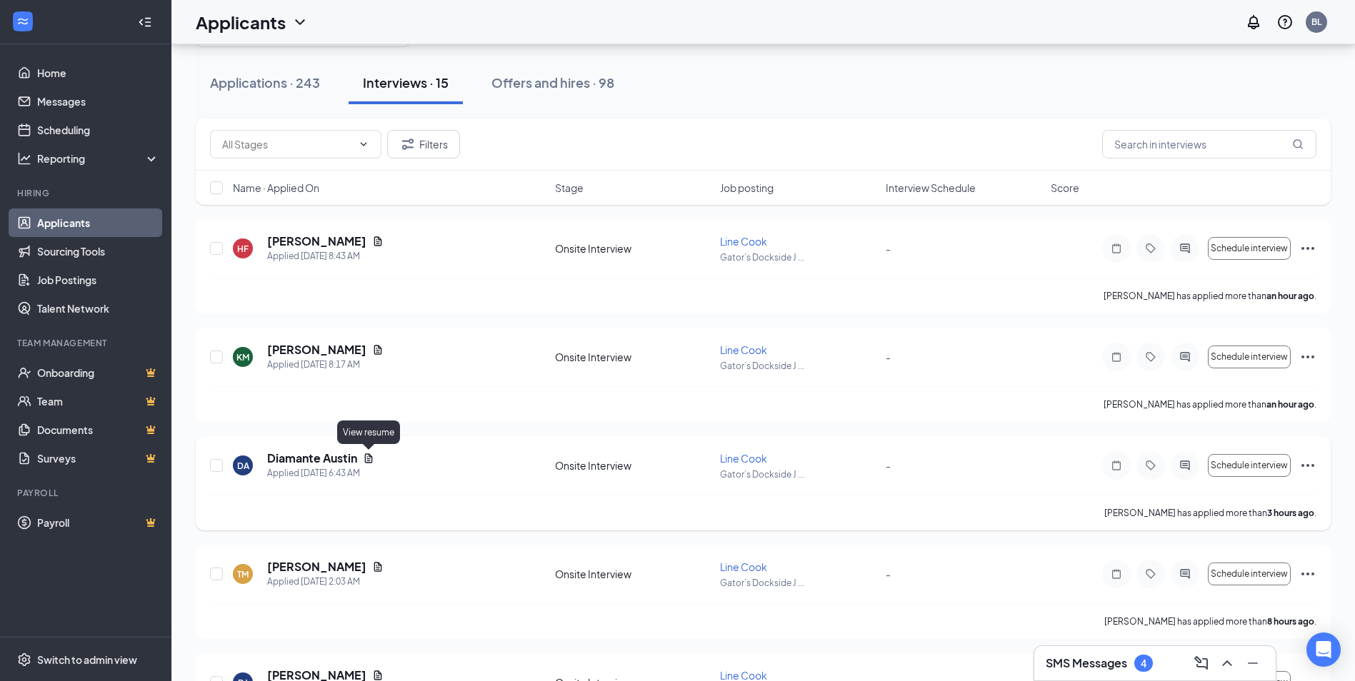
click at [371, 461] on icon "Document" at bounding box center [368, 458] width 11 height 11
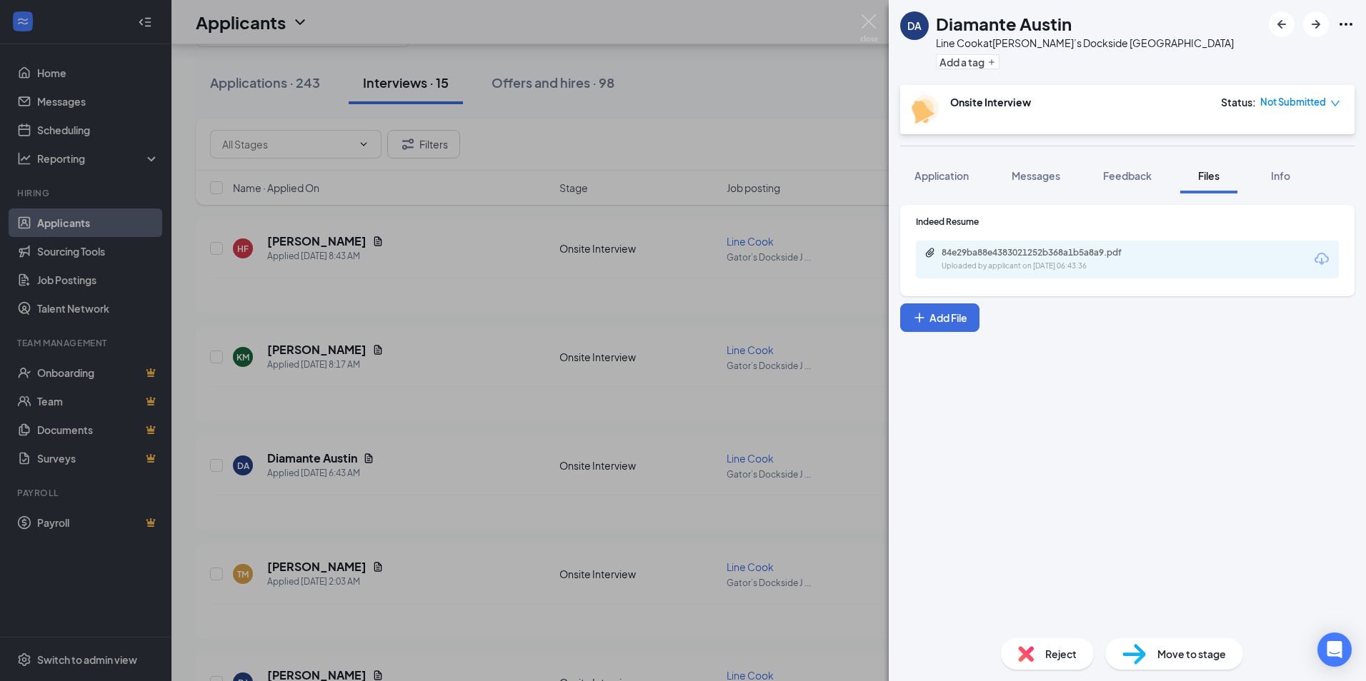
click at [1154, 285] on div "Indeed Resume 84e29ba88e4383021252b368a1b5a8a9.pdf Uploaded by applicant on Sep…" at bounding box center [1127, 250] width 454 height 91
click at [1136, 271] on div "Uploaded by applicant on Sep 16, 2025 at 06:43:36" at bounding box center [1048, 266] width 214 height 11
click at [754, 145] on div "DA Diamante Austin Line Cook at Gator’s Dockside Jonesville Add a tag Onsite In…" at bounding box center [683, 340] width 1366 height 681
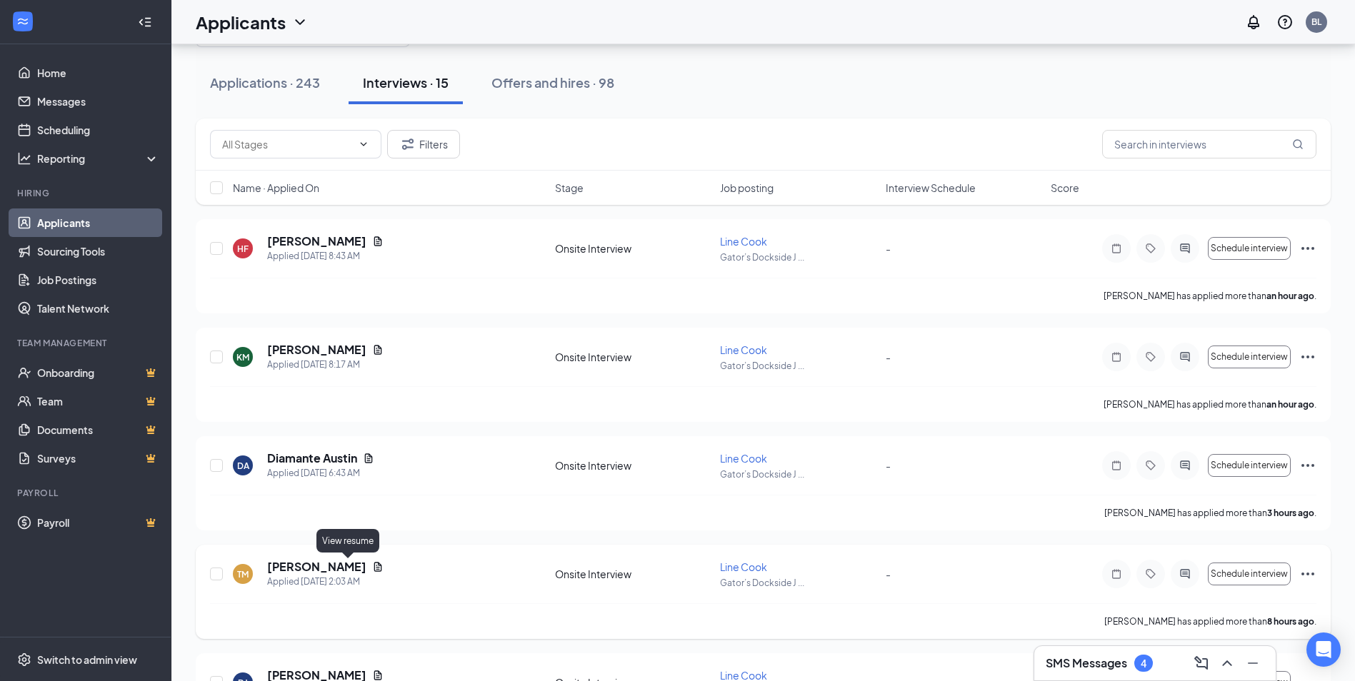
click at [372, 570] on icon "Document" at bounding box center [377, 566] width 11 height 11
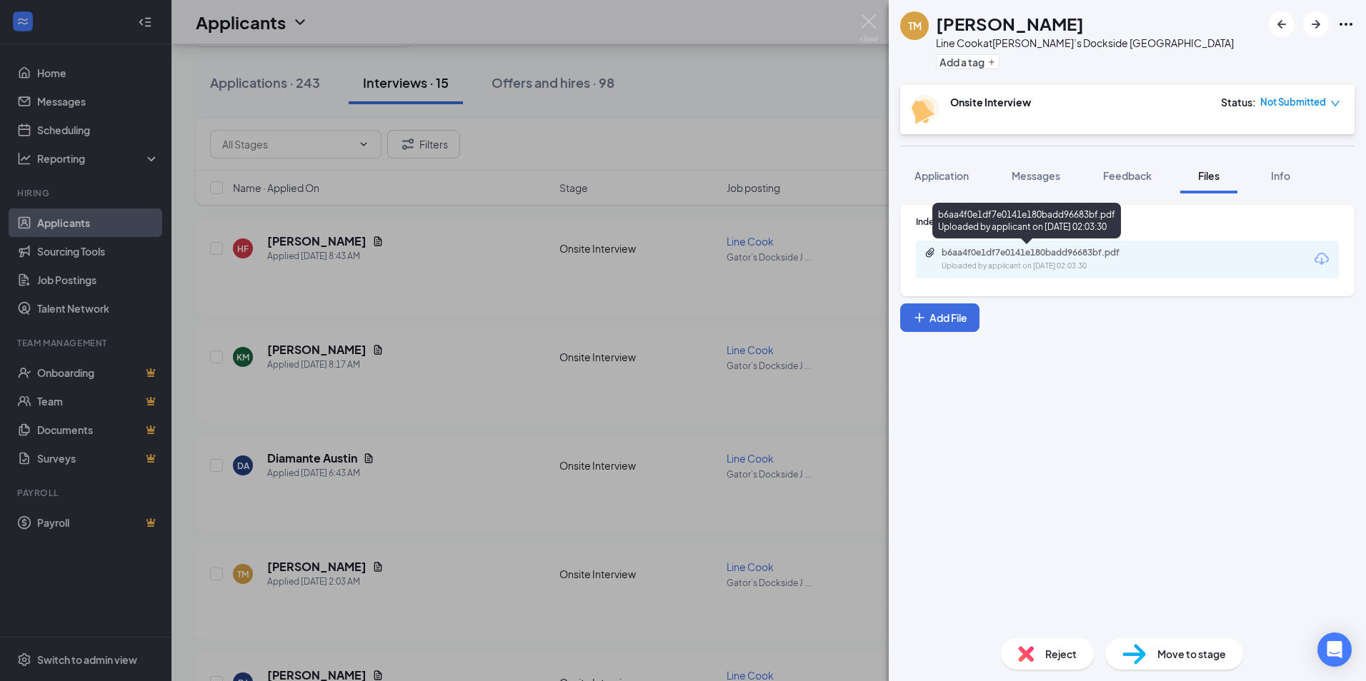
click at [1059, 265] on div "Uploaded by applicant on Sep 16, 2025 at 02:03:30" at bounding box center [1048, 266] width 214 height 11
click at [711, 247] on div "TM Travis Moore Line Cook at Gator’s Dockside Jonesville Add a tag Onsite Inter…" at bounding box center [683, 340] width 1366 height 681
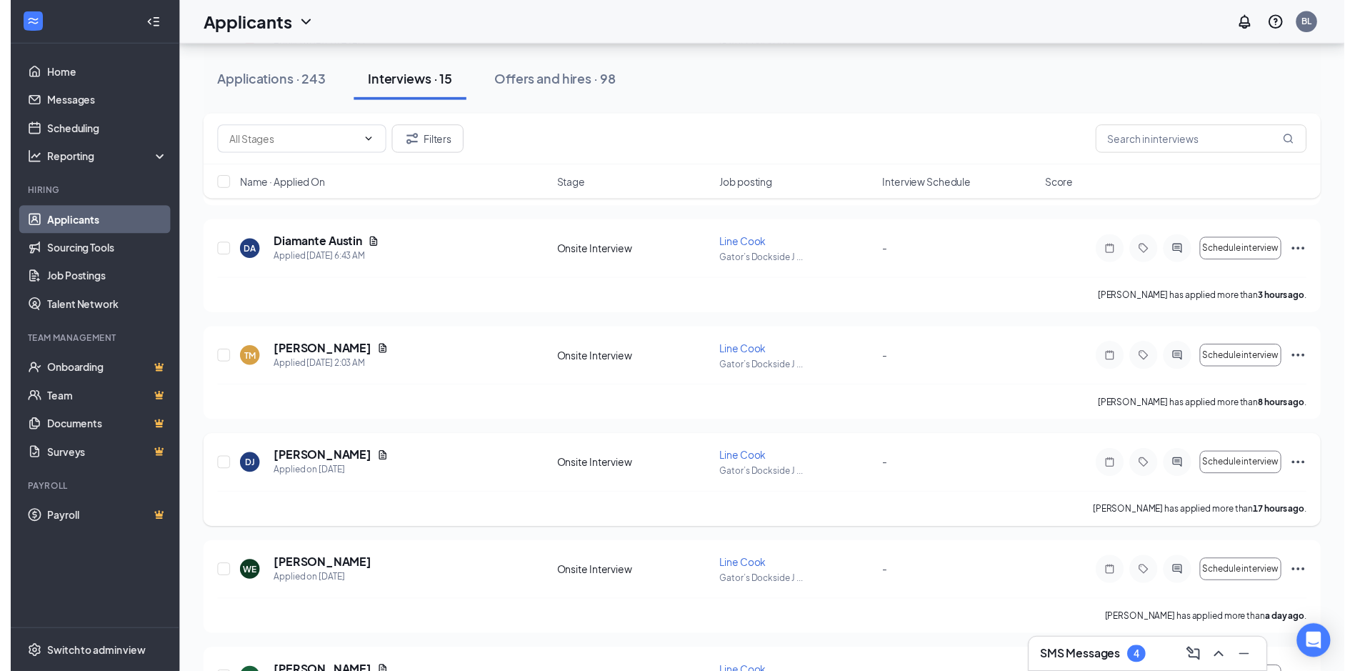
scroll to position [286, 0]
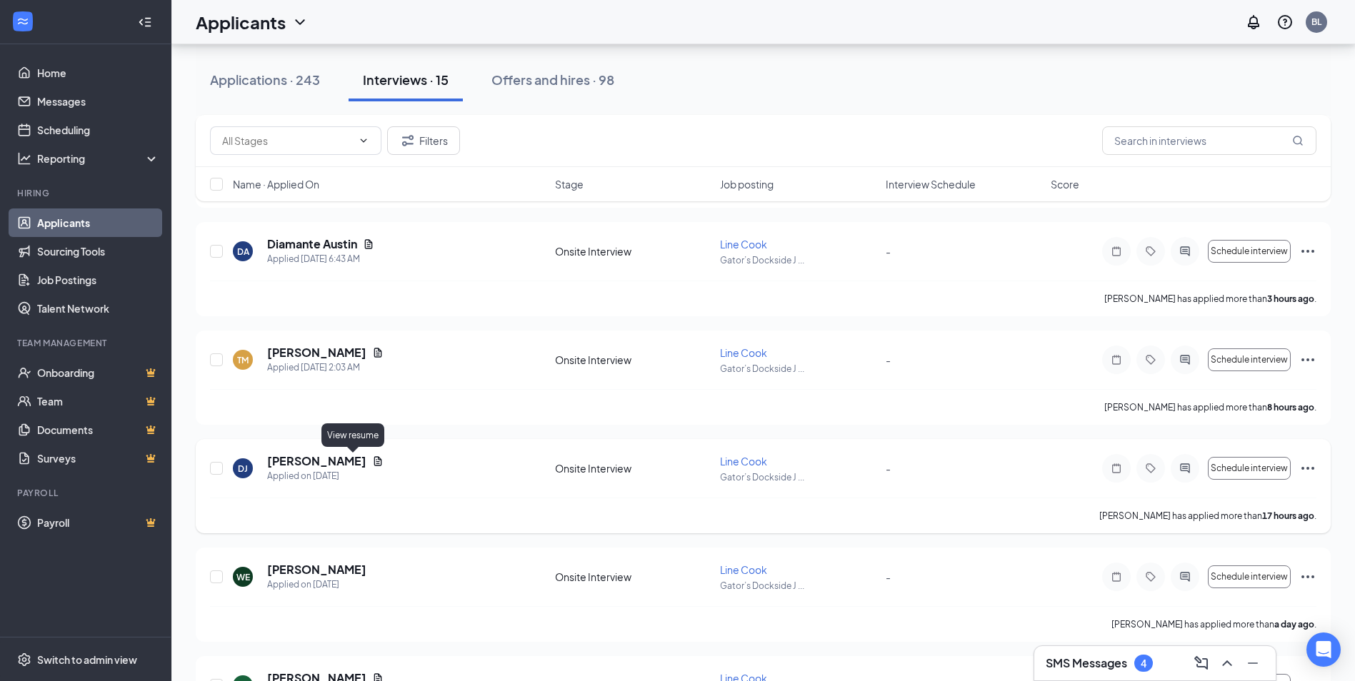
click at [372, 465] on icon "Document" at bounding box center [377, 461] width 11 height 11
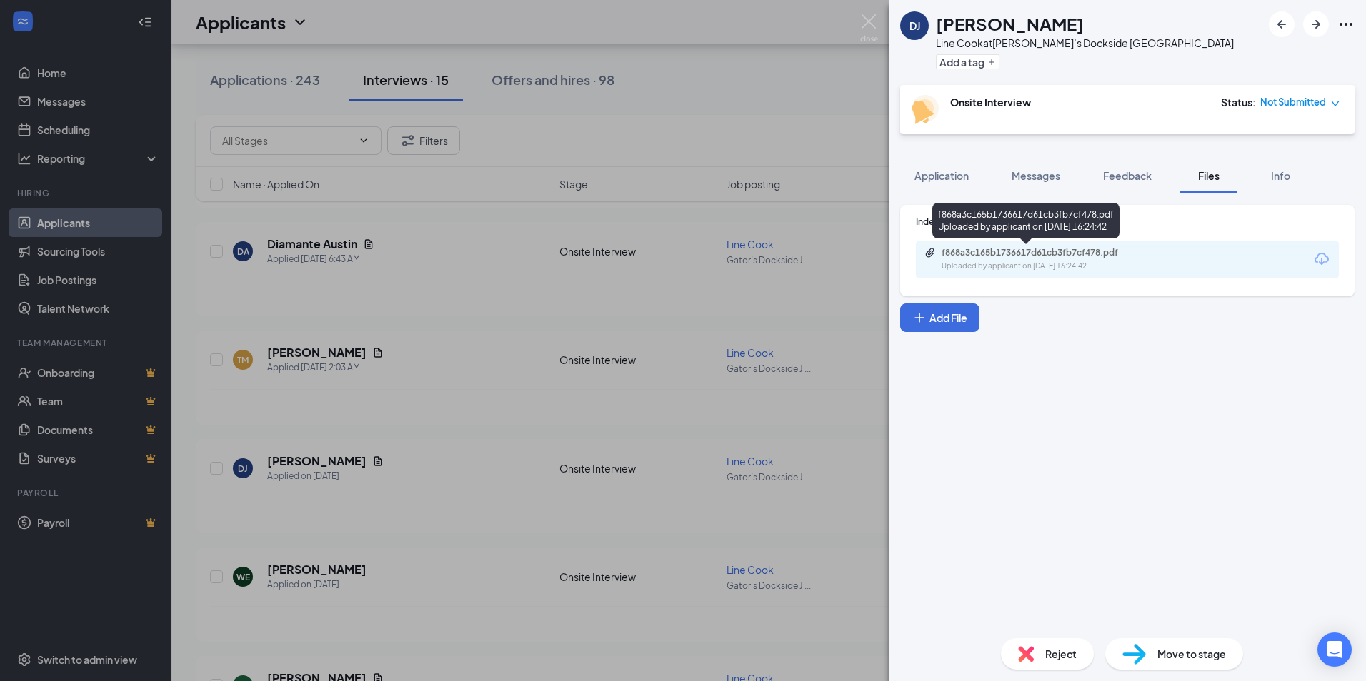
click at [1062, 256] on div "f868a3c165b1736617d61cb3fb7cf478.pdf" at bounding box center [1041, 252] width 200 height 11
click at [345, 306] on div "DJ Deonte Jones Line Cook at Gator’s Dockside Jonesville Add a tag Onsite Inter…" at bounding box center [683, 340] width 1366 height 681
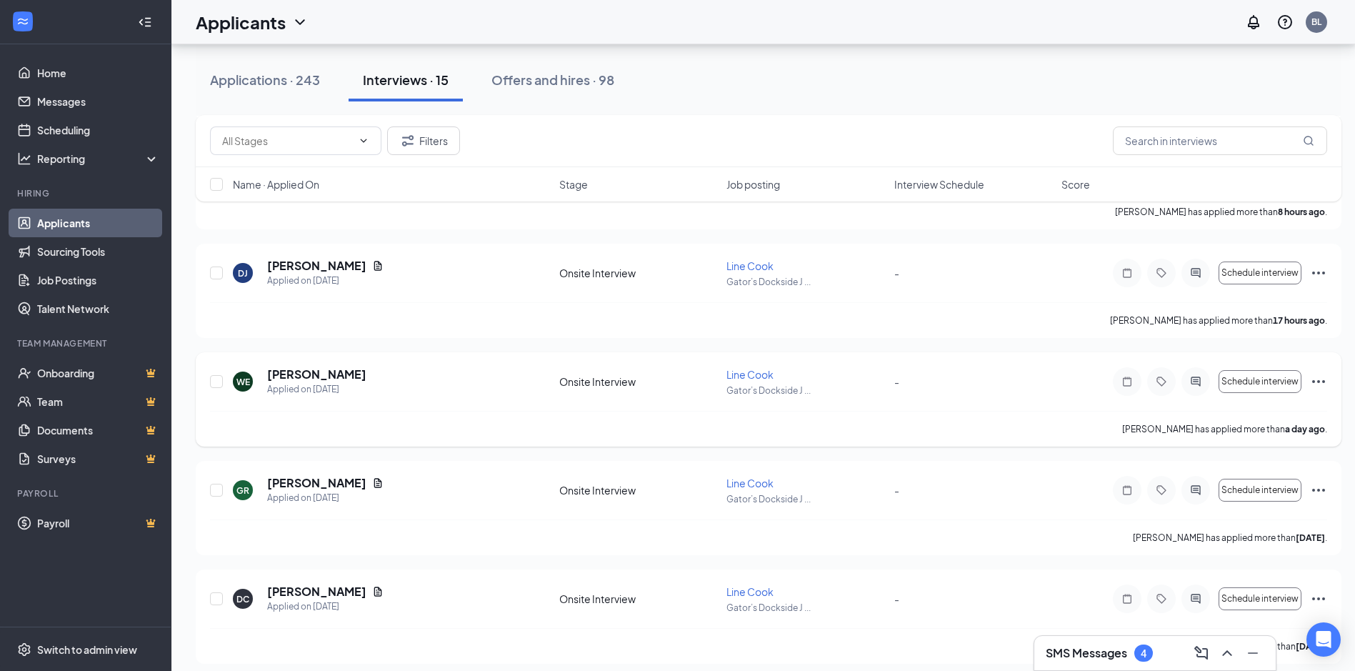
scroll to position [500, 0]
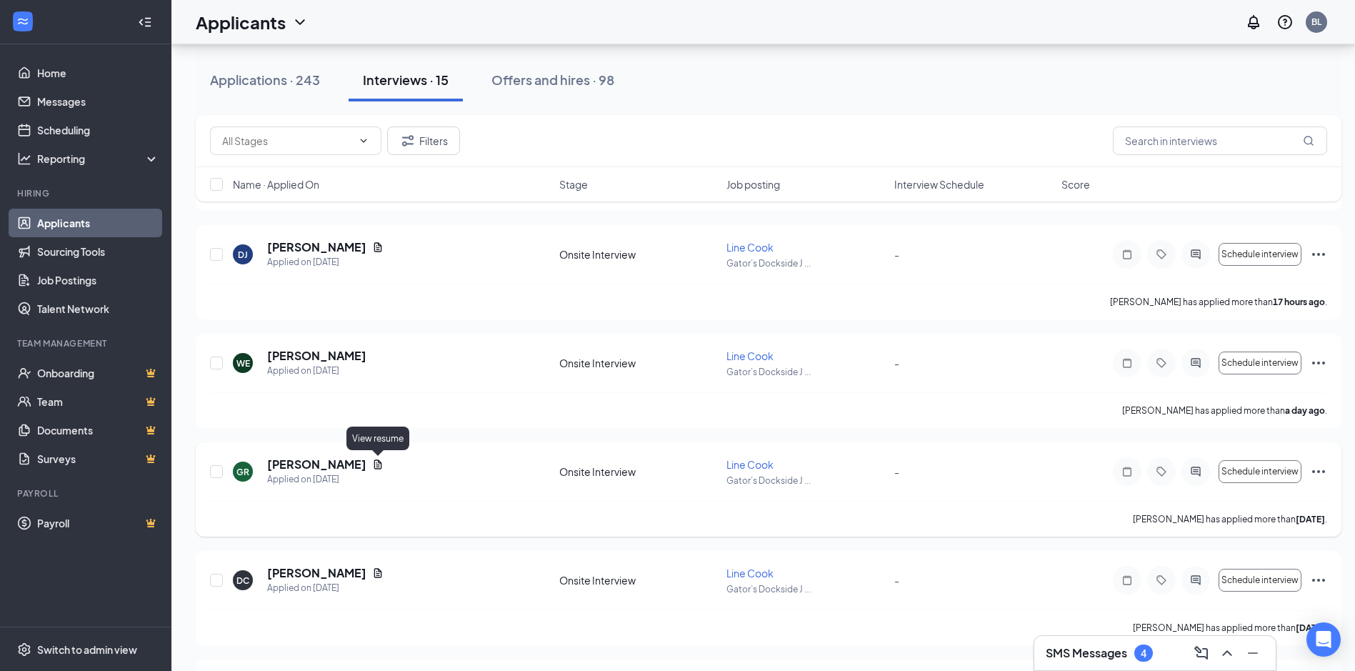
click at [374, 466] on icon "Document" at bounding box center [377, 464] width 11 height 11
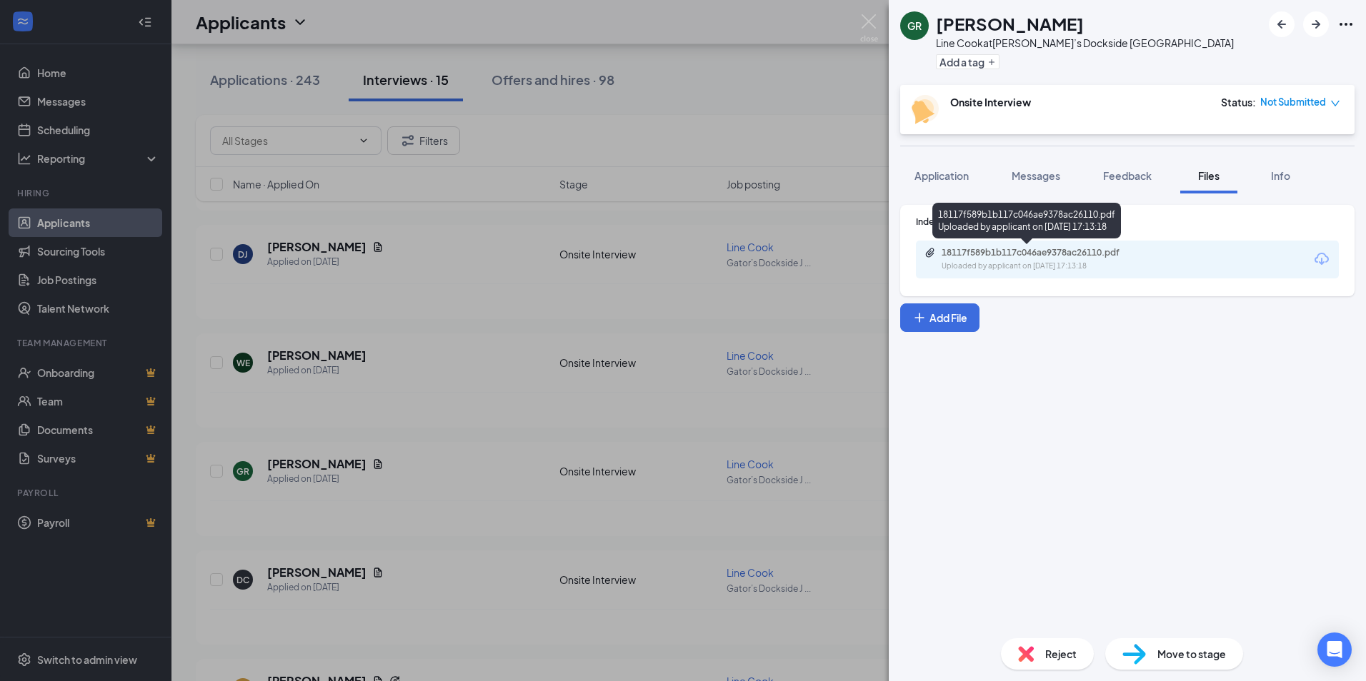
click at [1054, 259] on div "18117f589b1b117c046ae9378ac26110.pdf Uploaded by applicant on Sep 14, 2025 at 1…" at bounding box center [1039, 259] width 231 height 25
click at [754, 193] on div "GR Geron Richardson Line Cook at Gator’s Dockside Jonesville Add a tag Onsite I…" at bounding box center [683, 340] width 1366 height 681
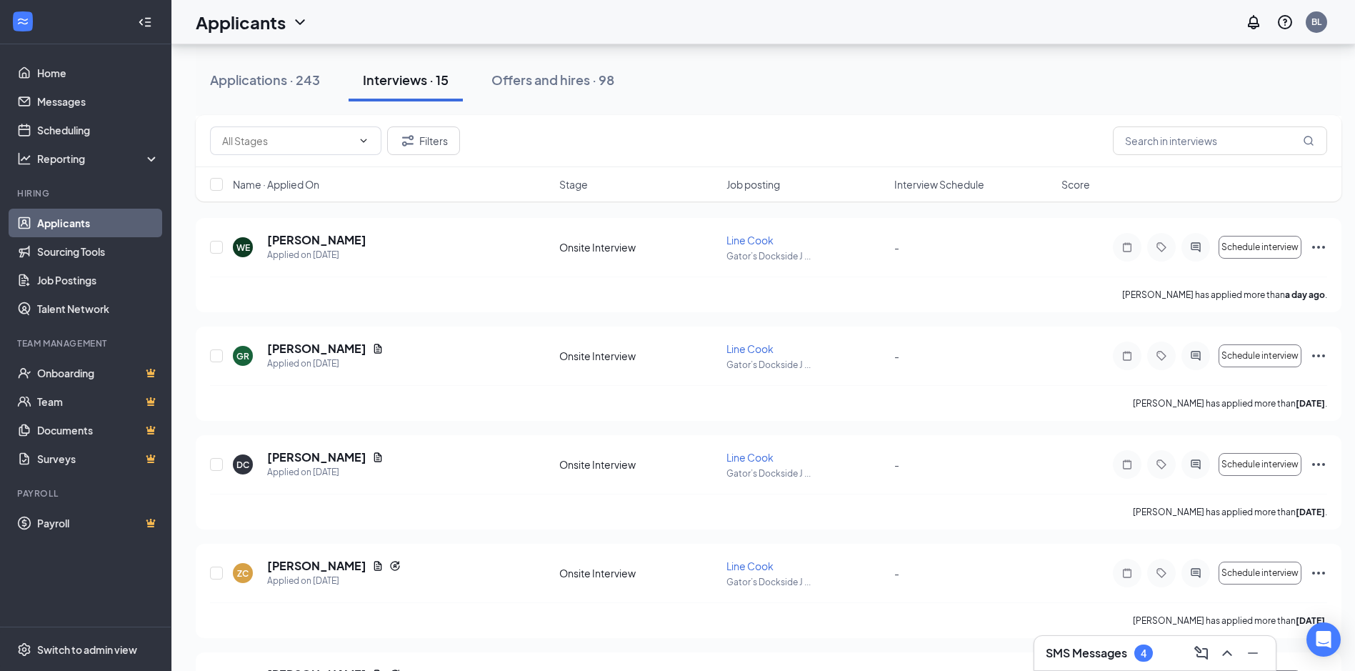
scroll to position [714, 0]
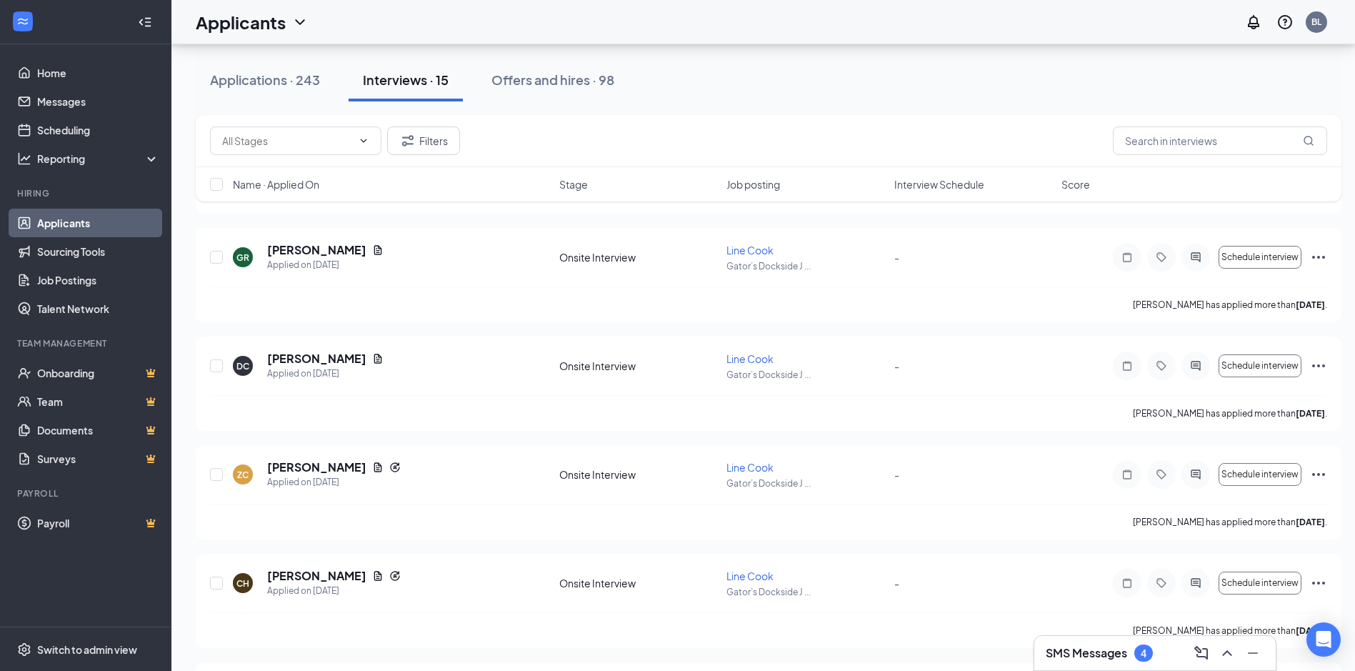
click at [1141, 644] on div "SMS Messages 4" at bounding box center [1155, 652] width 219 height 23
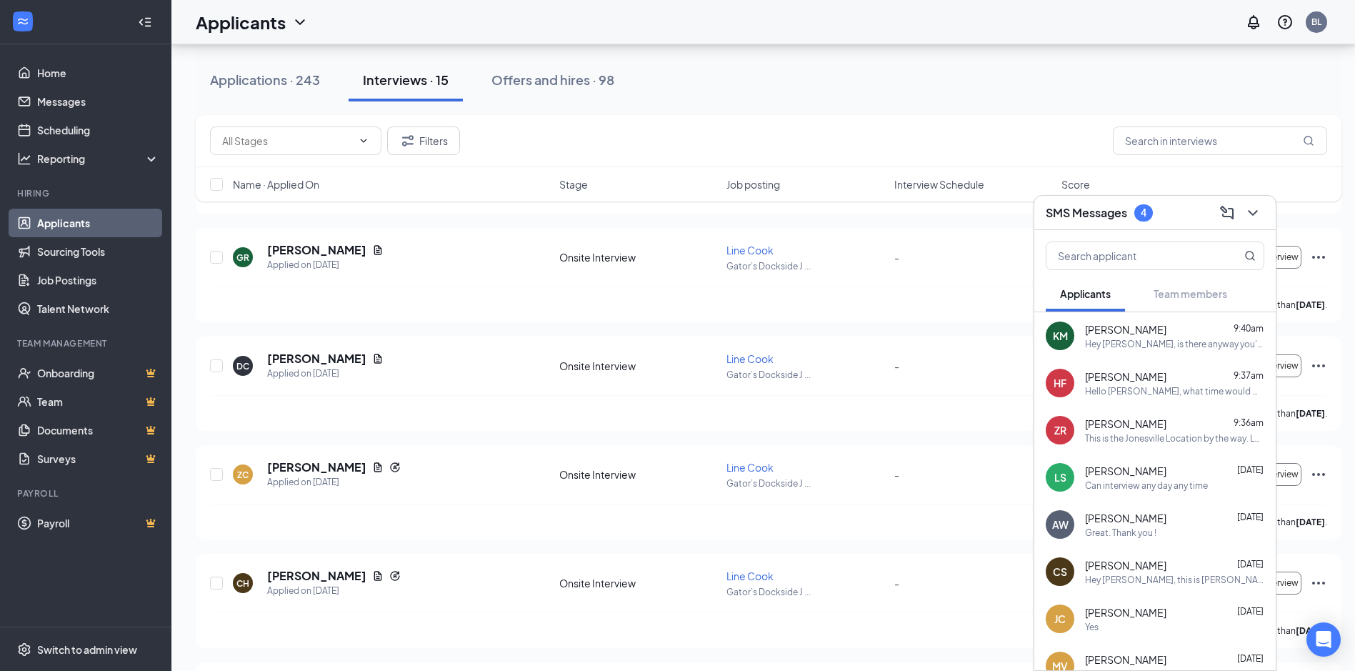
click at [1122, 390] on div "Hello [PERSON_NAME], what time would work best for your [DATE]? I will be free …" at bounding box center [1174, 391] width 179 height 12
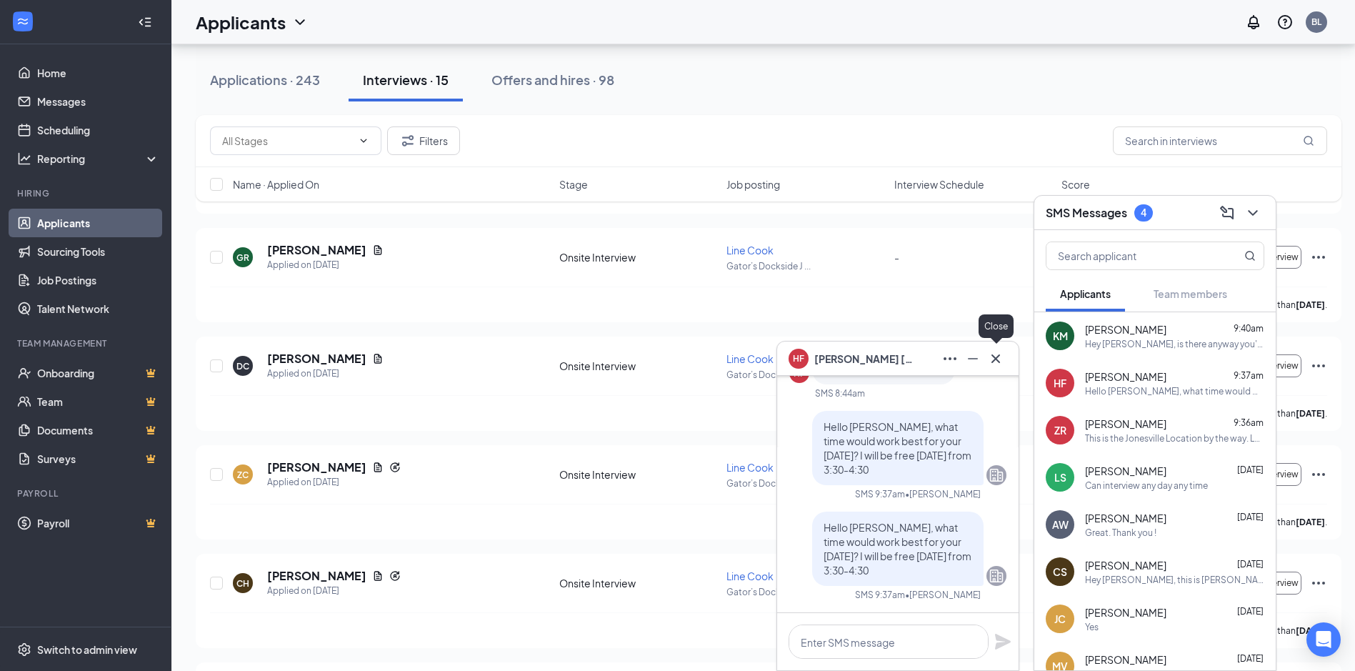
click at [998, 358] on icon "Cross" at bounding box center [995, 358] width 17 height 17
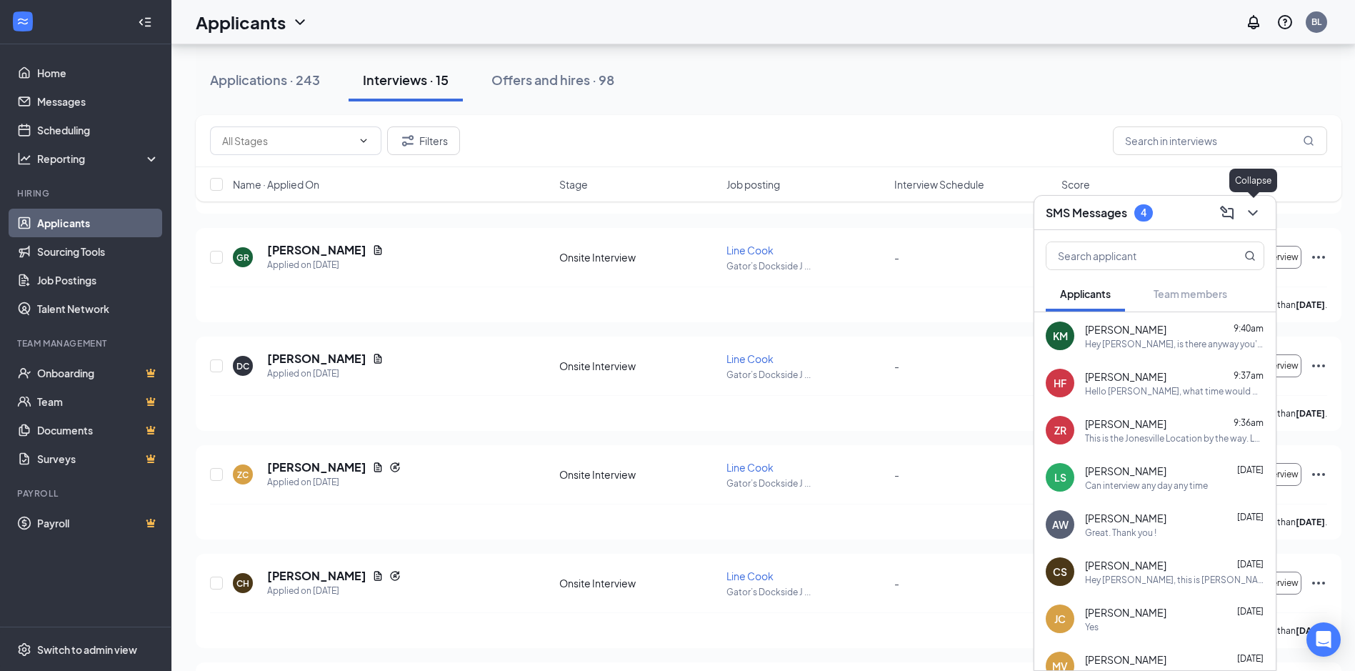
click at [1248, 209] on icon "ChevronDown" at bounding box center [1252, 212] width 17 height 17
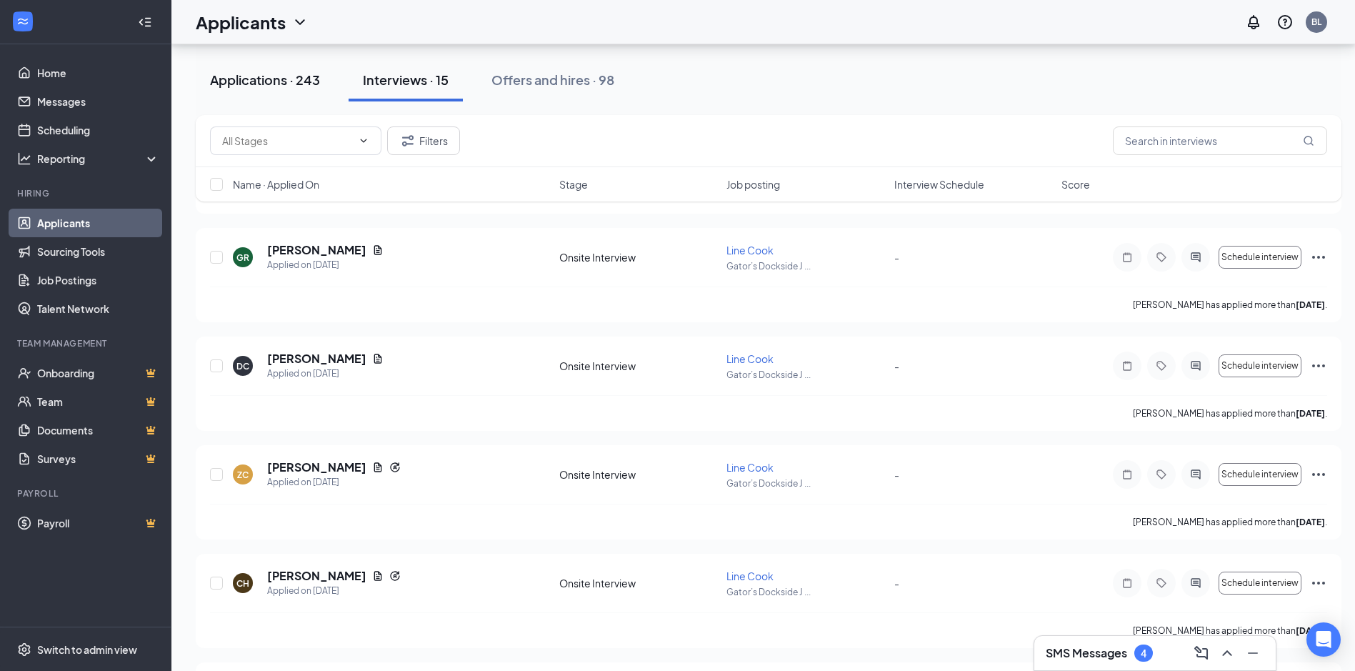
click at [299, 86] on div "Applications · 243" at bounding box center [265, 80] width 110 height 18
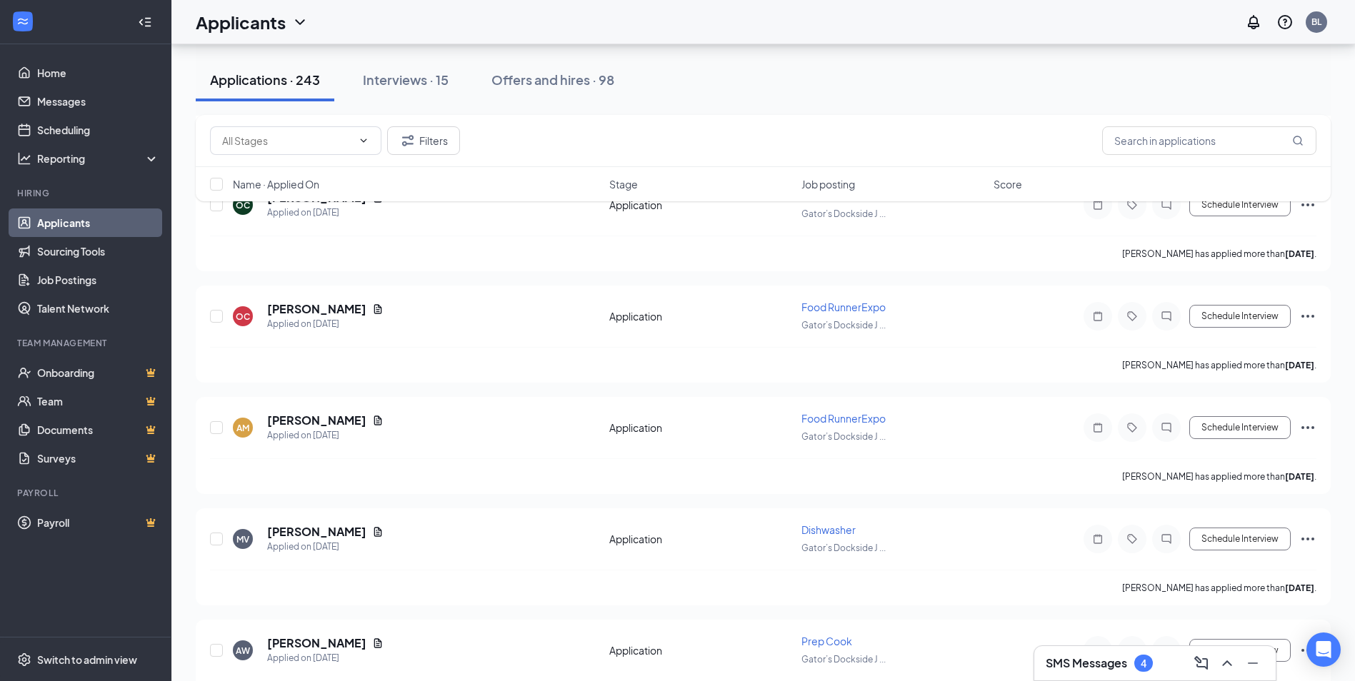
scroll to position [1429, 0]
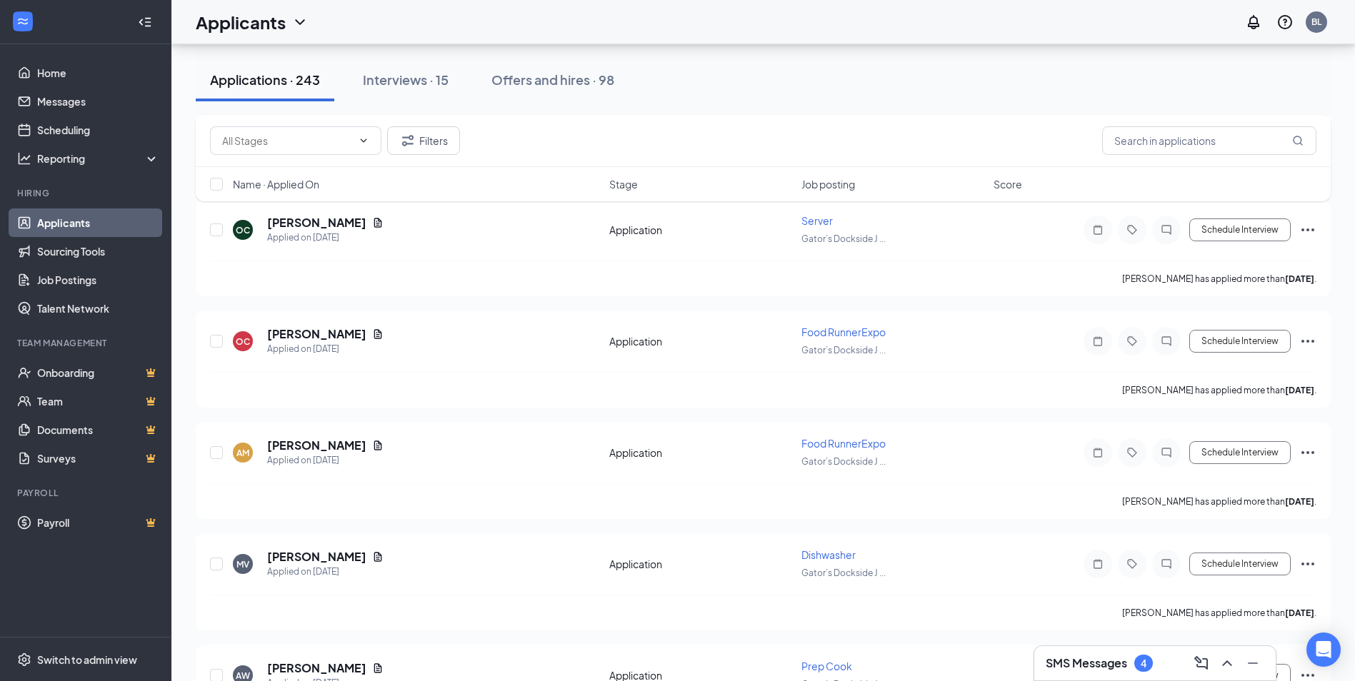
click at [291, 33] on div "Applicants" at bounding box center [252, 22] width 113 height 24
click at [284, 61] on link "Applicants" at bounding box center [281, 62] width 154 height 14
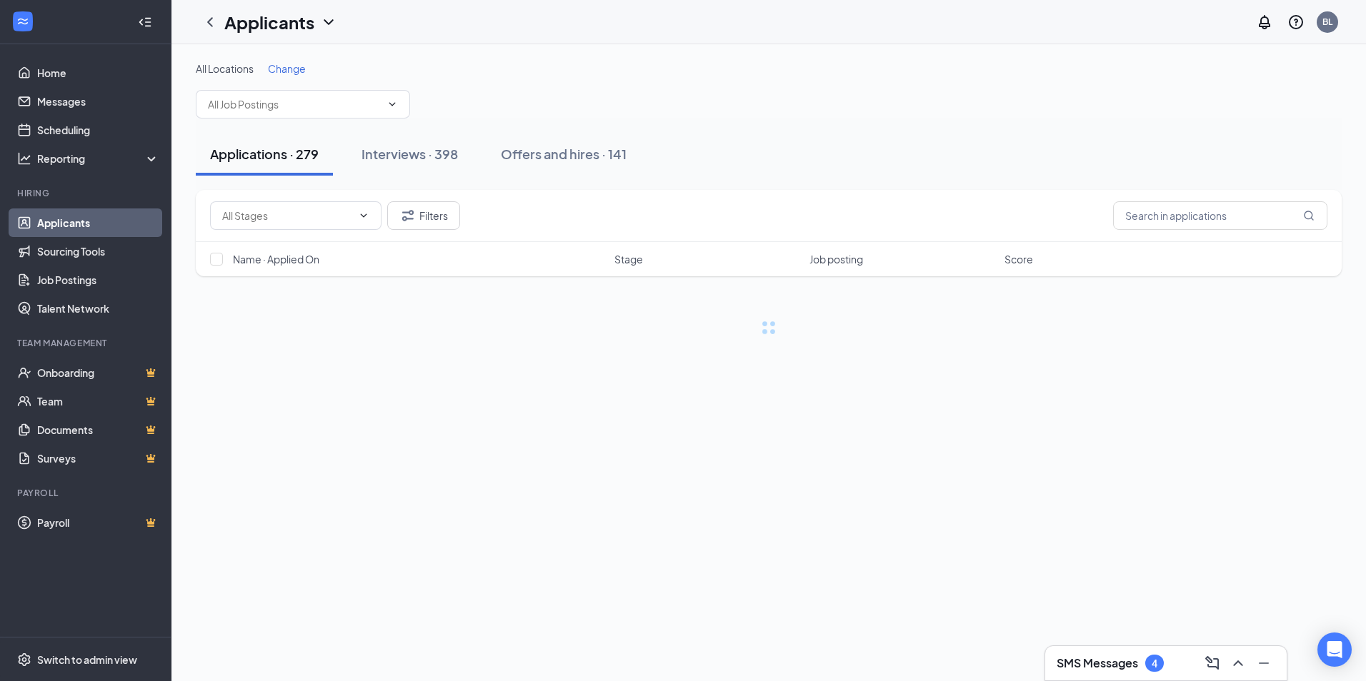
click at [281, 69] on span "Change" at bounding box center [287, 68] width 38 height 13
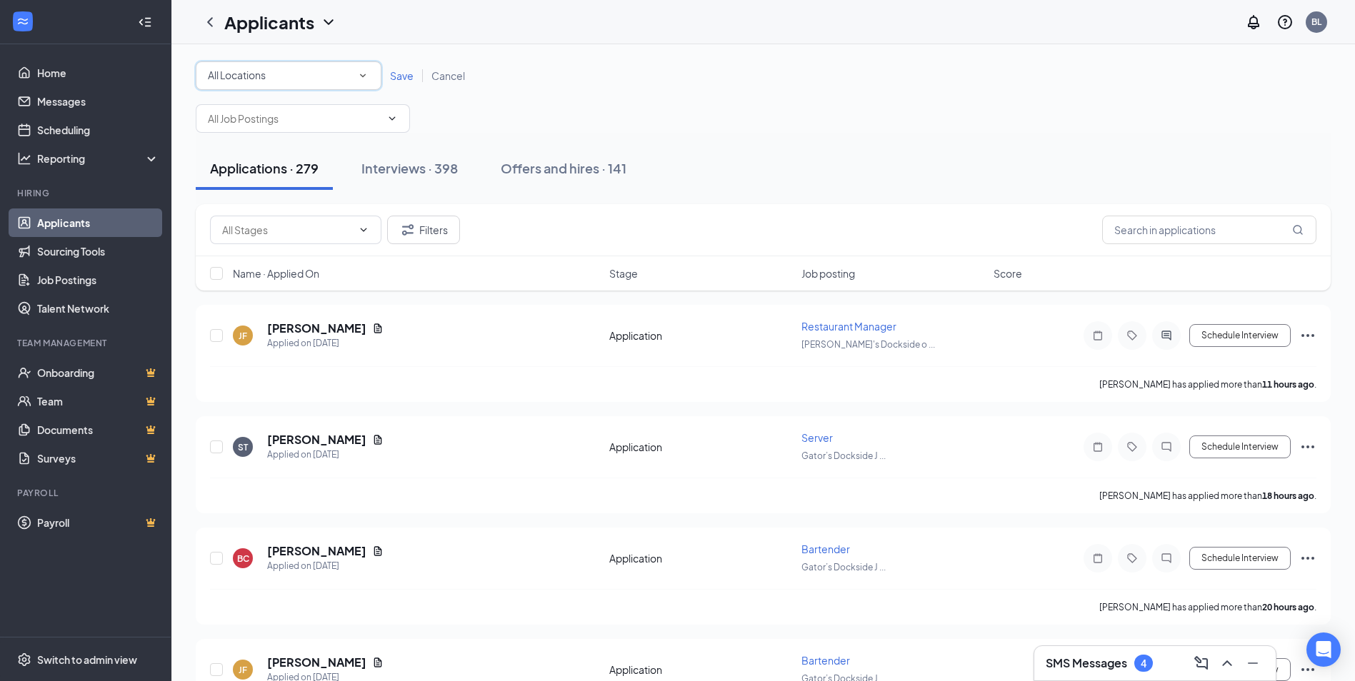
click at [336, 80] on div "All Locations" at bounding box center [288, 75] width 161 height 17
click at [342, 144] on div "[PERSON_NAME]’s Dockside [GEOGRAPHIC_DATA]" at bounding box center [288, 149] width 163 height 17
click at [359, 111] on input "text" at bounding box center [294, 119] width 173 height 16
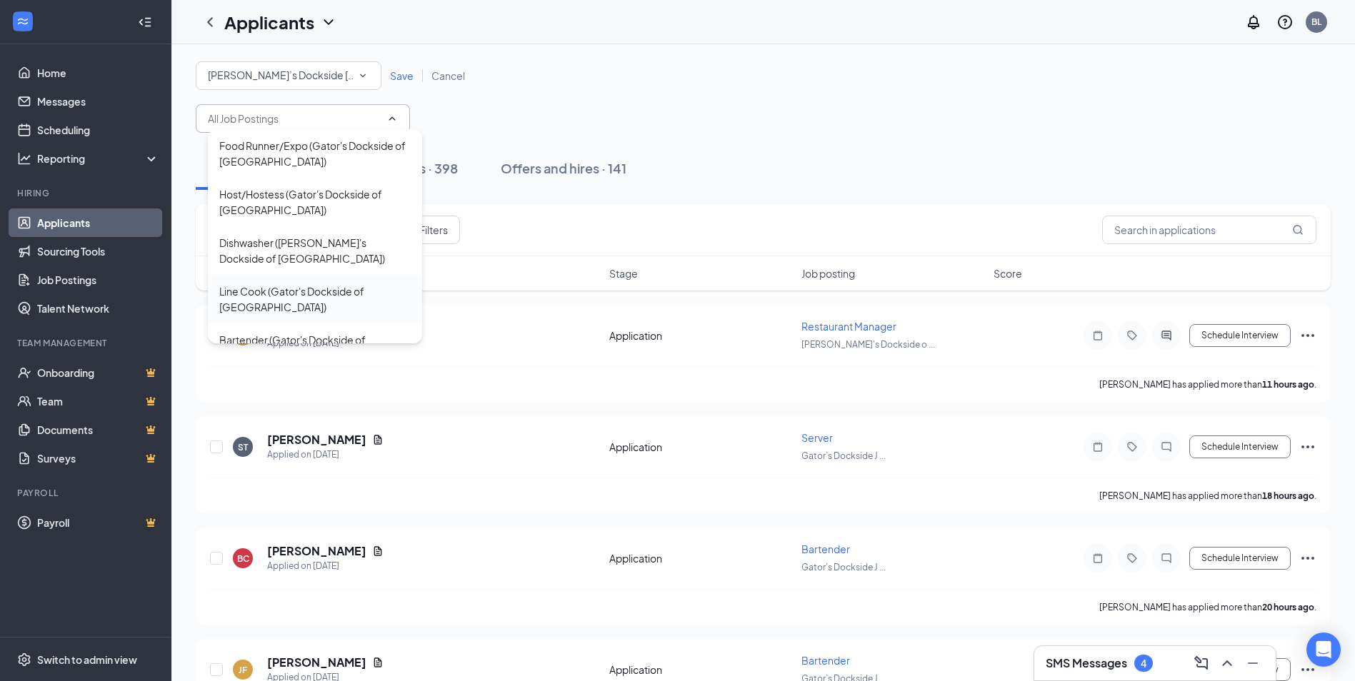
click at [335, 298] on div "Line Cook (Gator's Dockside of Gainesville)" at bounding box center [314, 299] width 191 height 31
type input "Line Cook (Gator's Dockside of Gainesville)"
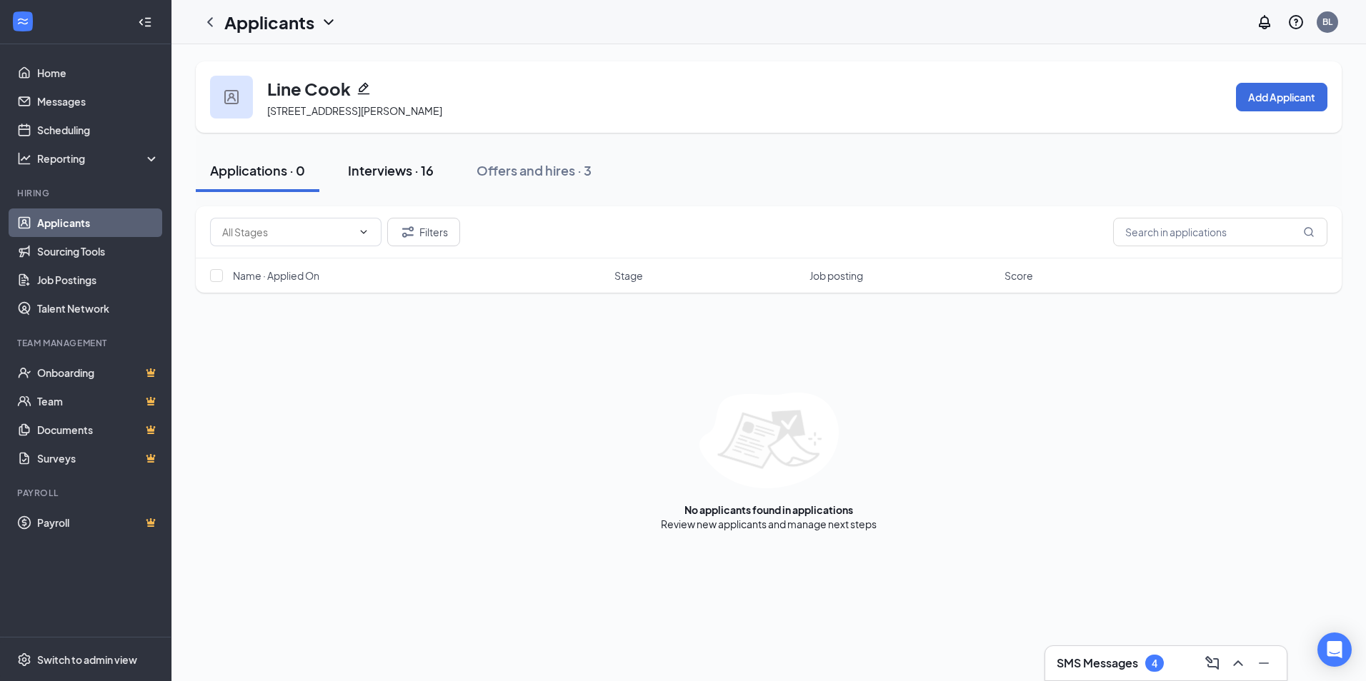
click at [345, 170] on button "Interviews · 16" at bounding box center [391, 170] width 114 height 43
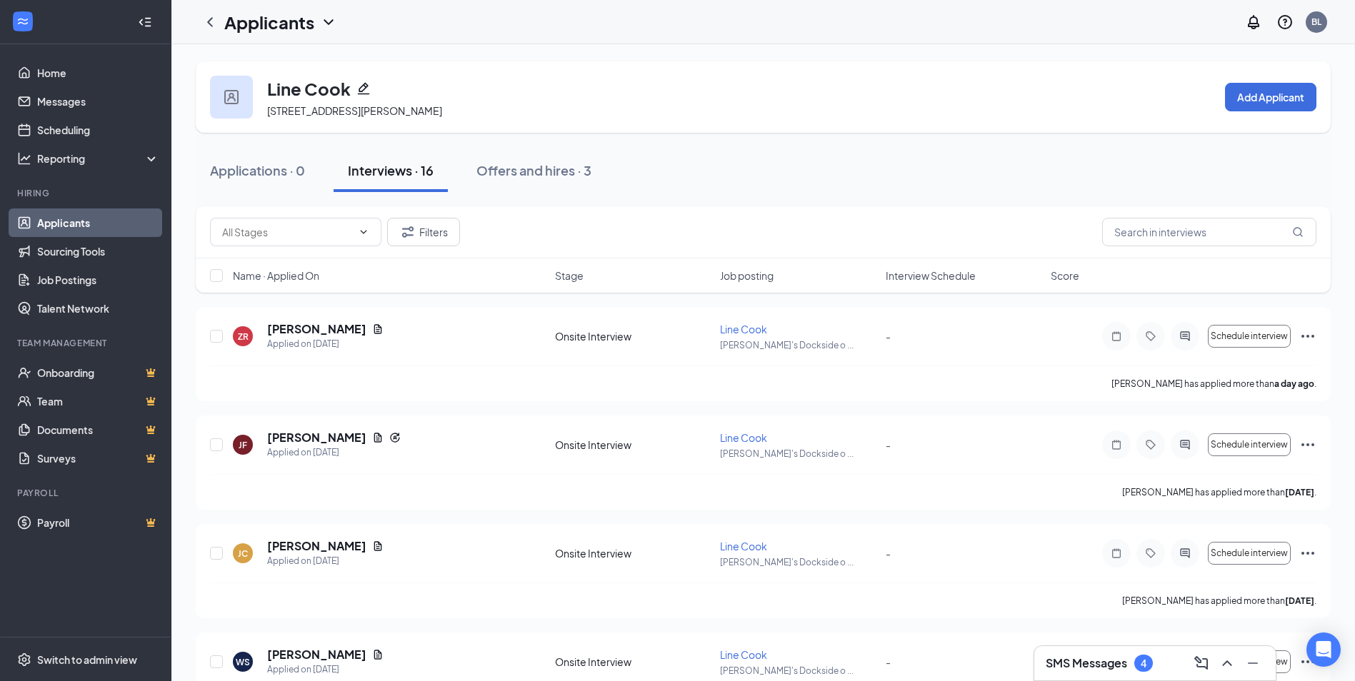
click at [300, 23] on h1 "Applicants" at bounding box center [269, 22] width 90 height 24
click at [299, 56] on link "Applicants" at bounding box center [310, 62] width 154 height 14
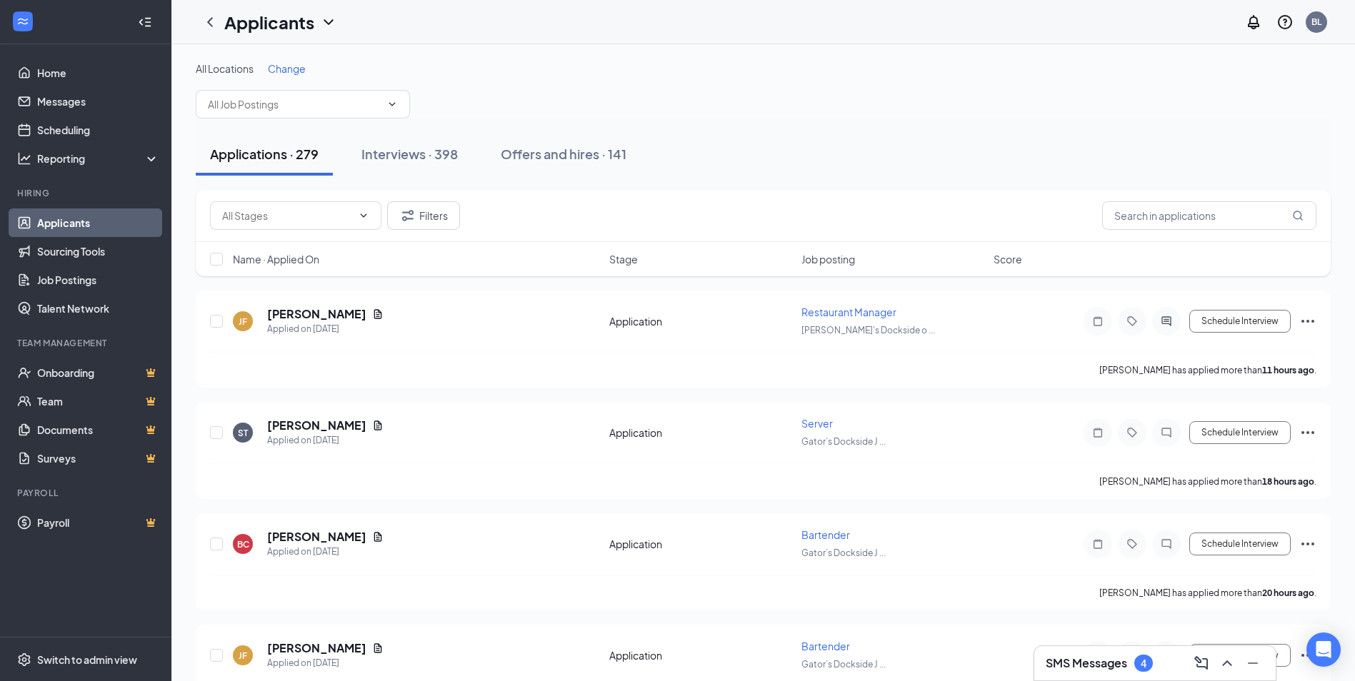
click at [296, 69] on span "Change" at bounding box center [287, 68] width 38 height 13
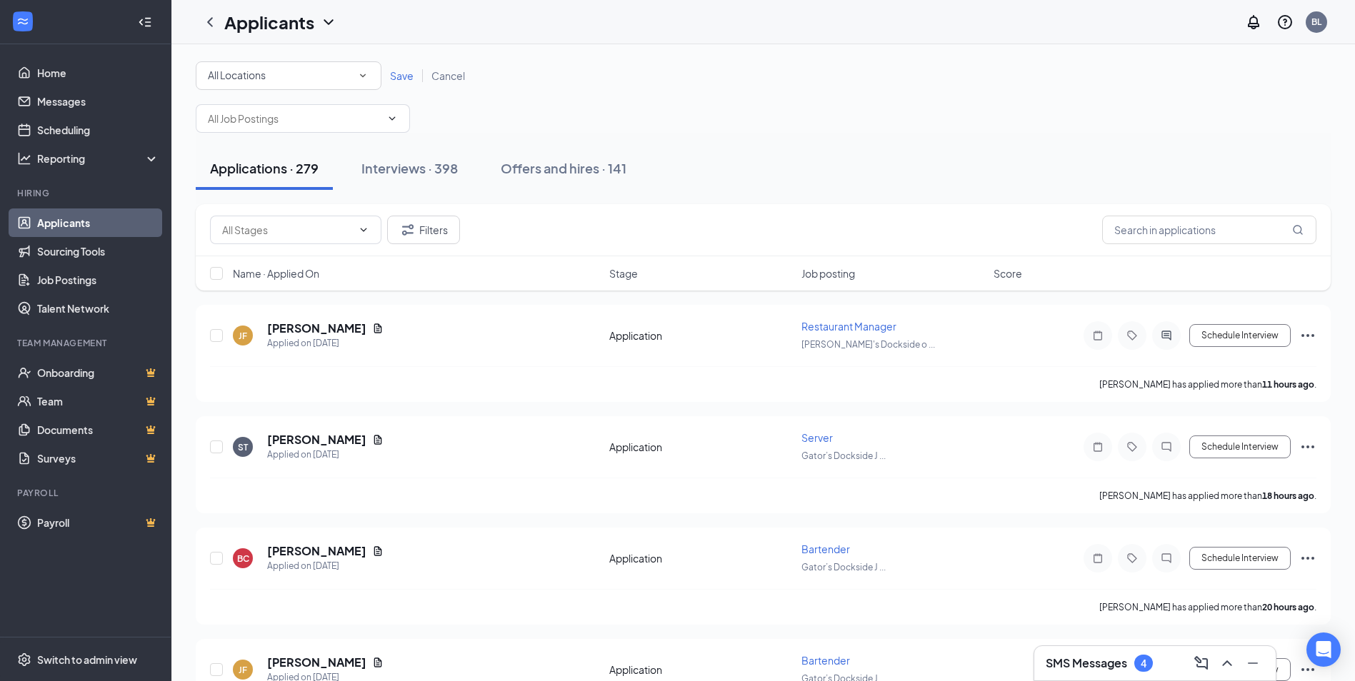
click at [282, 70] on div "All Locations" at bounding box center [288, 75] width 161 height 17
click at [291, 141] on span "[PERSON_NAME]’s Dockside [GEOGRAPHIC_DATA]" at bounding box center [283, 149] width 152 height 17
click at [401, 85] on div "All Locations Gator’s Dockside Jonesville Save Cancel" at bounding box center [763, 75] width 1135 height 29
click at [401, 82] on div "Save Cancel" at bounding box center [427, 76] width 92 height 14
click at [401, 73] on span "Save" at bounding box center [402, 75] width 24 height 13
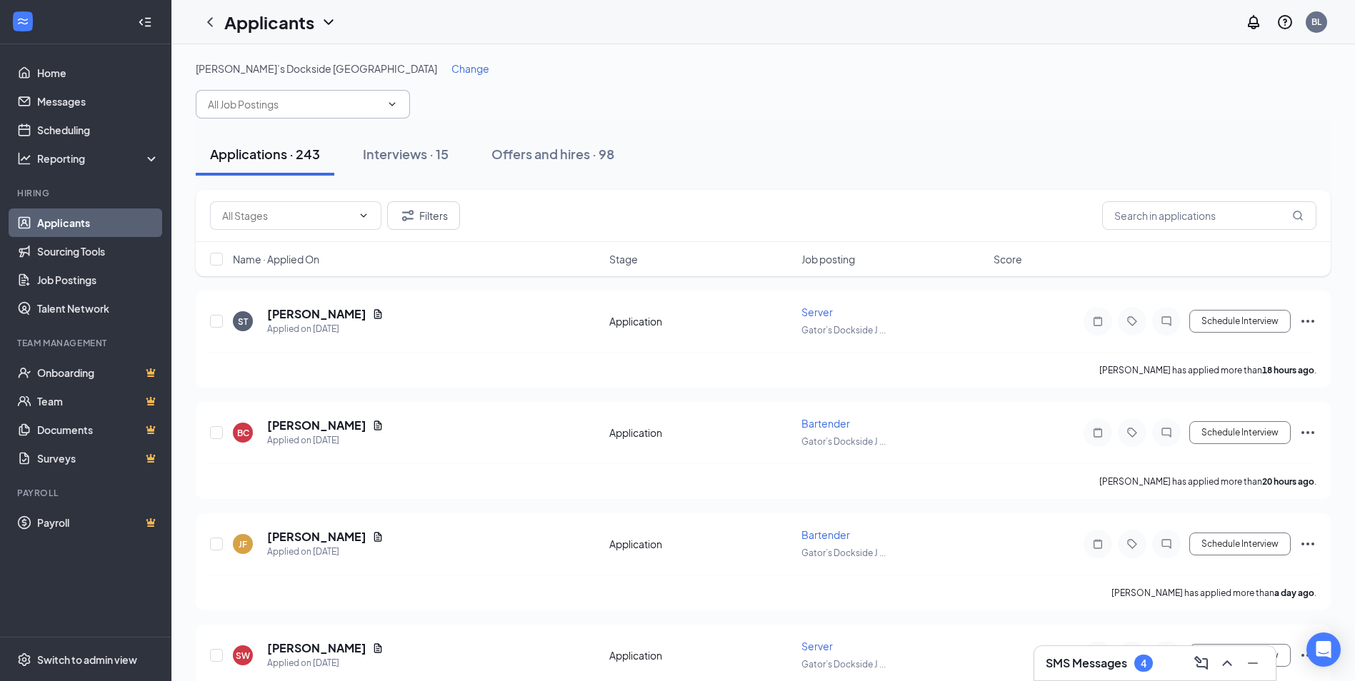
click at [391, 106] on icon "ChevronDown" at bounding box center [391, 104] width 11 height 11
click at [370, 106] on input "text" at bounding box center [294, 104] width 173 height 16
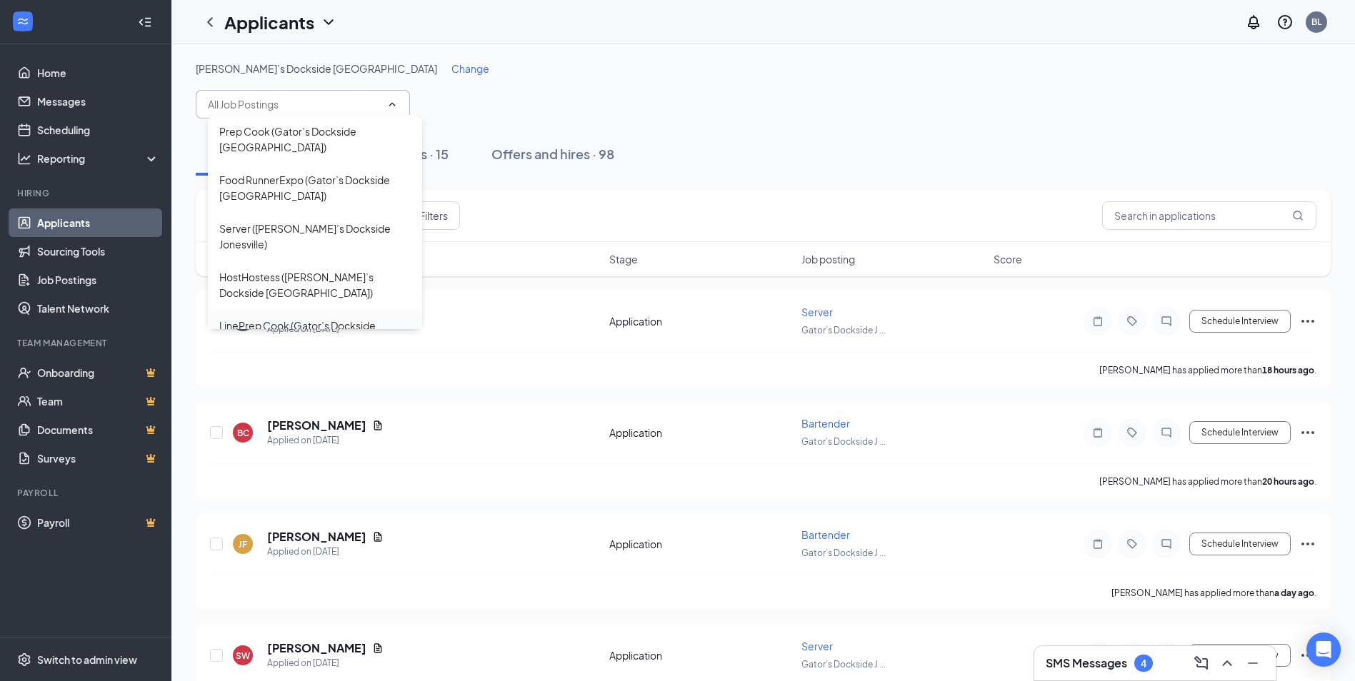
click at [344, 318] on div "LinePrep Cook (Gator’s Dockside Jonesville)" at bounding box center [314, 333] width 191 height 31
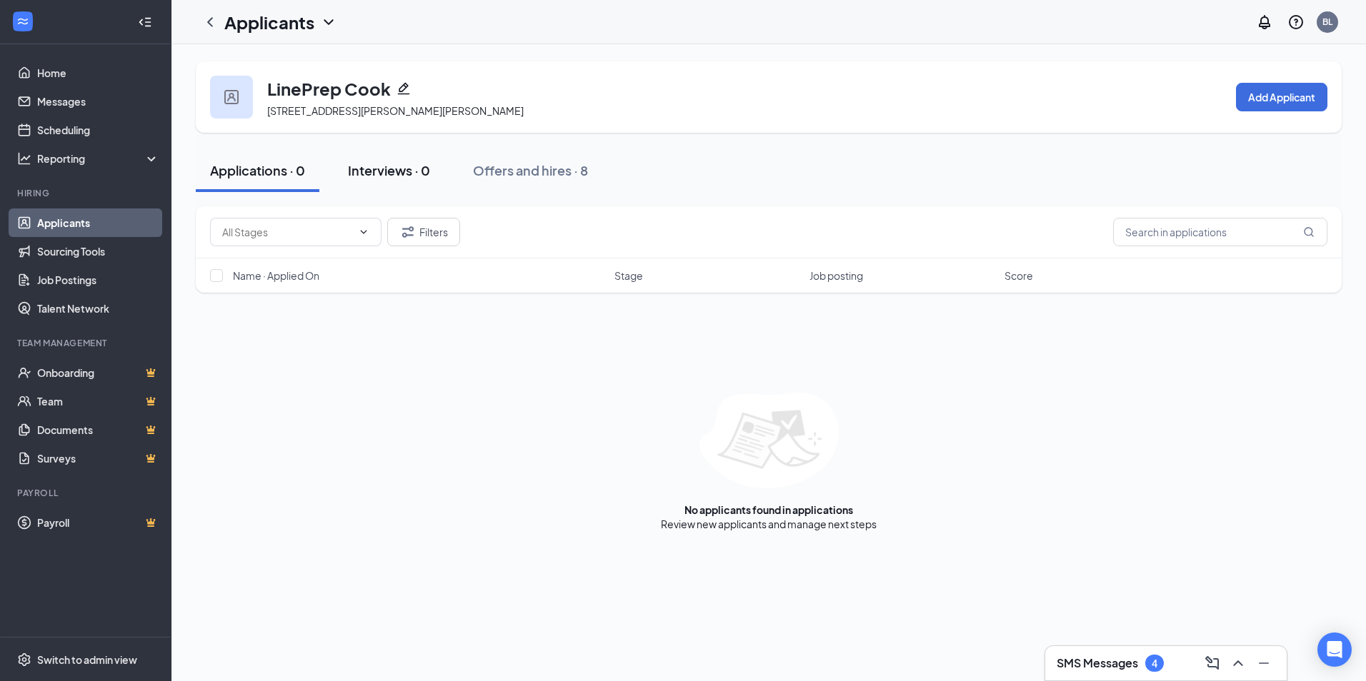
click at [378, 154] on button "Interviews · 0" at bounding box center [389, 170] width 111 height 43
click at [293, 166] on div "Applications · 0" at bounding box center [257, 170] width 95 height 18
click at [297, 41] on div "Applicants BL" at bounding box center [768, 22] width 1194 height 44
click at [308, 32] on h1 "Applicants" at bounding box center [269, 22] width 90 height 24
click at [302, 60] on link "Applicants" at bounding box center [310, 62] width 154 height 14
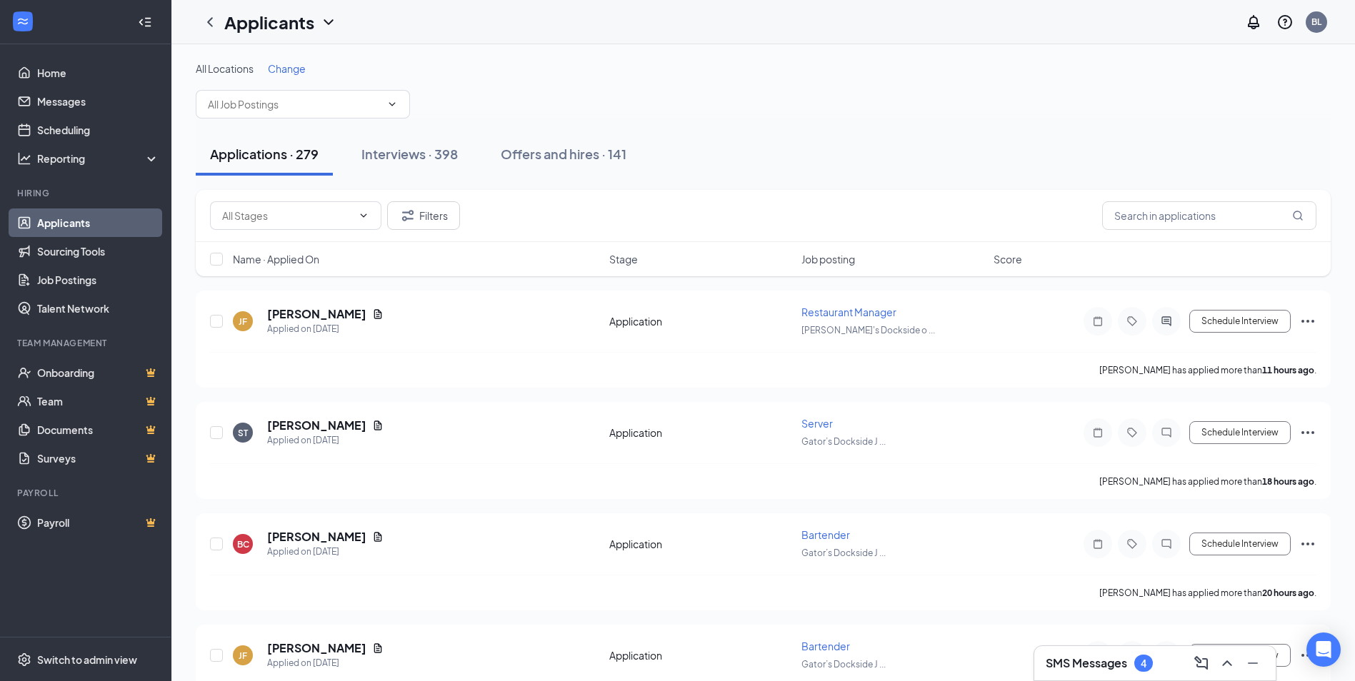
click at [291, 72] on span "Change" at bounding box center [287, 68] width 38 height 13
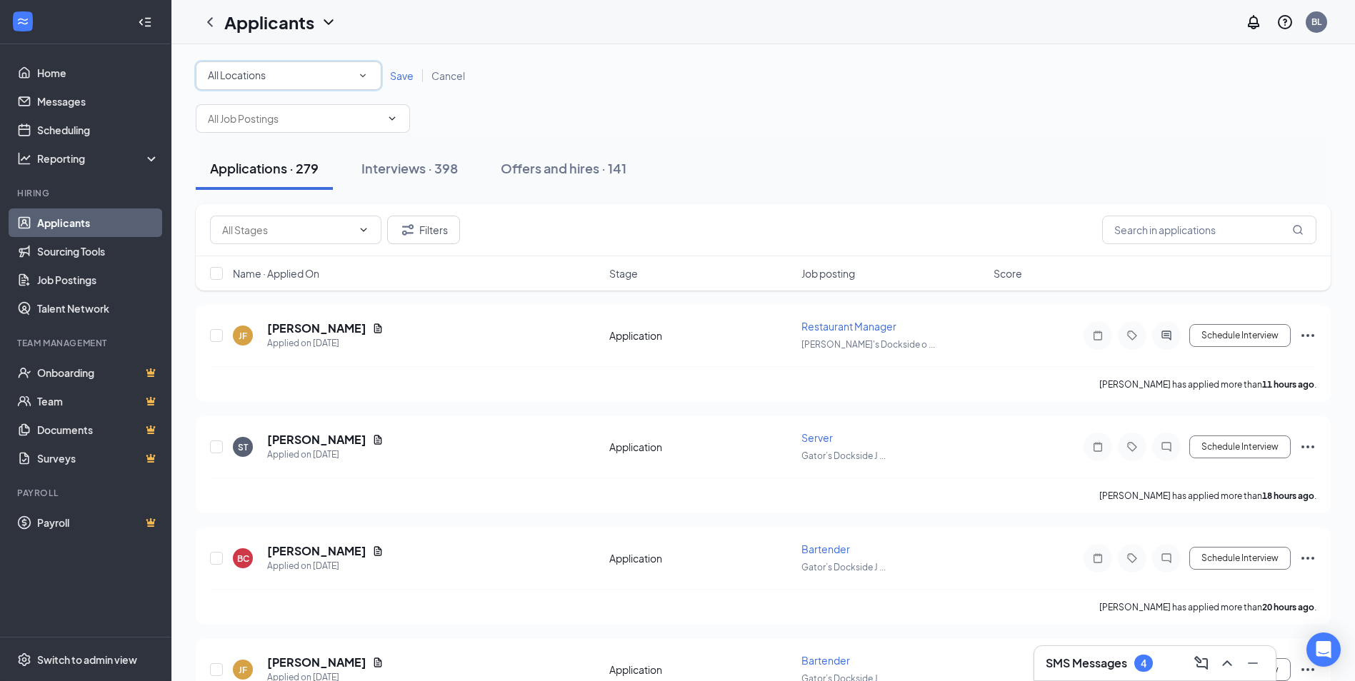
click at [291, 72] on div "All Locations" at bounding box center [288, 75] width 161 height 17
click at [270, 166] on li "[PERSON_NAME]’s Dockside [GEOGRAPHIC_DATA]" at bounding box center [289, 150] width 186 height 34
click at [400, 79] on span "Save" at bounding box center [402, 75] width 24 height 13
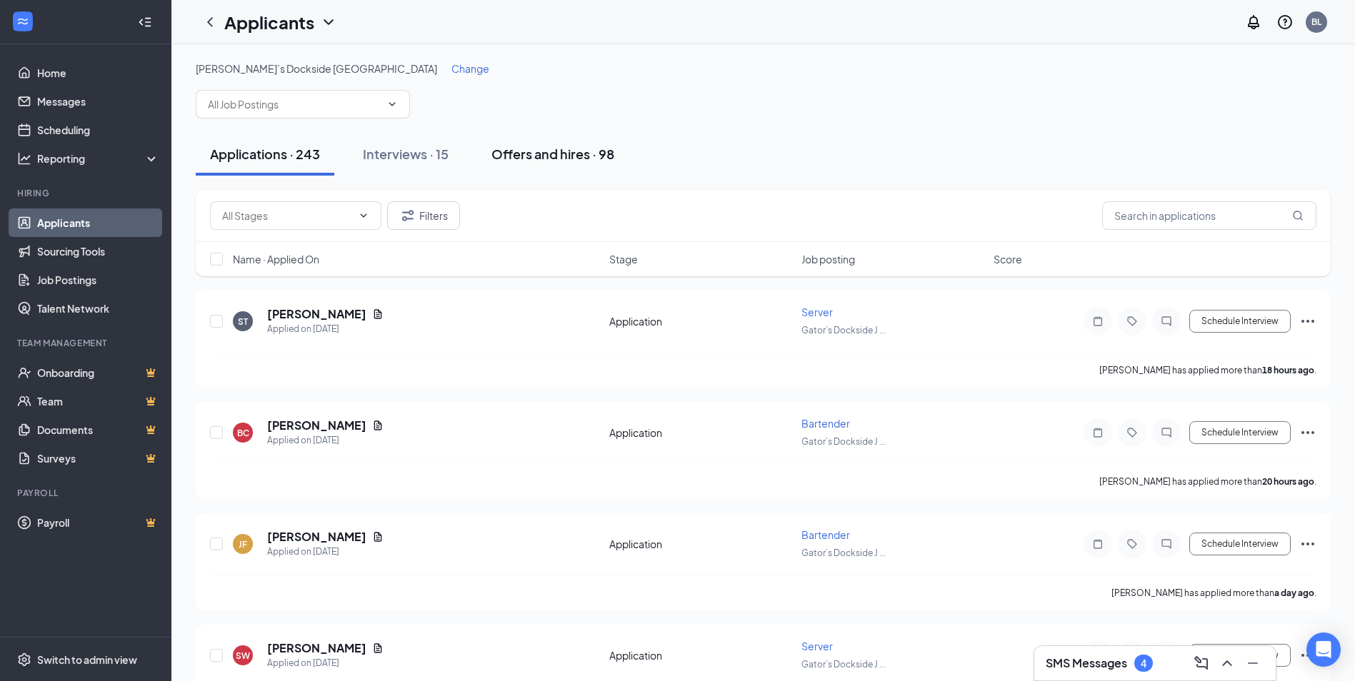
click at [508, 159] on div "Offers and hires · 98" at bounding box center [552, 154] width 123 height 18
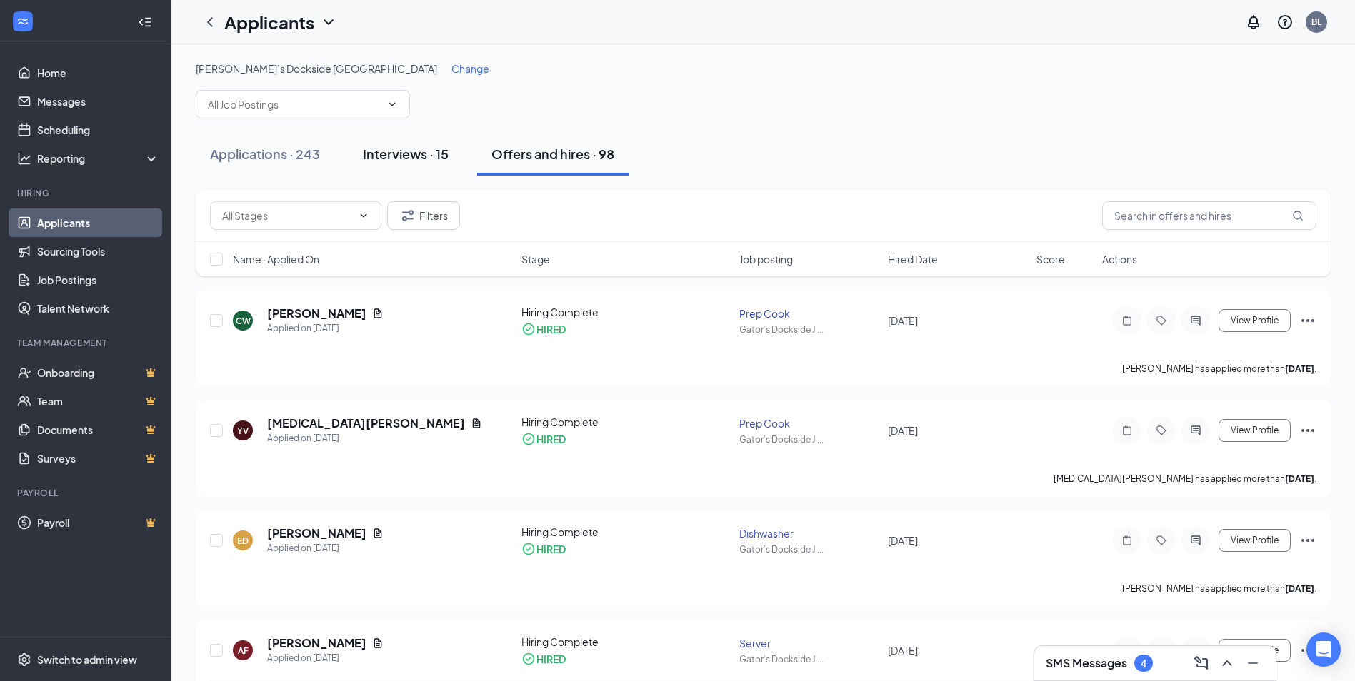
click at [423, 169] on button "Interviews · 15" at bounding box center [406, 154] width 114 height 43
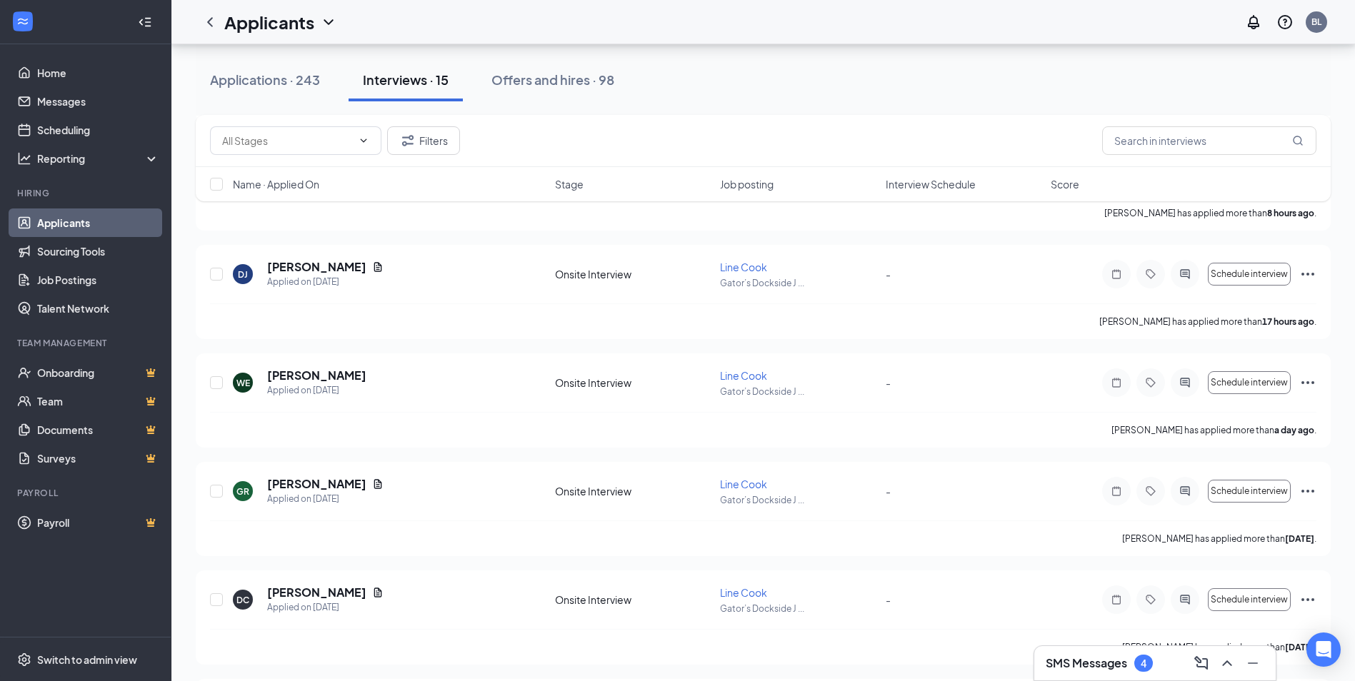
scroll to position [500, 0]
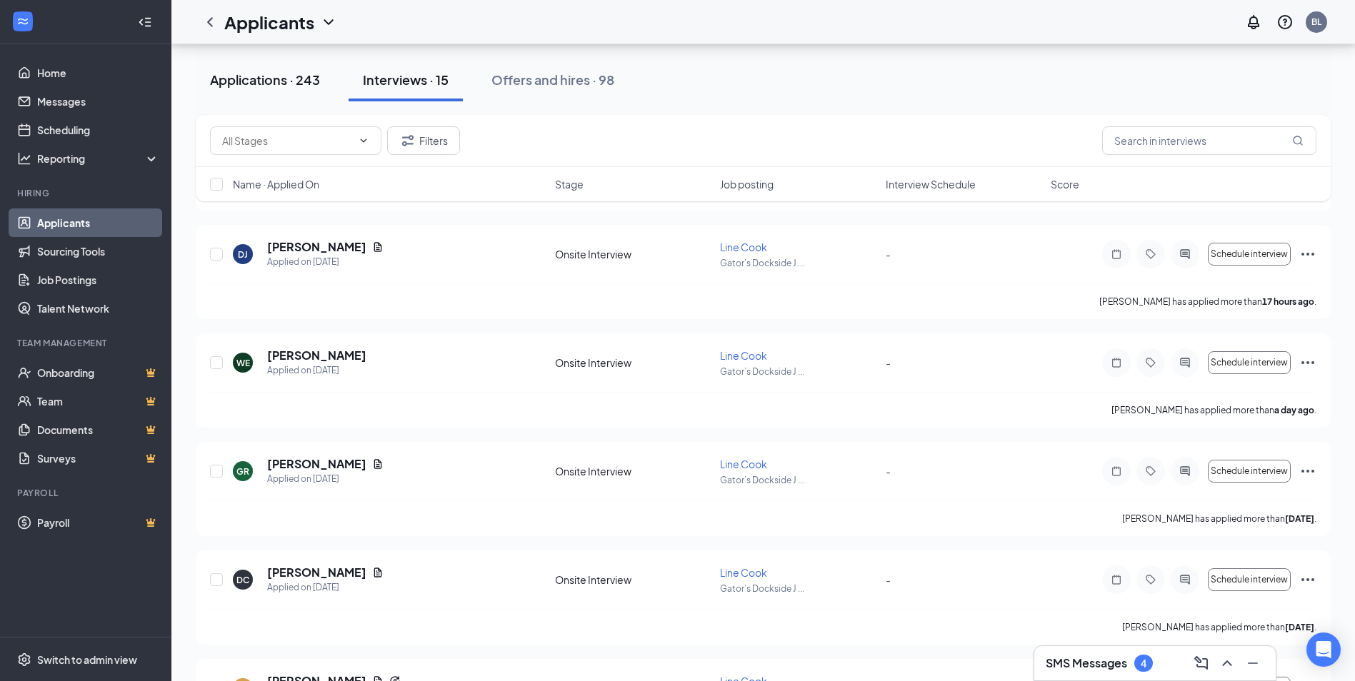
click at [279, 76] on div "Applications · 243" at bounding box center [265, 80] width 110 height 18
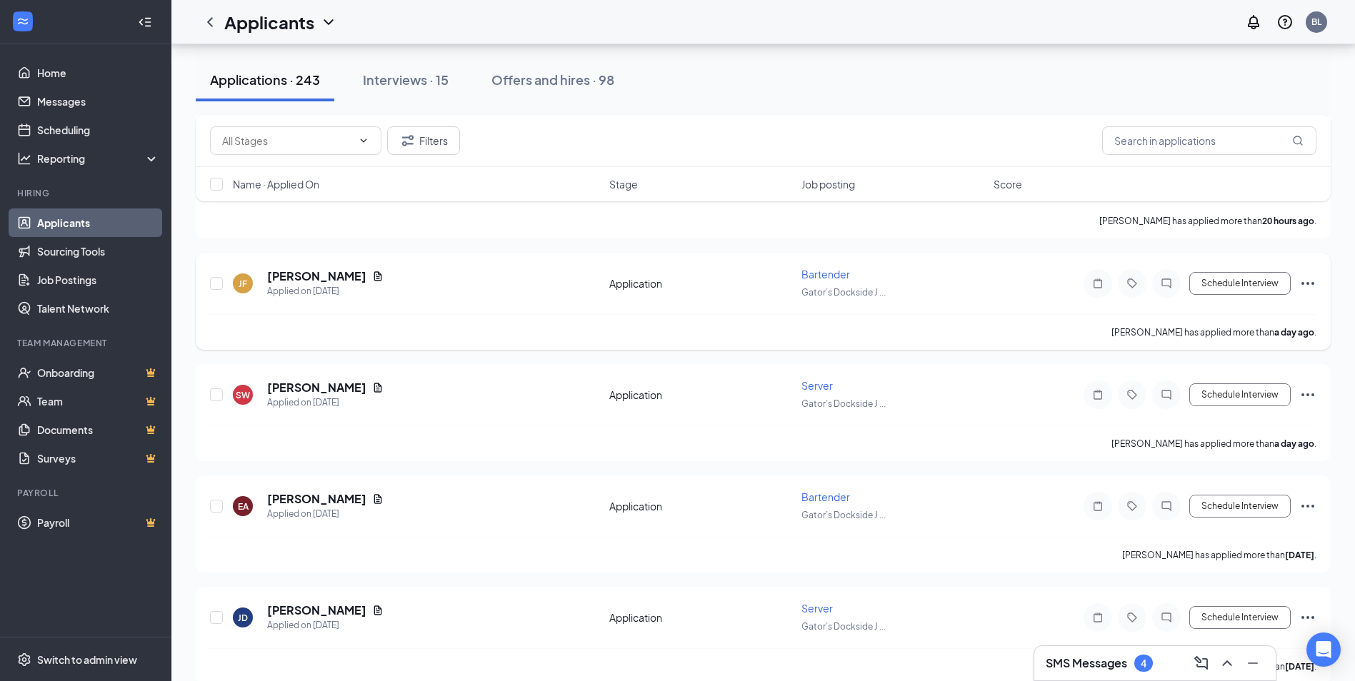
scroll to position [286, 0]
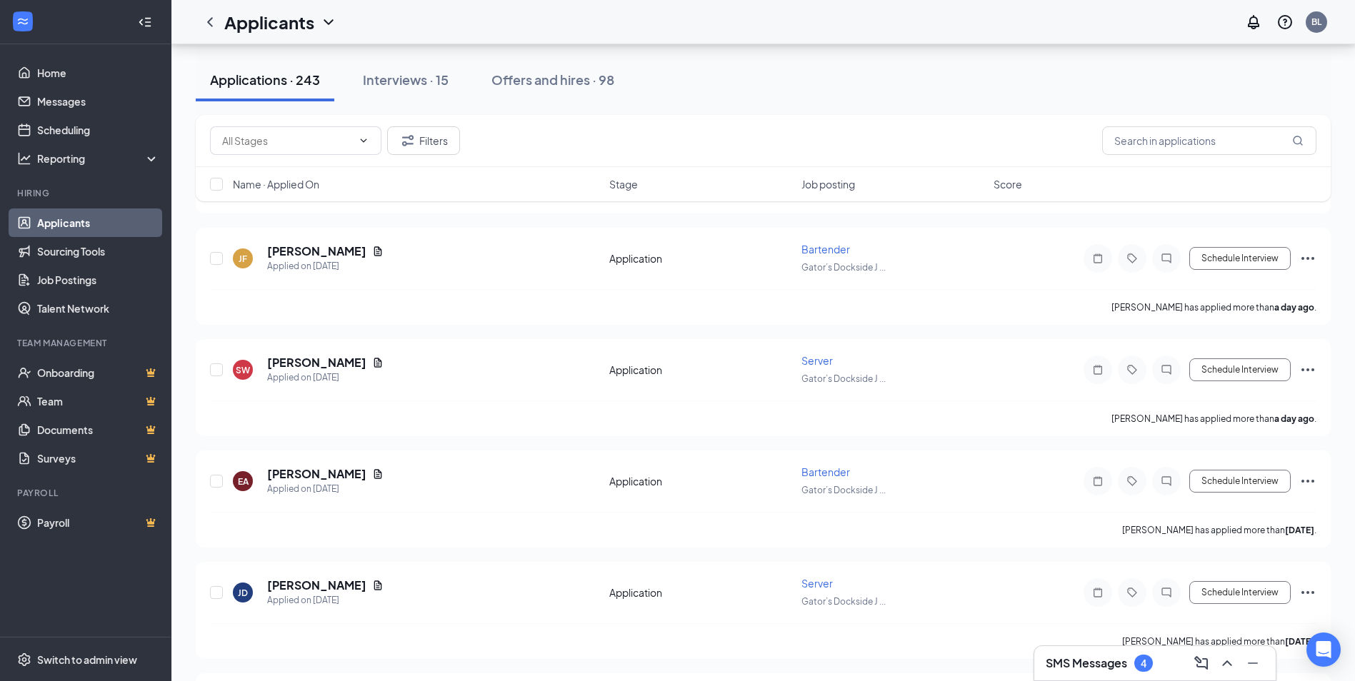
click at [1182, 661] on div "SMS Messages 4" at bounding box center [1155, 663] width 219 height 23
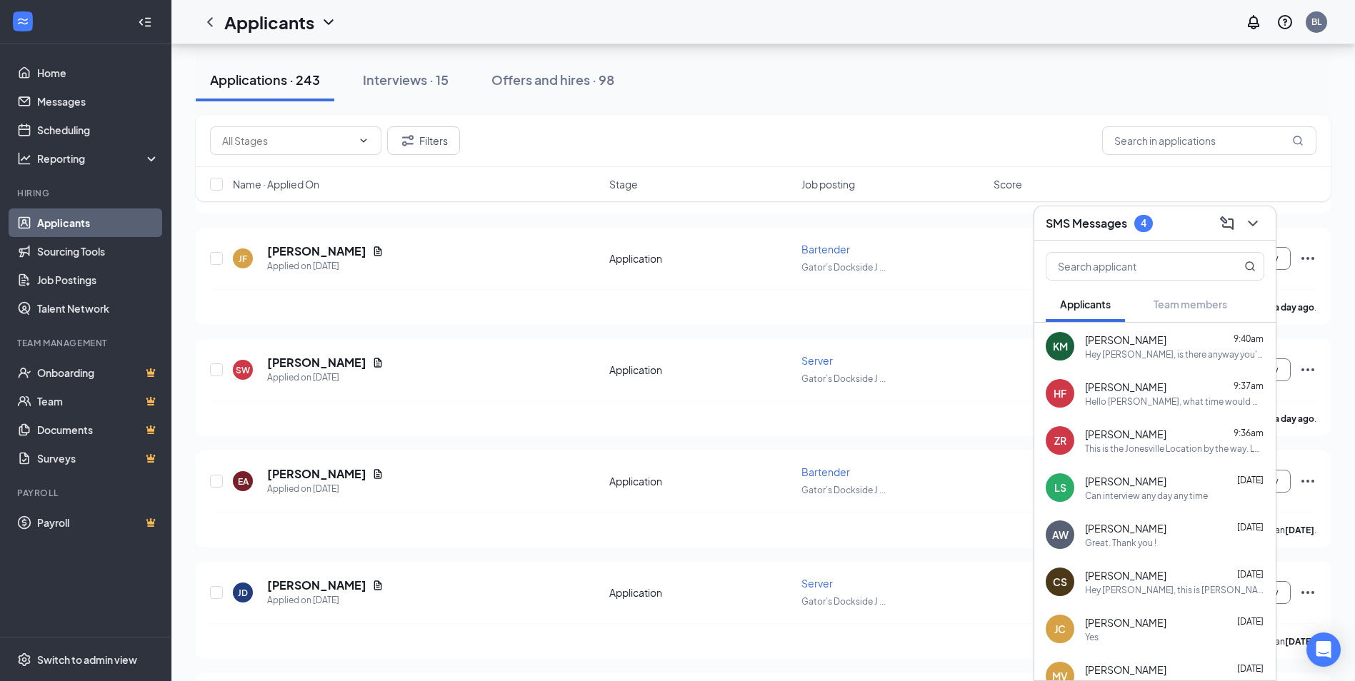
click at [1102, 229] on h3 "SMS Messages" at bounding box center [1086, 224] width 81 height 16
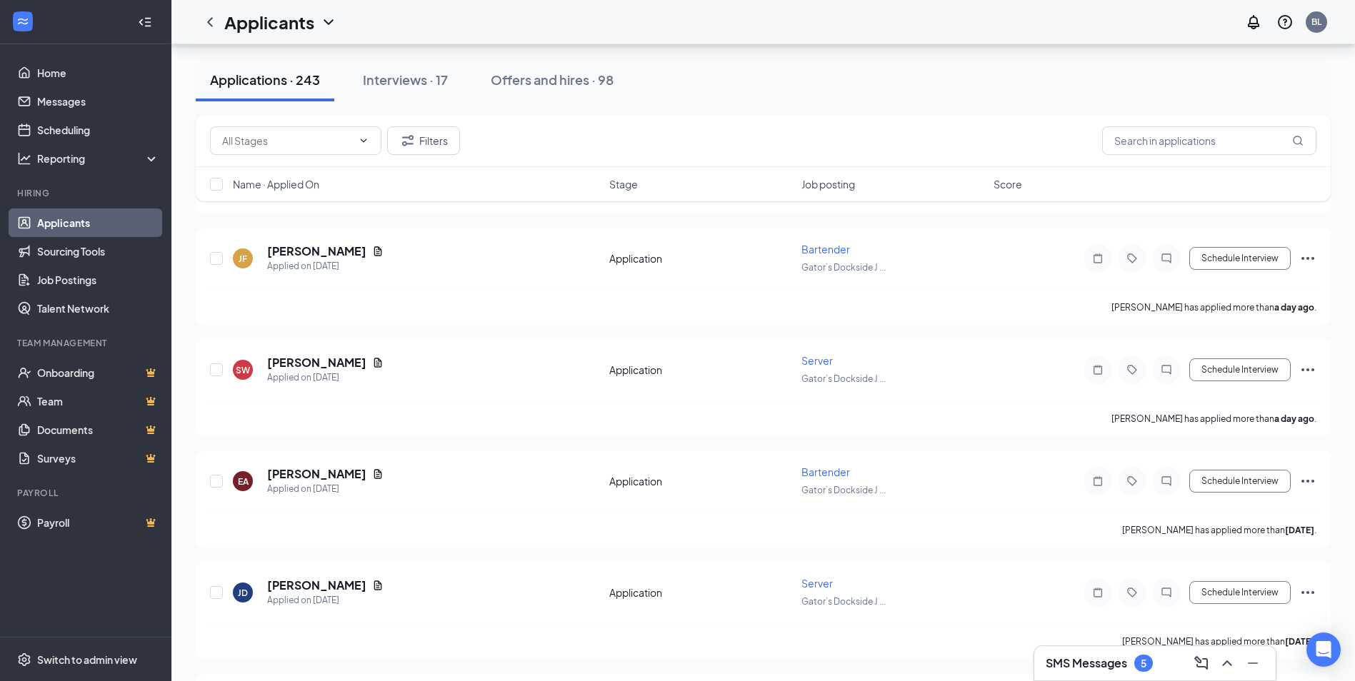
click at [1144, 664] on div "5" at bounding box center [1144, 664] width 6 height 12
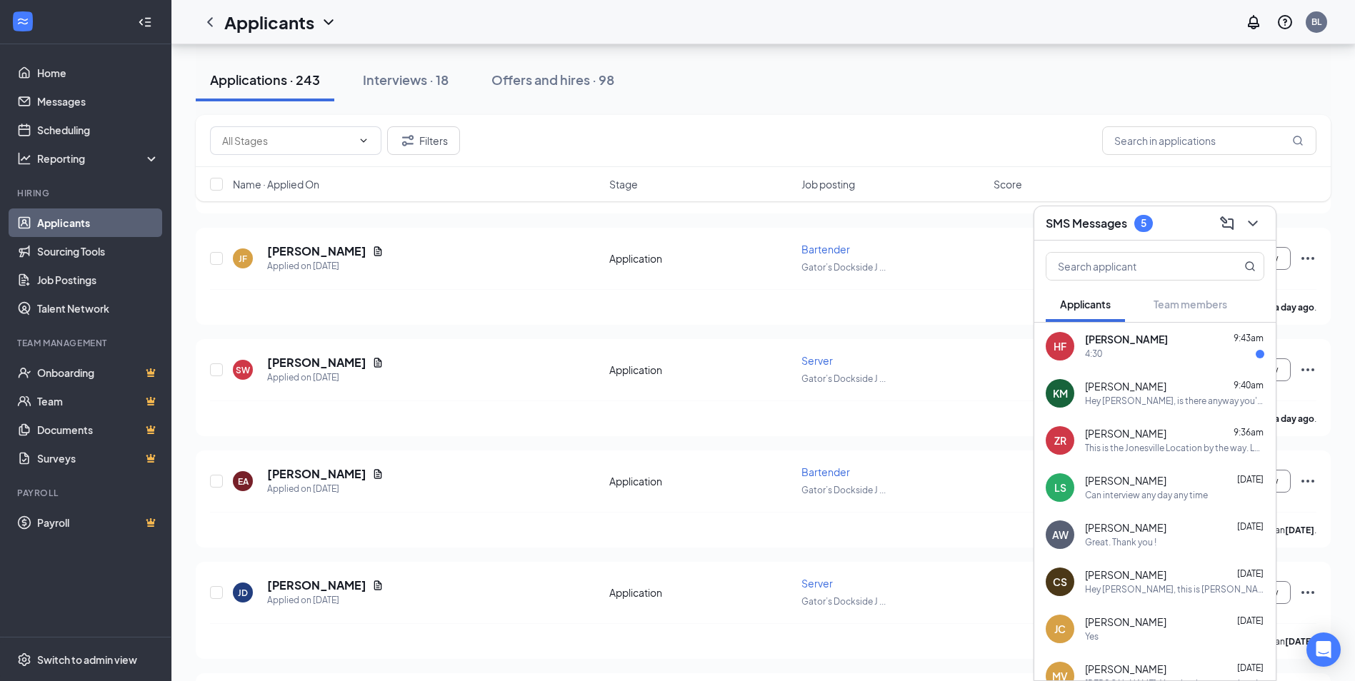
click at [1213, 349] on div "4:30" at bounding box center [1174, 355] width 179 height 12
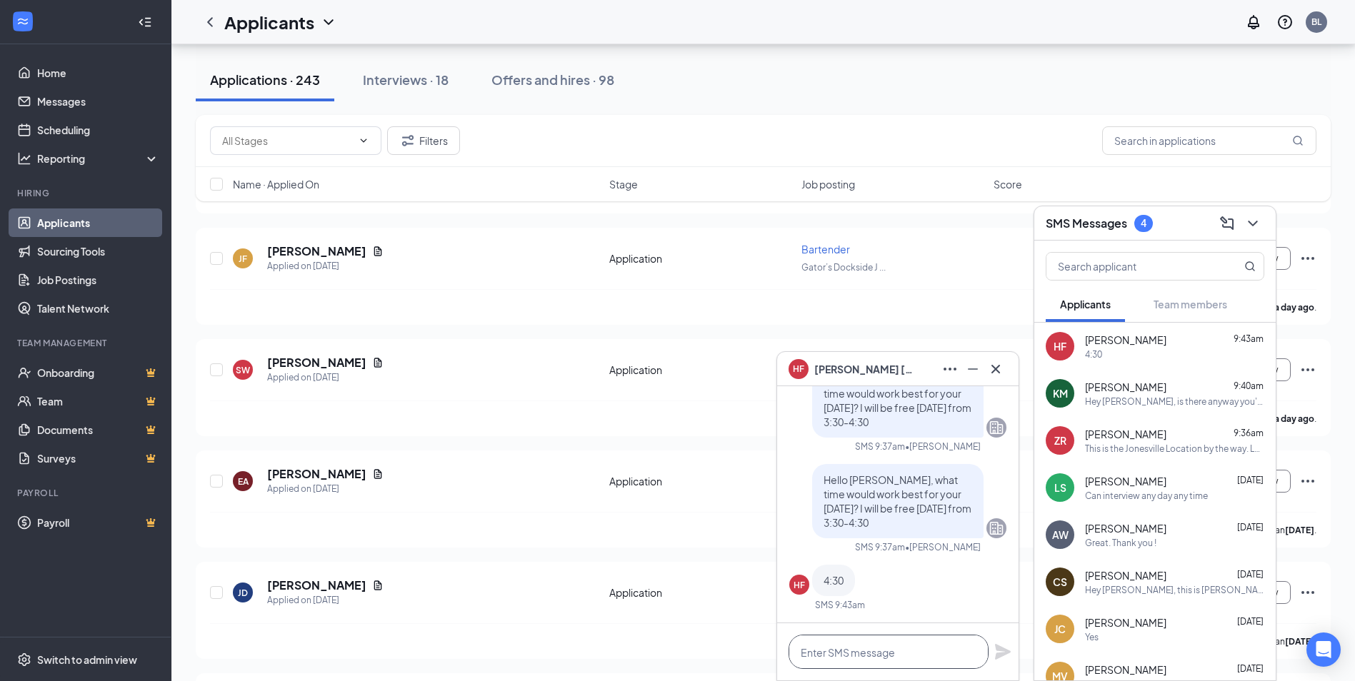
click at [954, 655] on textarea at bounding box center [889, 652] width 200 height 34
type textarea "H"
type textarea "Herad that, see you then!"
click at [991, 661] on div "Herad that, see you then!" at bounding box center [897, 652] width 241 height 57
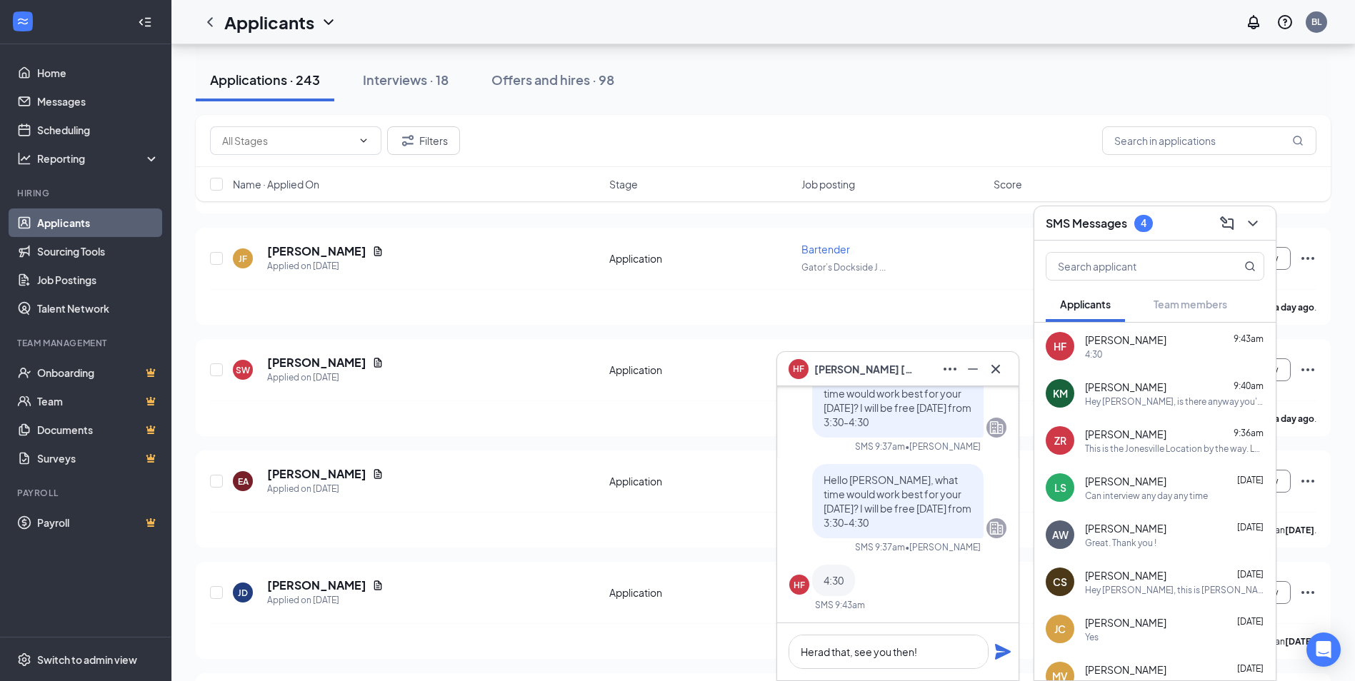
drag, startPoint x: 1011, startPoint y: 651, endPoint x: 1001, endPoint y: 651, distance: 10.7
click at [1010, 651] on div "Herad that, see you then!" at bounding box center [897, 652] width 241 height 57
click at [1006, 649] on icon "Plane" at bounding box center [1002, 652] width 17 height 17
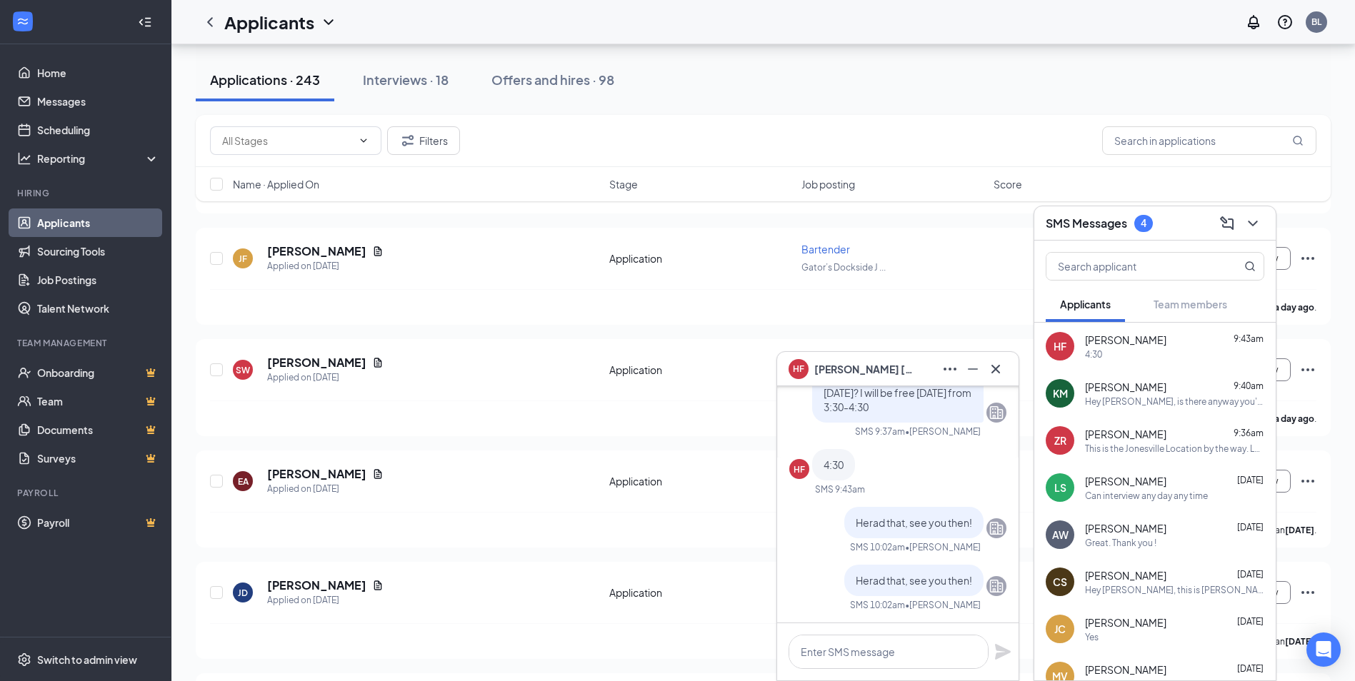
click at [881, 581] on span "Herad that, see you then!" at bounding box center [914, 580] width 116 height 13
click at [846, 655] on textarea at bounding box center [889, 652] width 200 height 34
type textarea "Heard that*"
click at [995, 652] on icon "Plane" at bounding box center [1002, 652] width 17 height 17
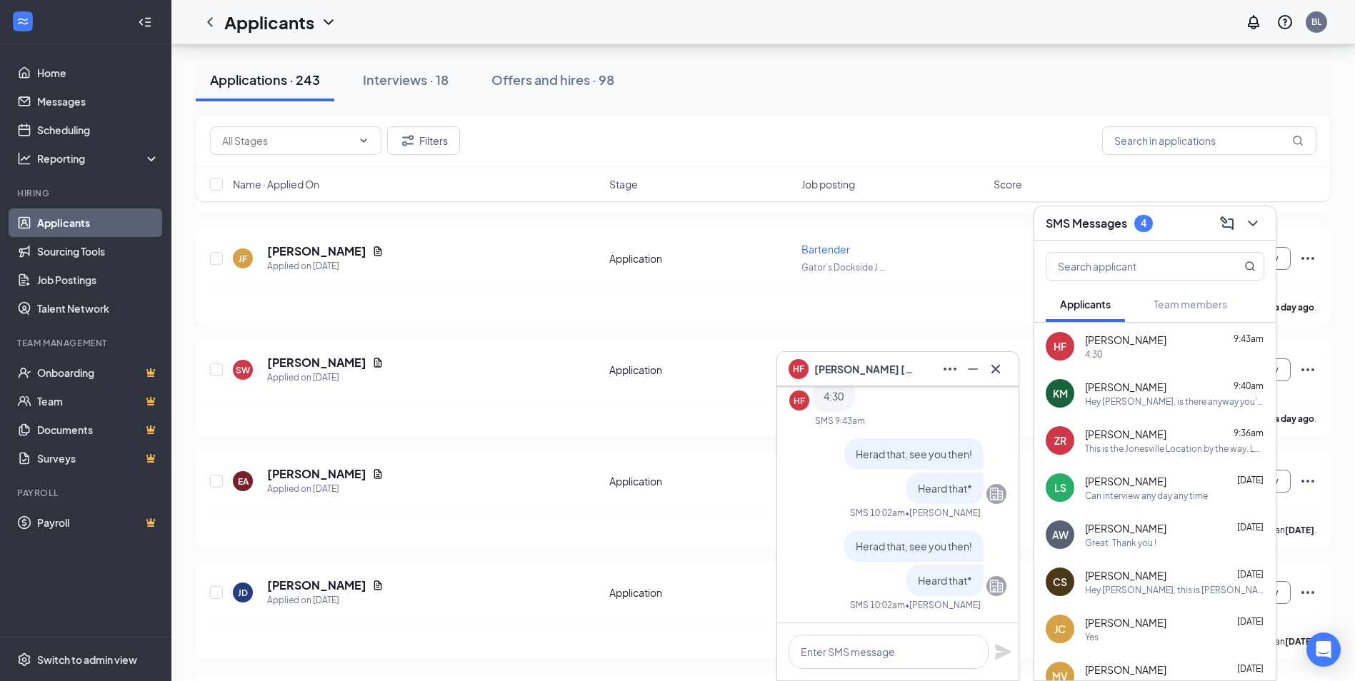
click at [1013, 365] on div "HF Heather Flynn" at bounding box center [897, 369] width 241 height 34
